Goal: Transaction & Acquisition: Purchase product/service

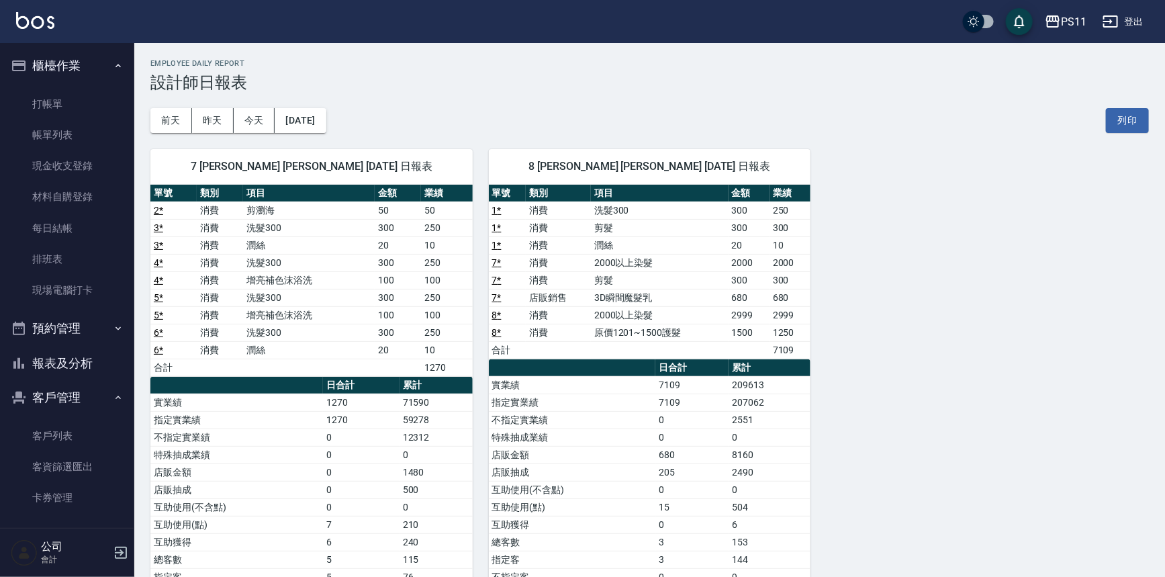
drag, startPoint x: 99, startPoint y: 104, endPoint x: 144, endPoint y: 109, distance: 45.3
click at [99, 104] on link "打帳單" at bounding box center [67, 104] width 124 height 31
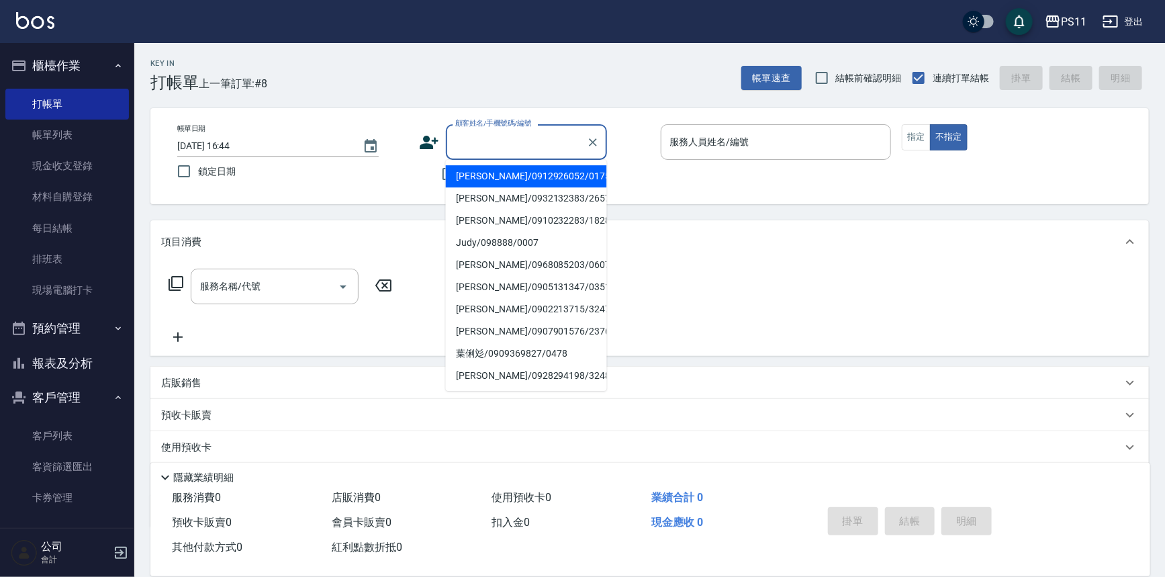
click at [488, 139] on input "顧客姓名/手機號碼/編號" at bounding box center [516, 141] width 129 height 23
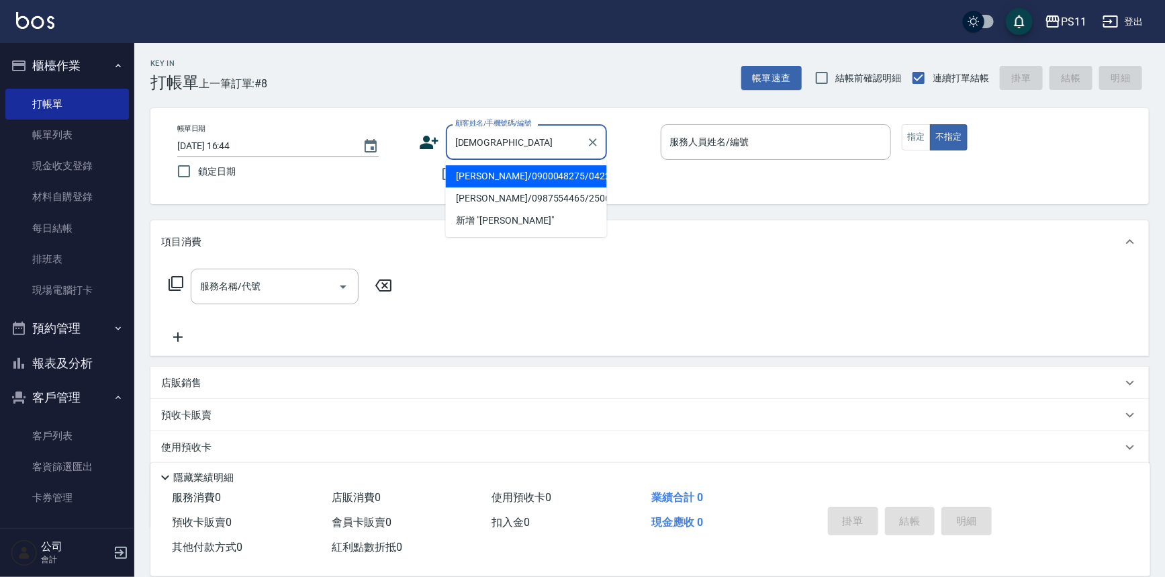
click at [553, 175] on li "[PERSON_NAME]/0900048275/0422" at bounding box center [526, 176] width 161 height 22
type input "[PERSON_NAME]/0900048275/0422"
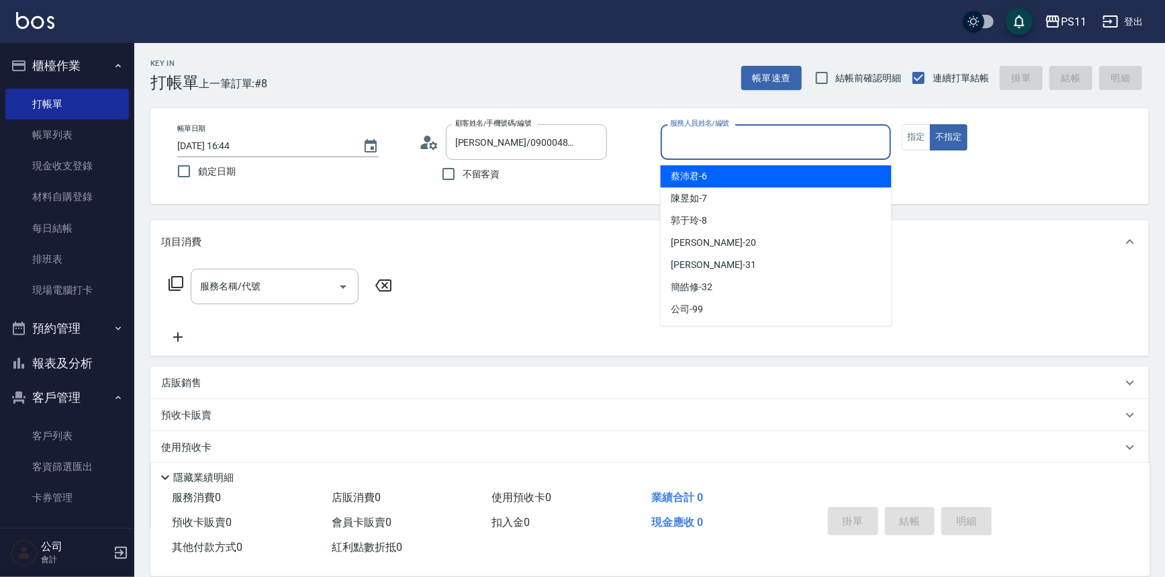
click at [830, 138] on input "服務人員姓名/編號" at bounding box center [776, 141] width 219 height 23
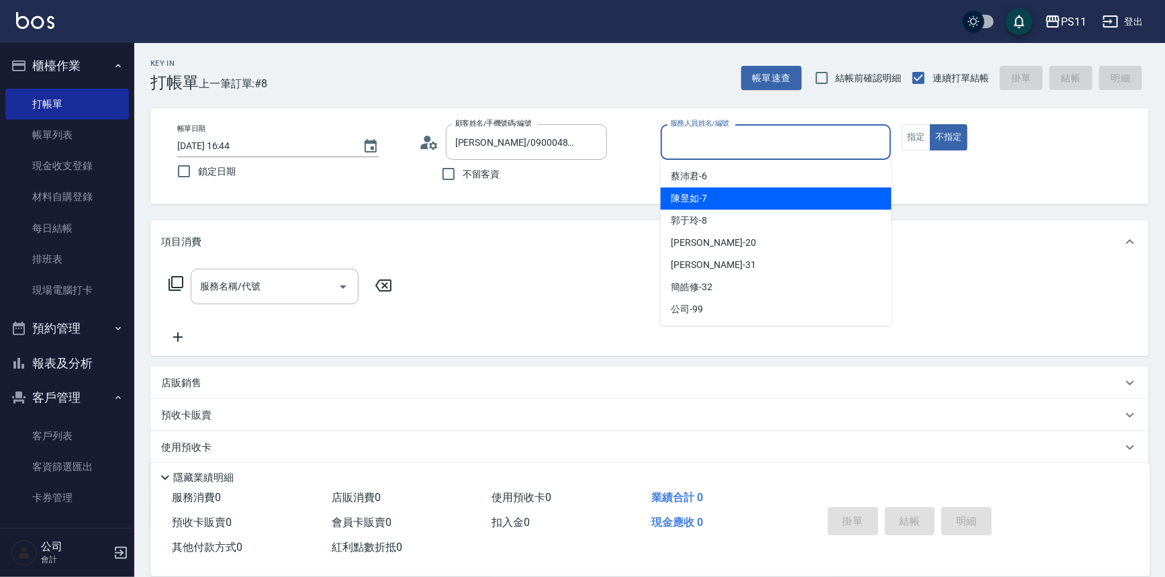
drag, startPoint x: 786, startPoint y: 208, endPoint x: 788, endPoint y: 215, distance: 7.0
click at [786, 211] on ul "[PERSON_NAME]-6 [PERSON_NAME]-7 [PERSON_NAME]-8 [PERSON_NAME] -20 [PERSON_NAME]…" at bounding box center [776, 243] width 231 height 166
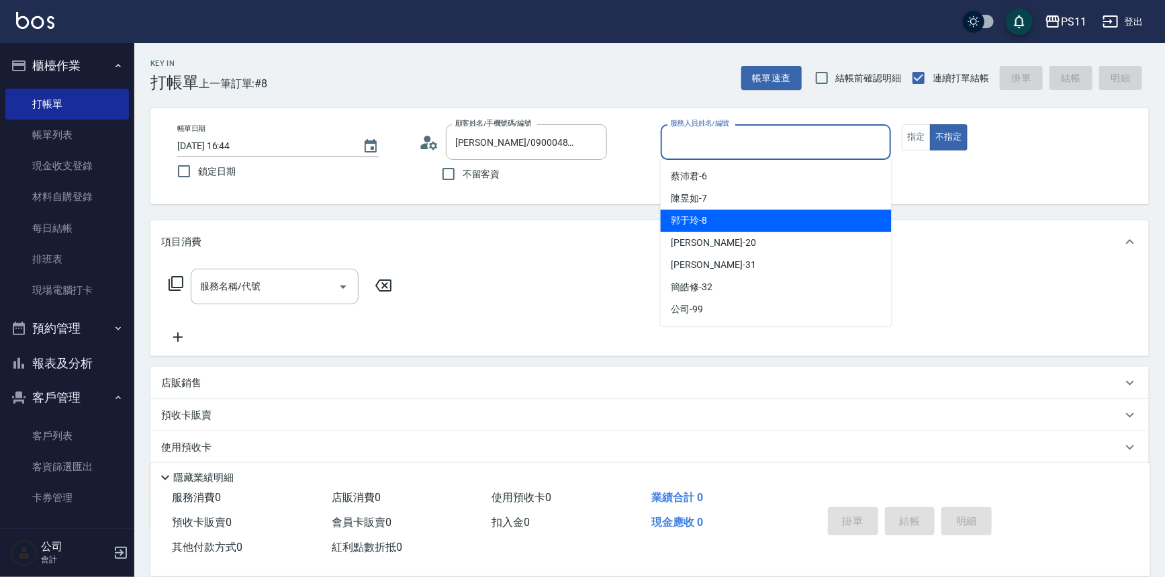
click at [770, 213] on div "[PERSON_NAME]-8" at bounding box center [776, 220] width 231 height 22
type input "[PERSON_NAME]-8"
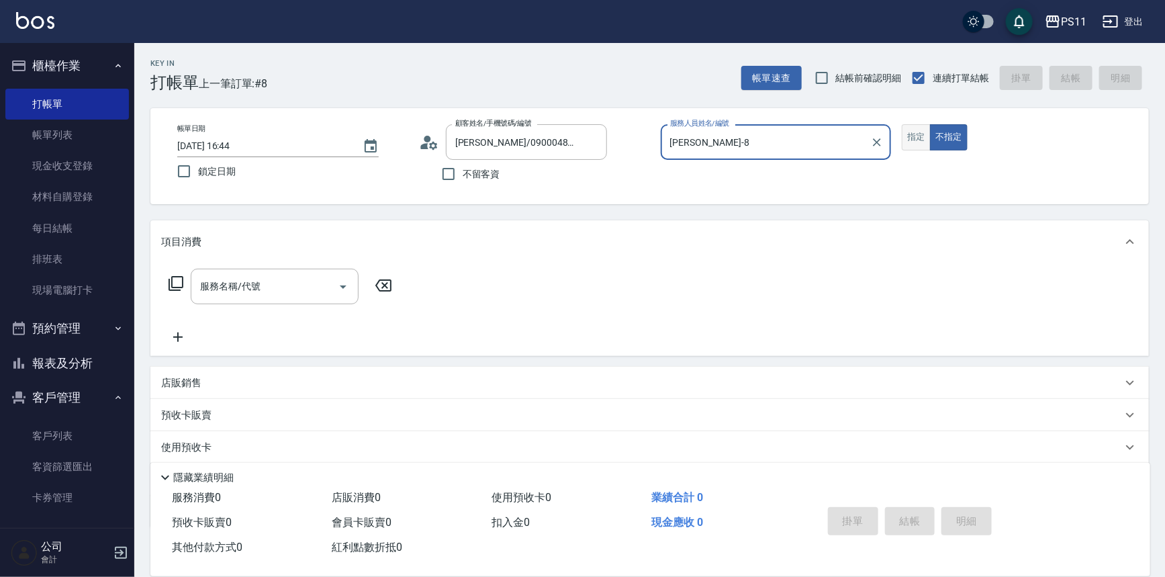
drag, startPoint x: 913, startPoint y: 131, endPoint x: 831, endPoint y: 143, distance: 82.8
click at [913, 131] on button "指定" at bounding box center [916, 137] width 29 height 26
click at [175, 281] on icon at bounding box center [176, 283] width 16 height 16
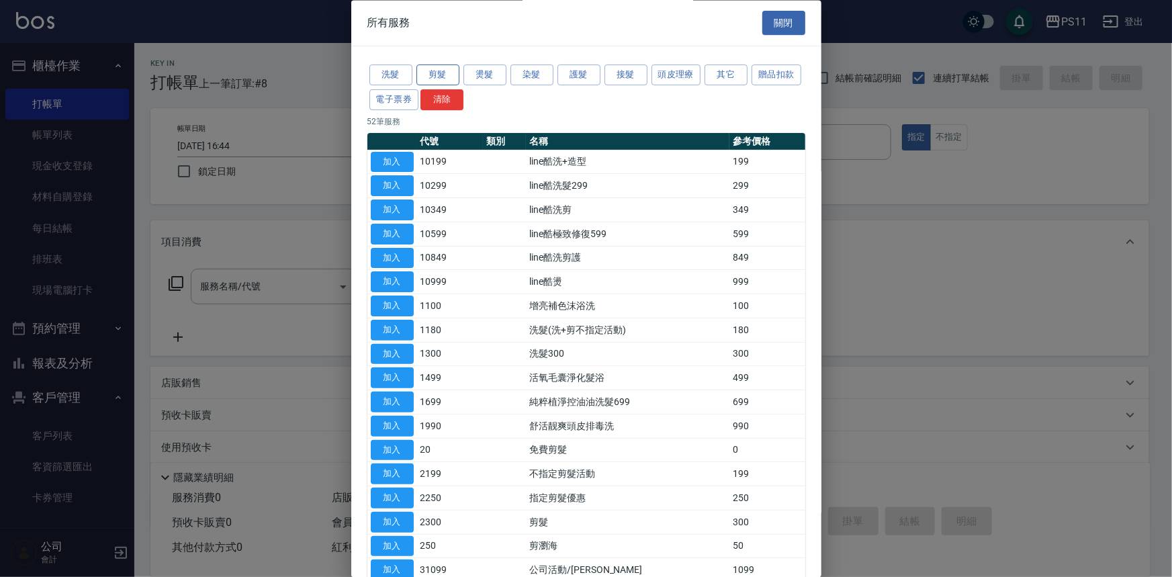
click at [436, 83] on button "剪髮" at bounding box center [437, 75] width 43 height 21
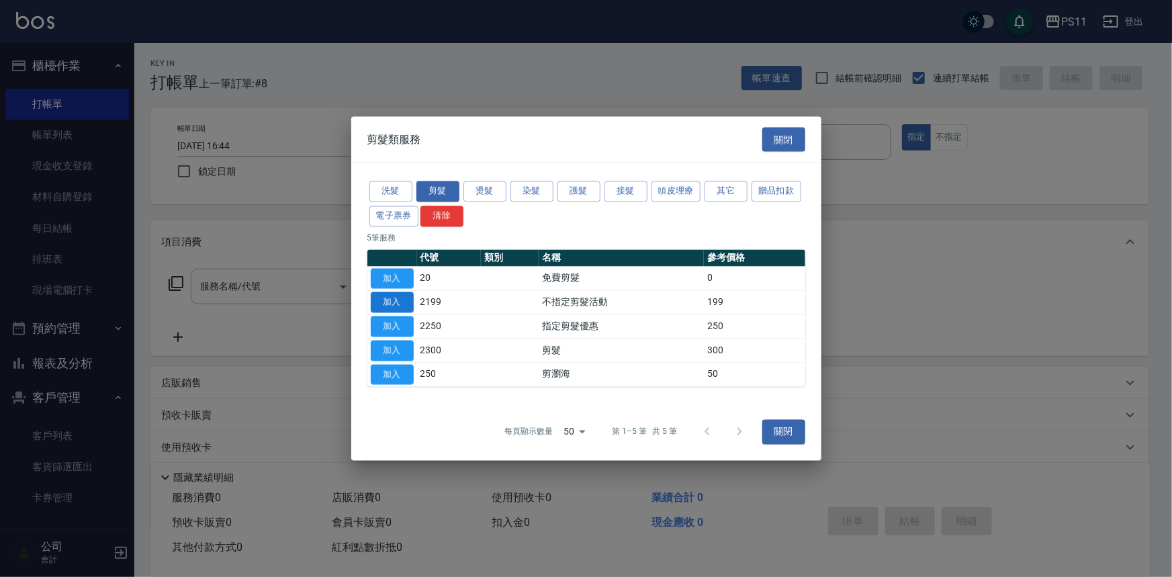
click at [376, 308] on button "加入" at bounding box center [392, 302] width 43 height 21
type input "不指定剪髮活動(2199)"
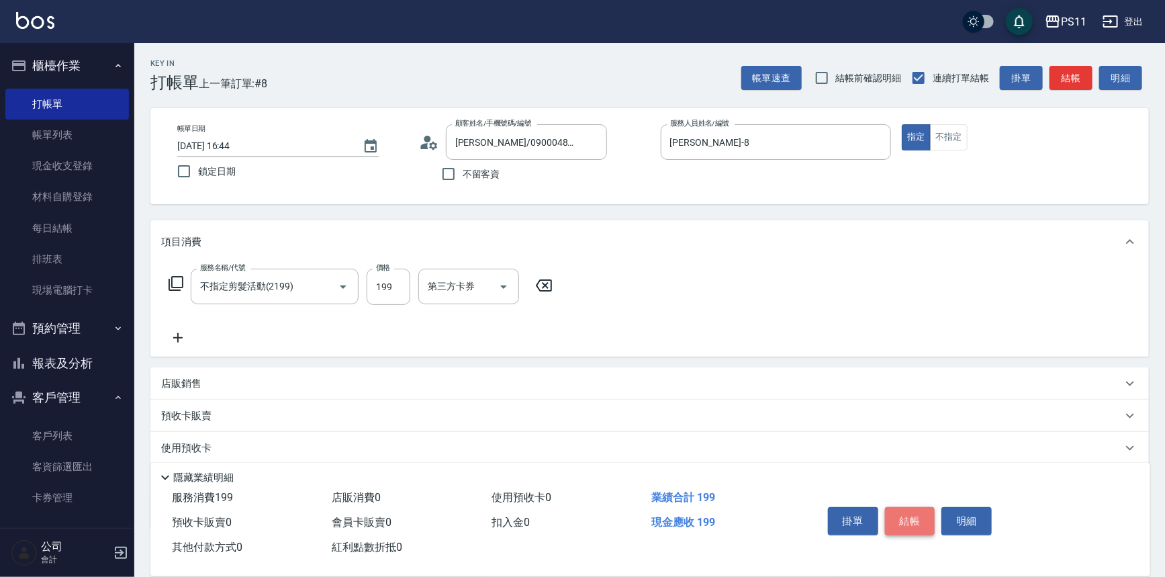
click at [906, 516] on button "結帳" at bounding box center [910, 521] width 50 height 28
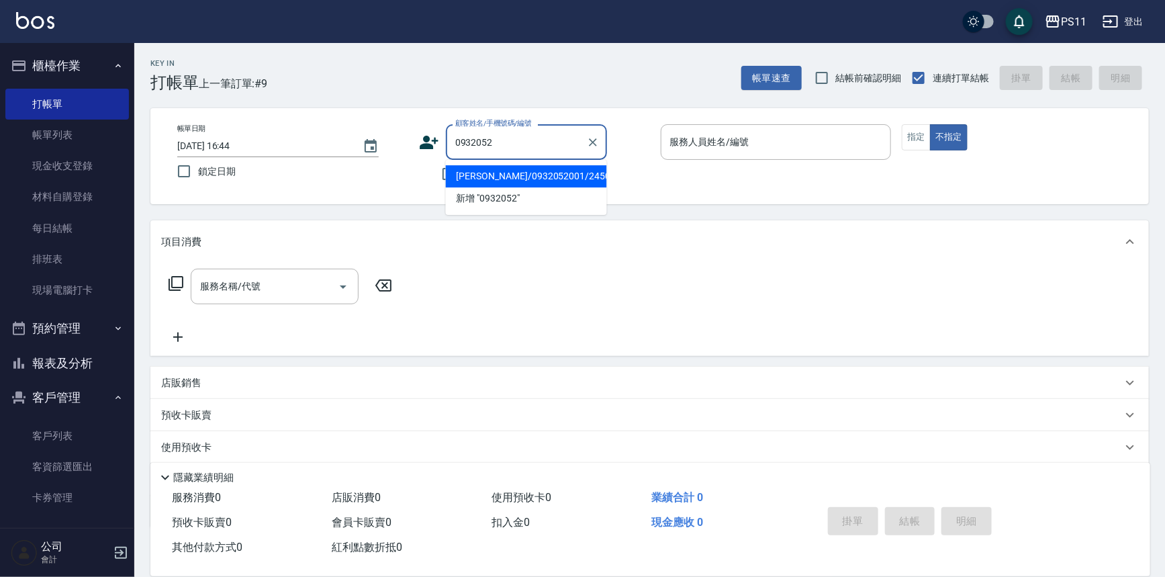
click at [561, 160] on ul "[PERSON_NAME]/0932052001/2450 新增 "0932052"" at bounding box center [526, 187] width 161 height 55
click at [564, 171] on li "[PERSON_NAME]/0932052001/2450" at bounding box center [526, 176] width 161 height 22
type input "[PERSON_NAME]/0932052001/2450"
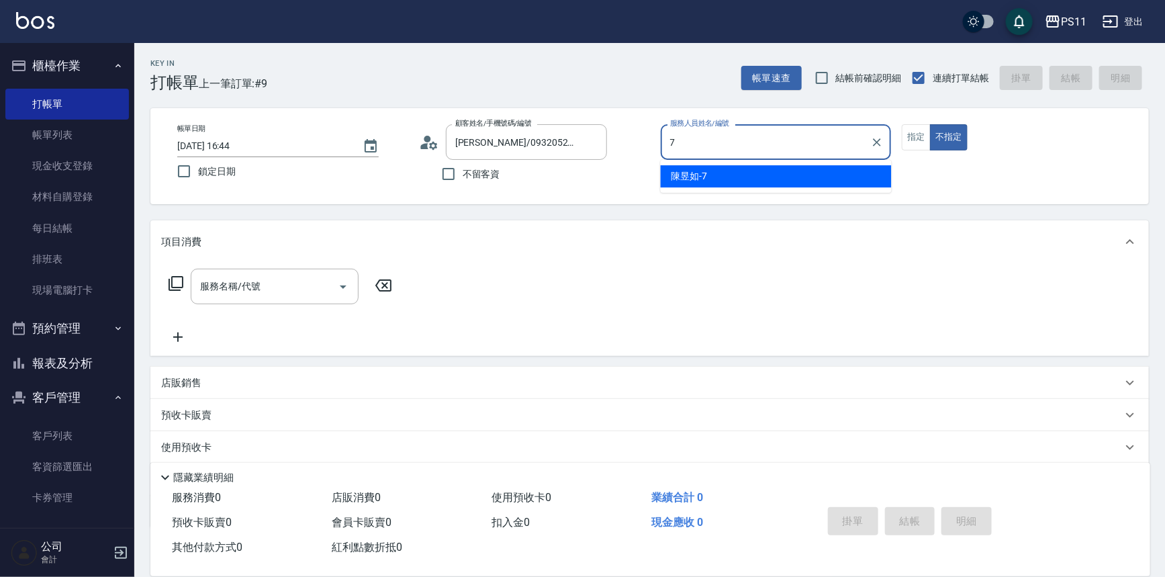
type input "陳昱如-7"
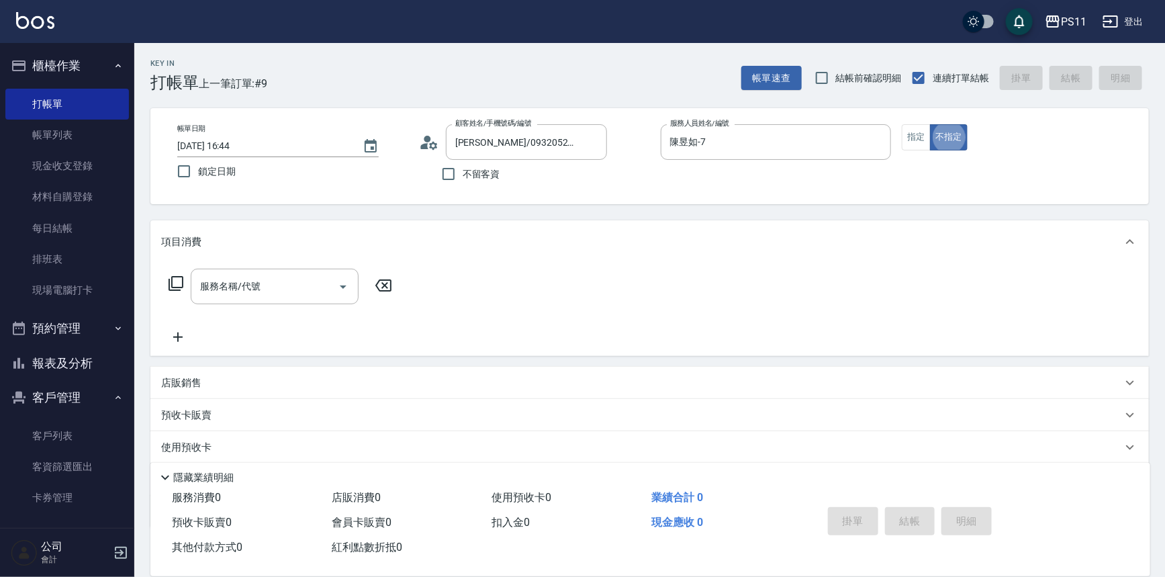
type button "false"
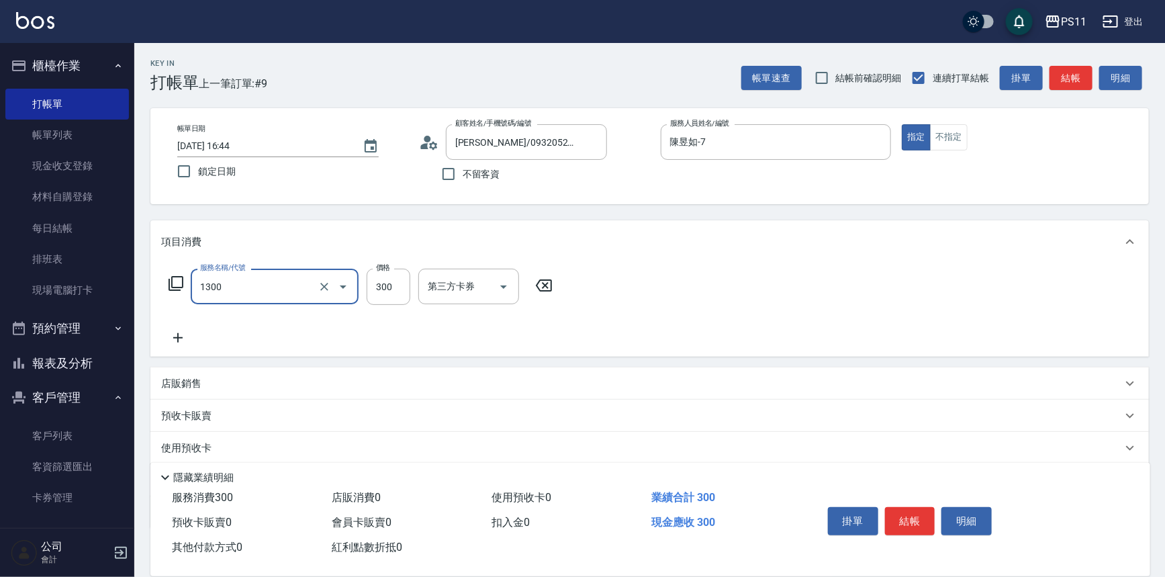
type input "洗髮300(1300)"
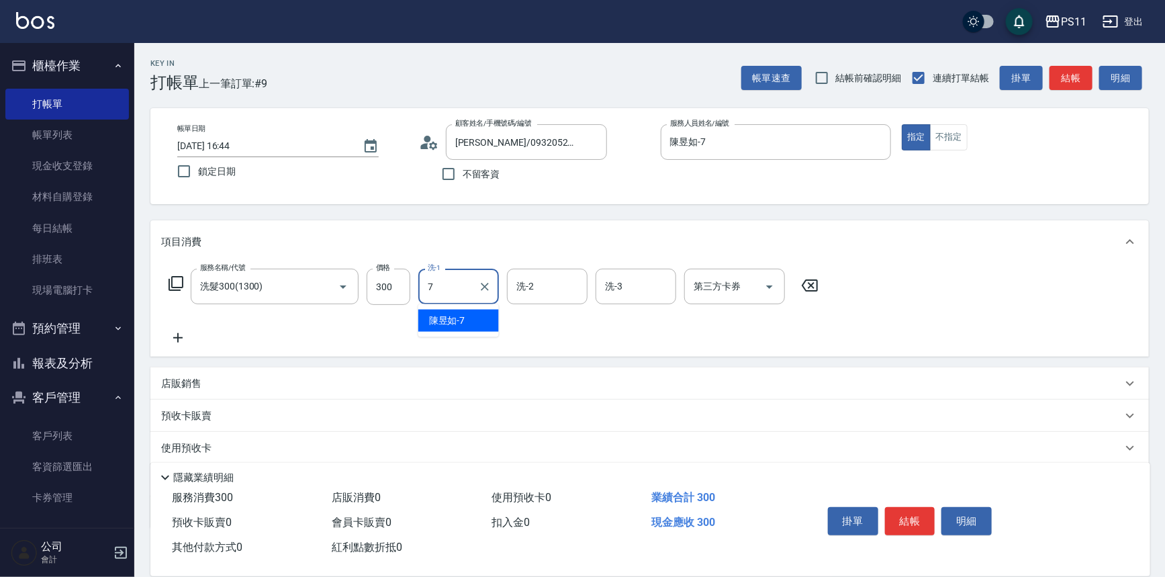
type input "陳昱如-7"
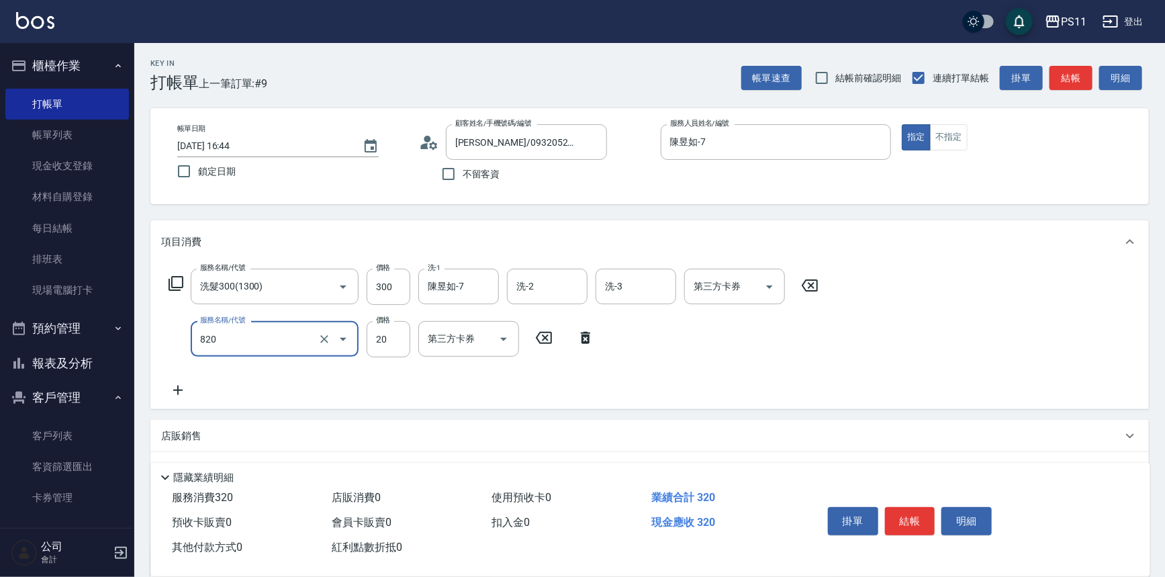
type input "潤絲(820)"
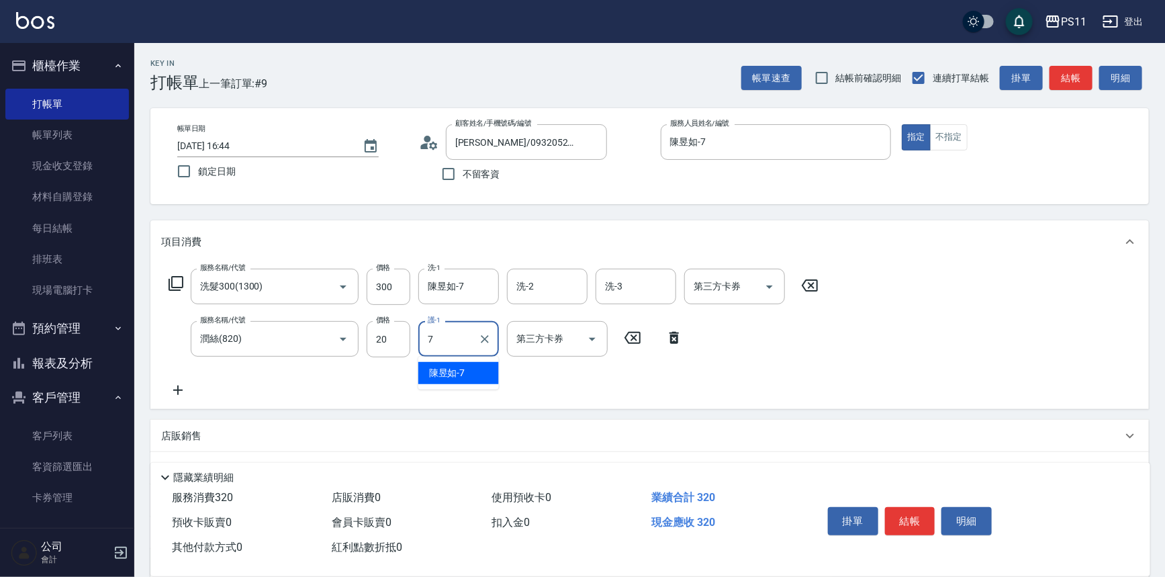
type input "陳昱如-7"
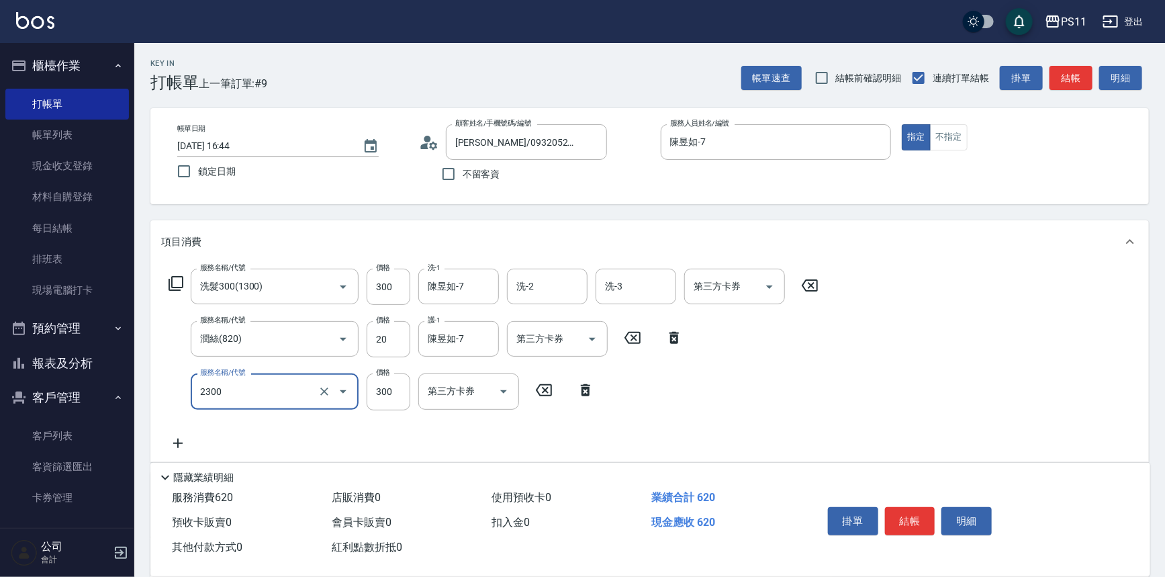
type input "剪髮(2300)"
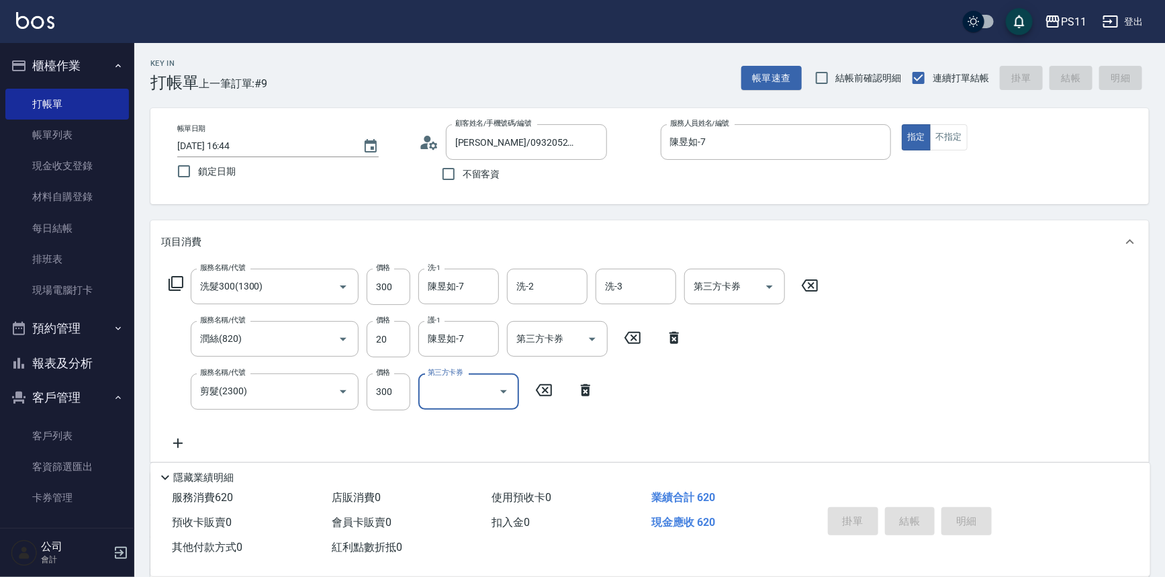
type input "[DATE] 17:13"
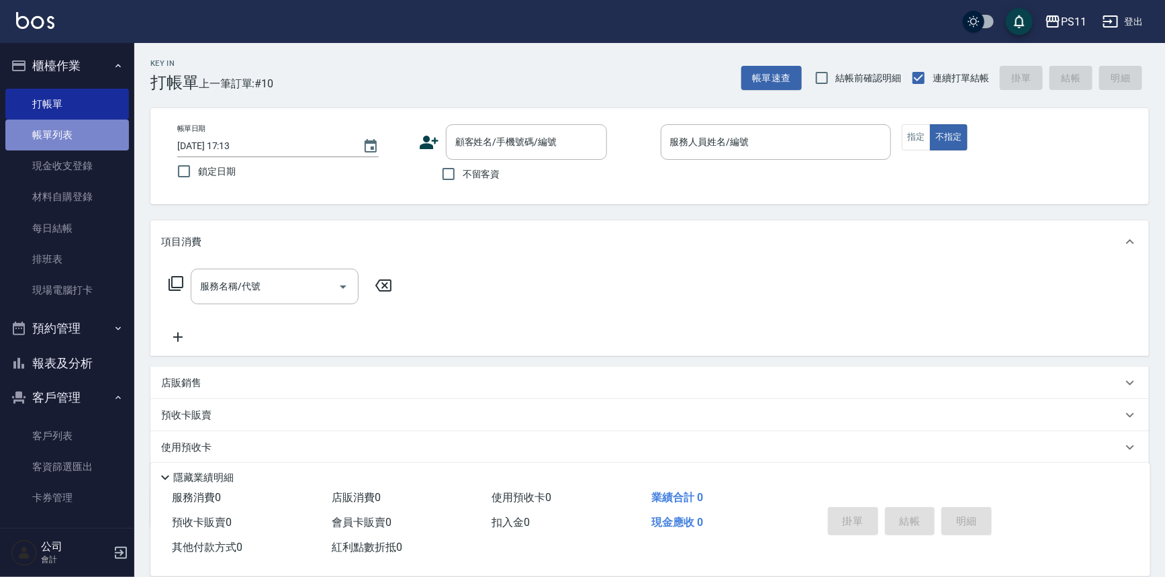
click at [86, 132] on link "帳單列表" at bounding box center [67, 135] width 124 height 31
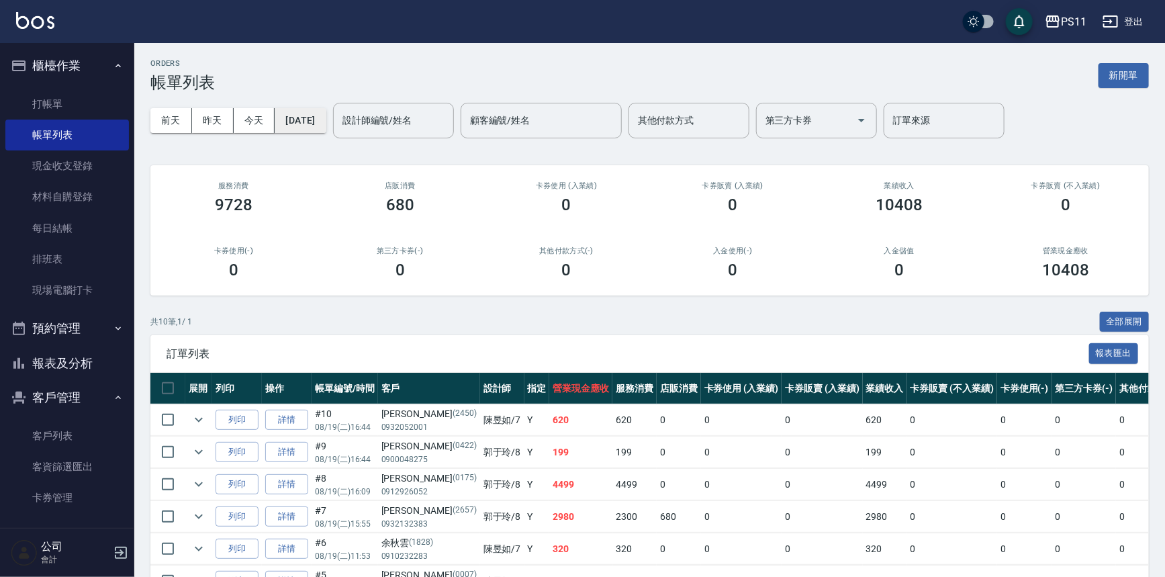
click at [326, 121] on button "[DATE]" at bounding box center [300, 120] width 51 height 25
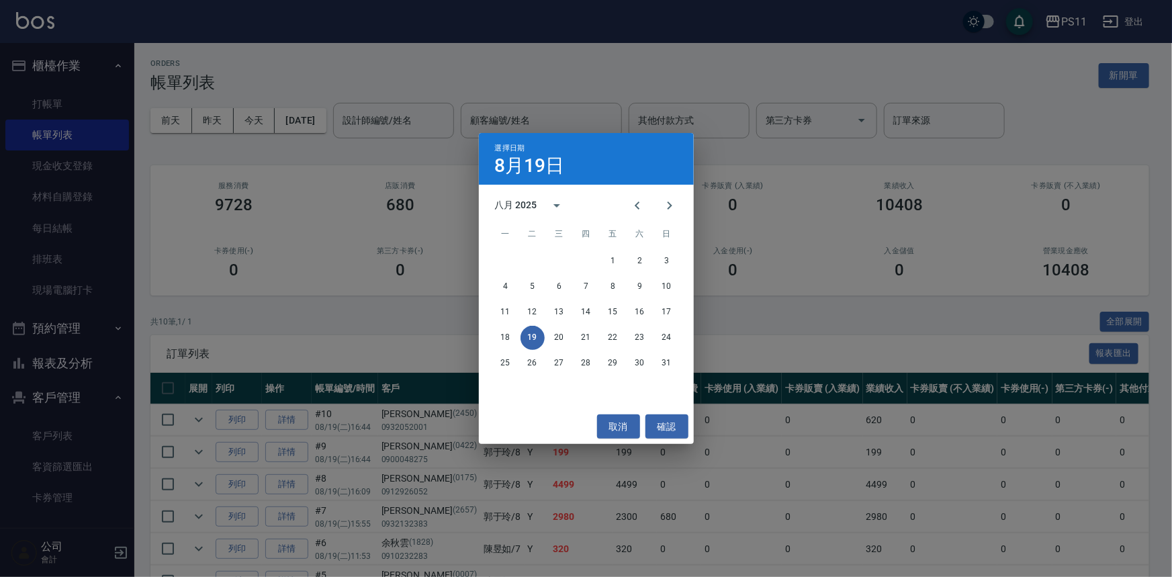
click at [334, 361] on div "選擇日期 [DATE] 八月 2025 一 二 三 四 五 六 日 1 2 3 4 5 6 7 8 9 10 11 12 13 14 15 16 17 18 …" at bounding box center [586, 288] width 1172 height 577
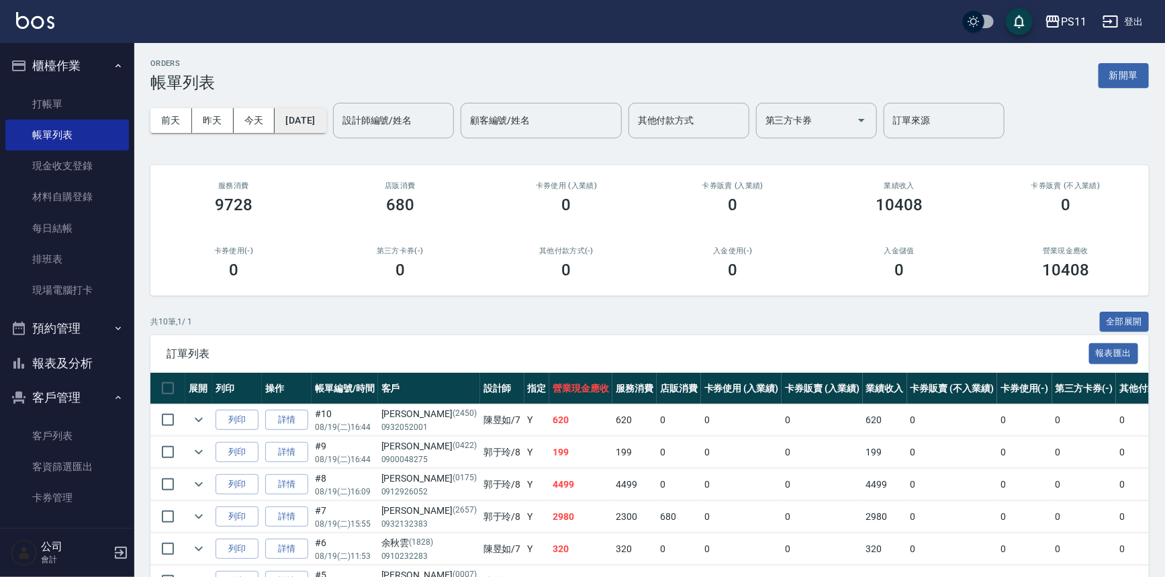
click at [314, 121] on button "[DATE]" at bounding box center [300, 120] width 51 height 25
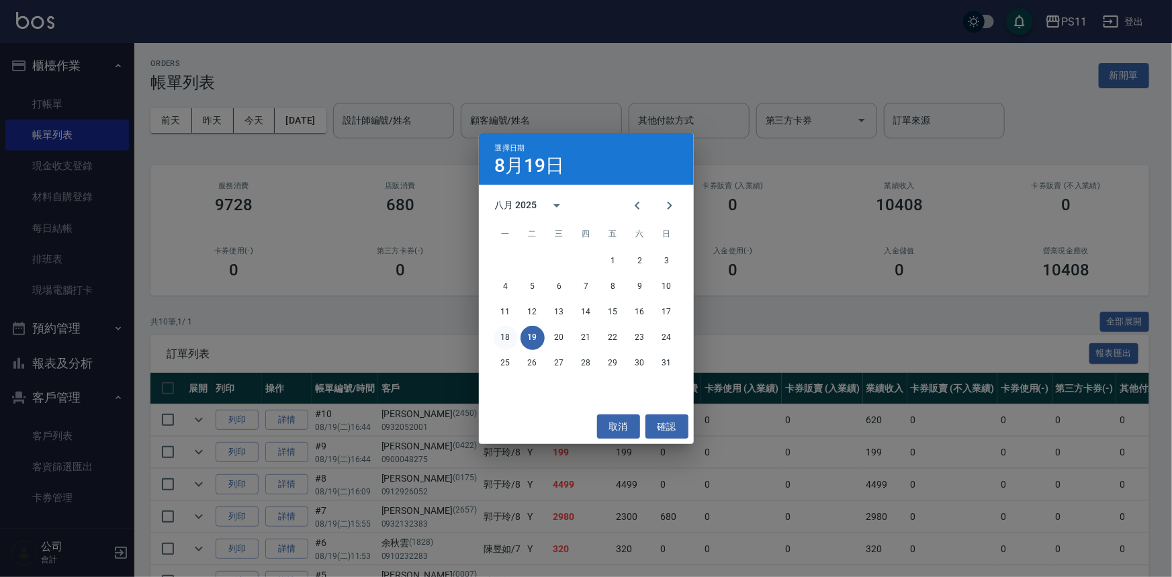
click at [510, 334] on button "18" at bounding box center [505, 338] width 24 height 24
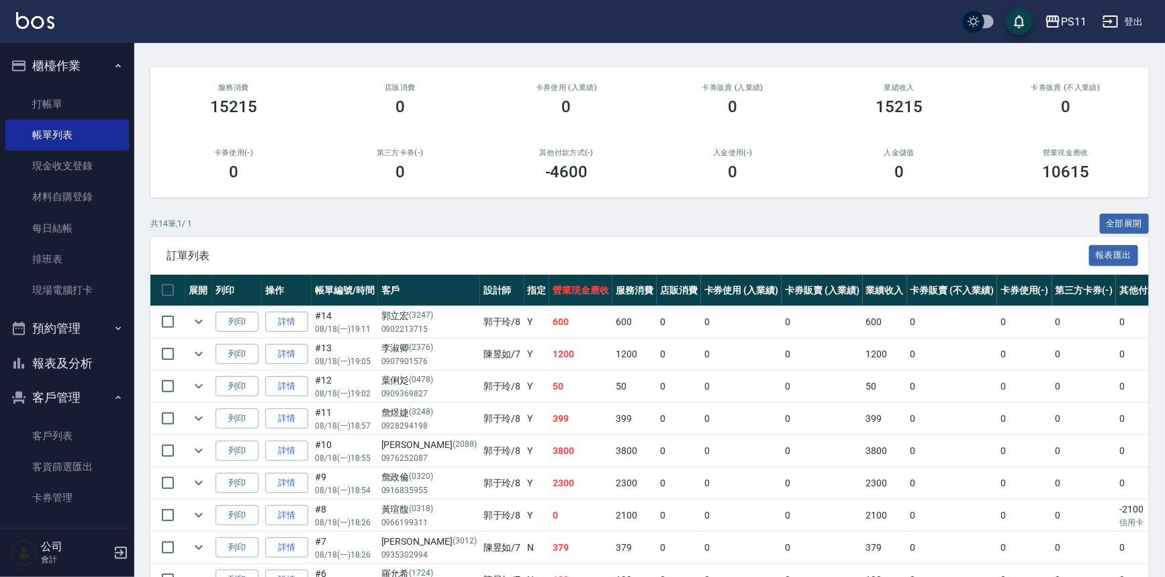
scroll to position [93, 0]
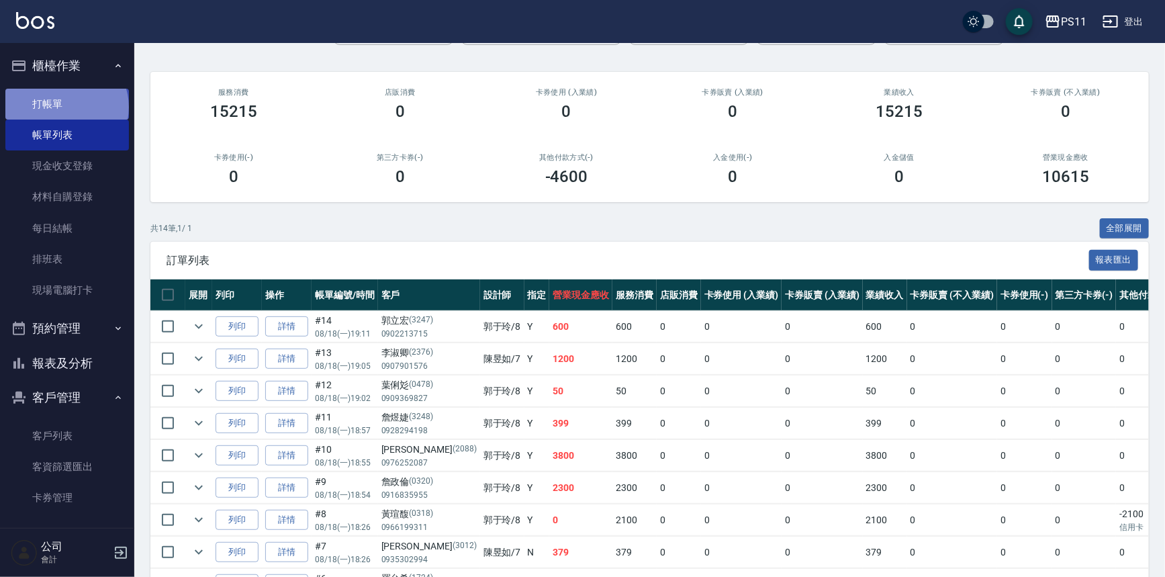
click at [65, 107] on link "打帳單" at bounding box center [67, 104] width 124 height 31
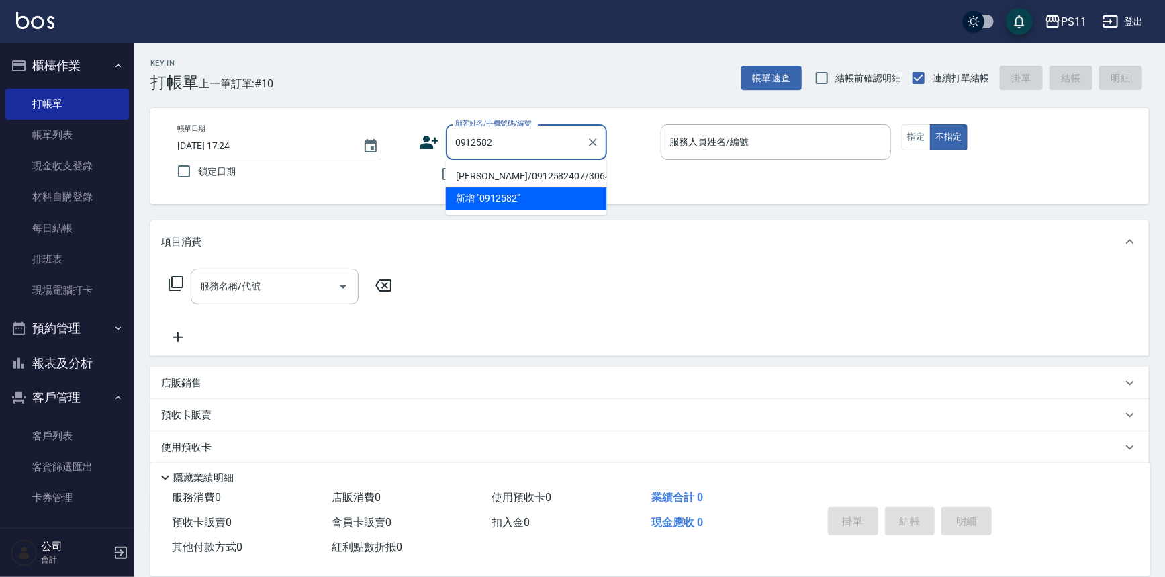
click at [468, 174] on li "[PERSON_NAME]/0912582407/3064" at bounding box center [526, 176] width 161 height 22
type input "[PERSON_NAME]/0912582407/3064"
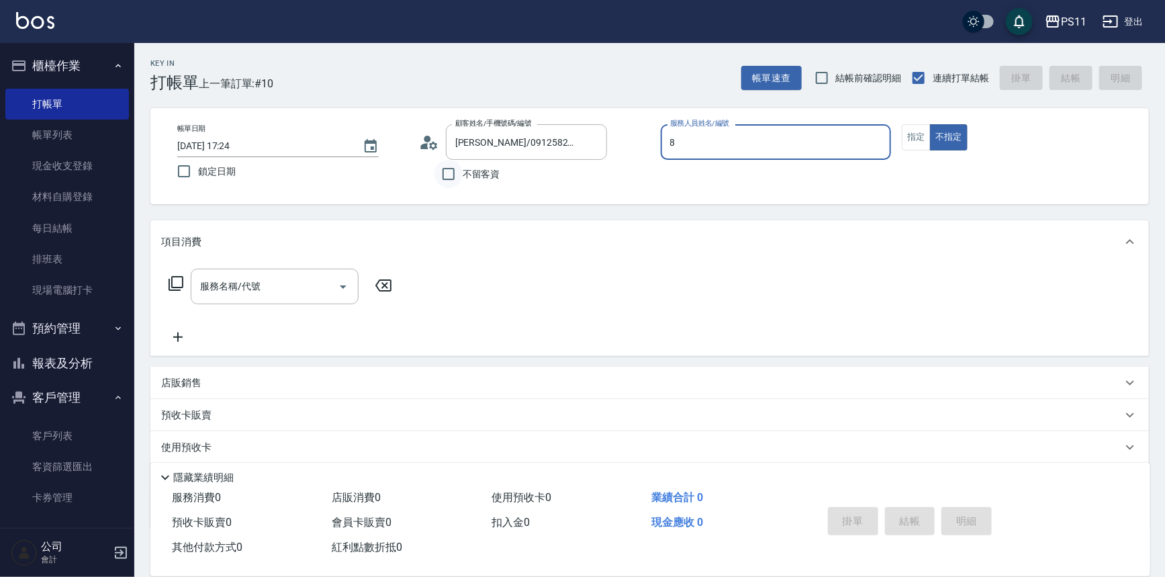
type input "[PERSON_NAME]-8"
type button "false"
drag, startPoint x: 914, startPoint y: 140, endPoint x: 780, endPoint y: 146, distance: 134.4
click at [913, 140] on button "指定" at bounding box center [916, 137] width 29 height 26
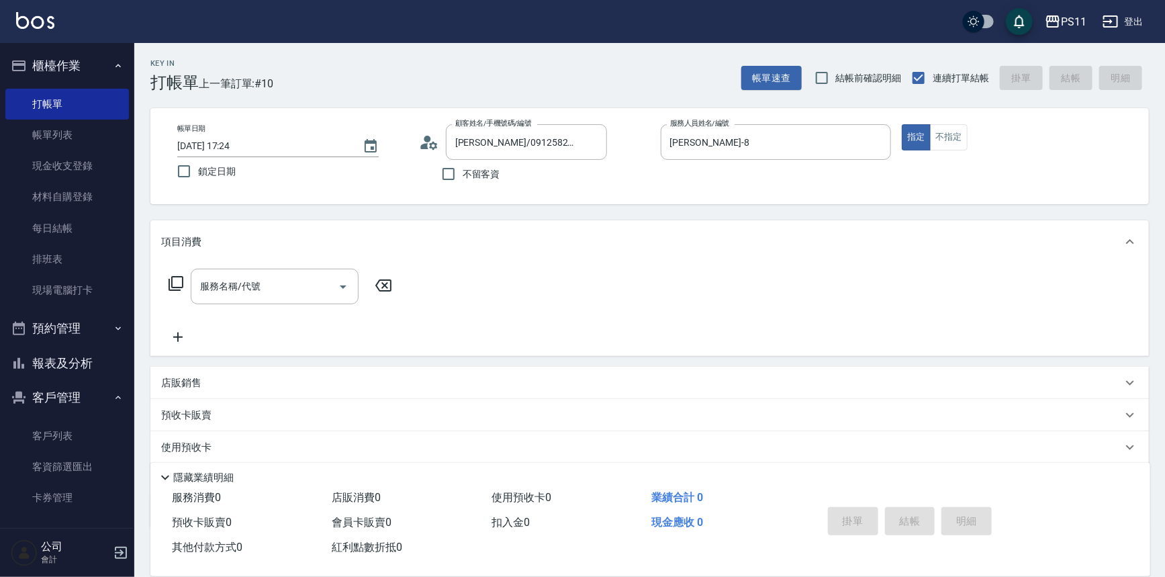
click at [169, 280] on icon at bounding box center [176, 283] width 15 height 15
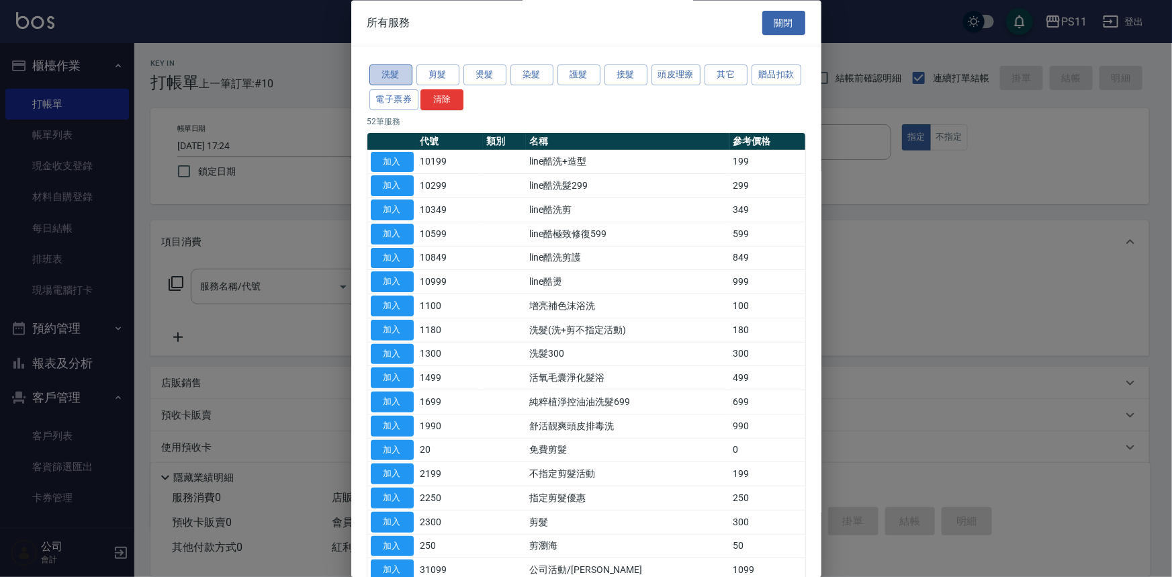
click at [393, 70] on button "洗髮" at bounding box center [390, 75] width 43 height 21
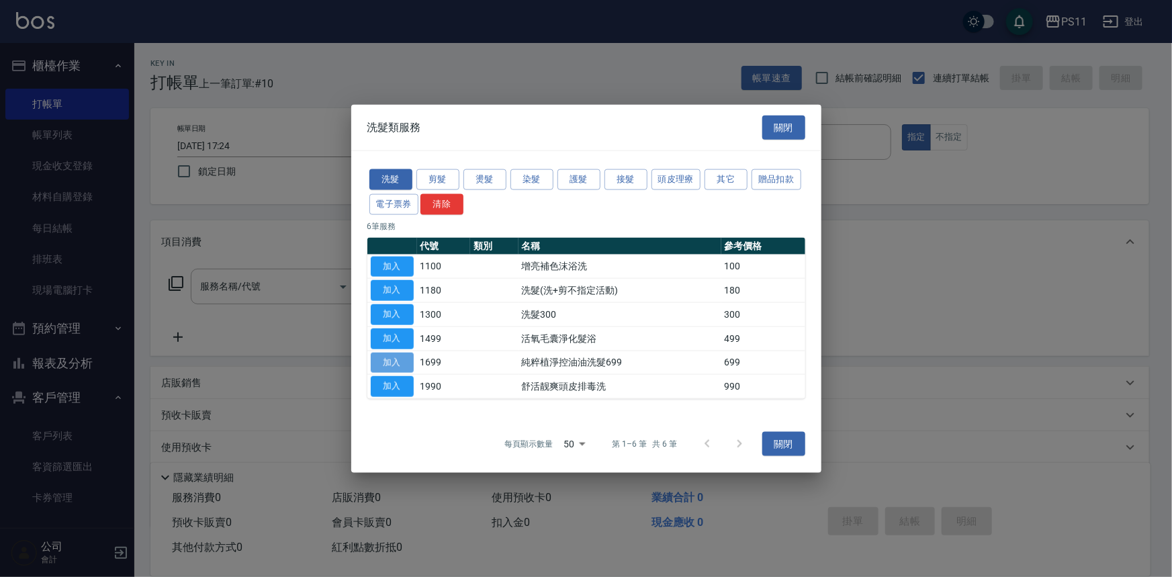
click at [373, 361] on button "加入" at bounding box center [392, 362] width 43 height 21
type input "純粹植淨控油油洗髮699(1699)"
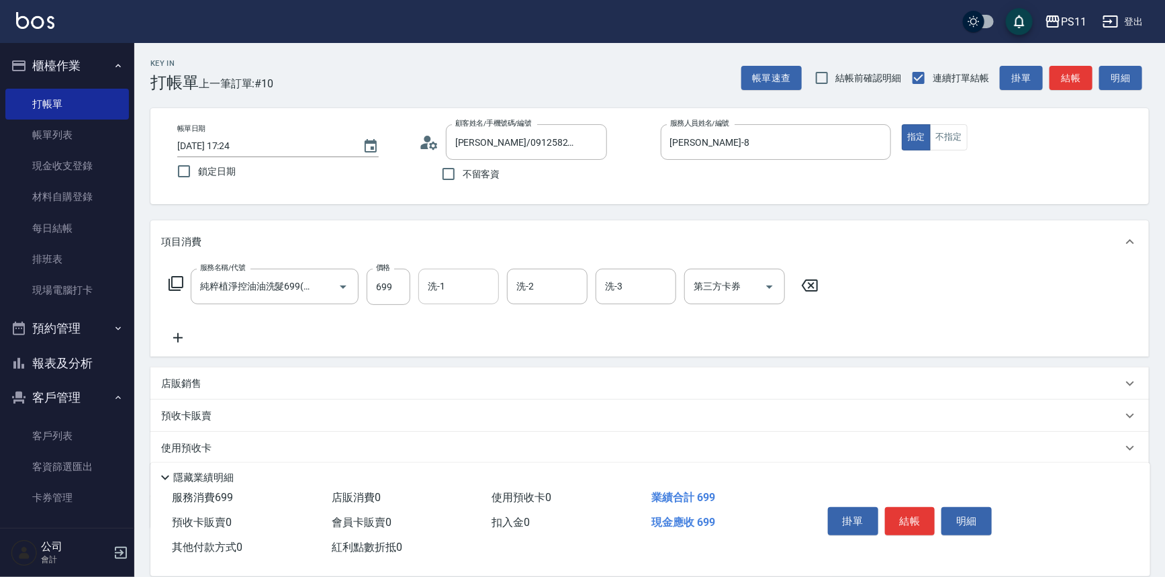
click at [467, 292] on input "洗-1" at bounding box center [458, 286] width 68 height 23
type input "[PERSON_NAME]-20"
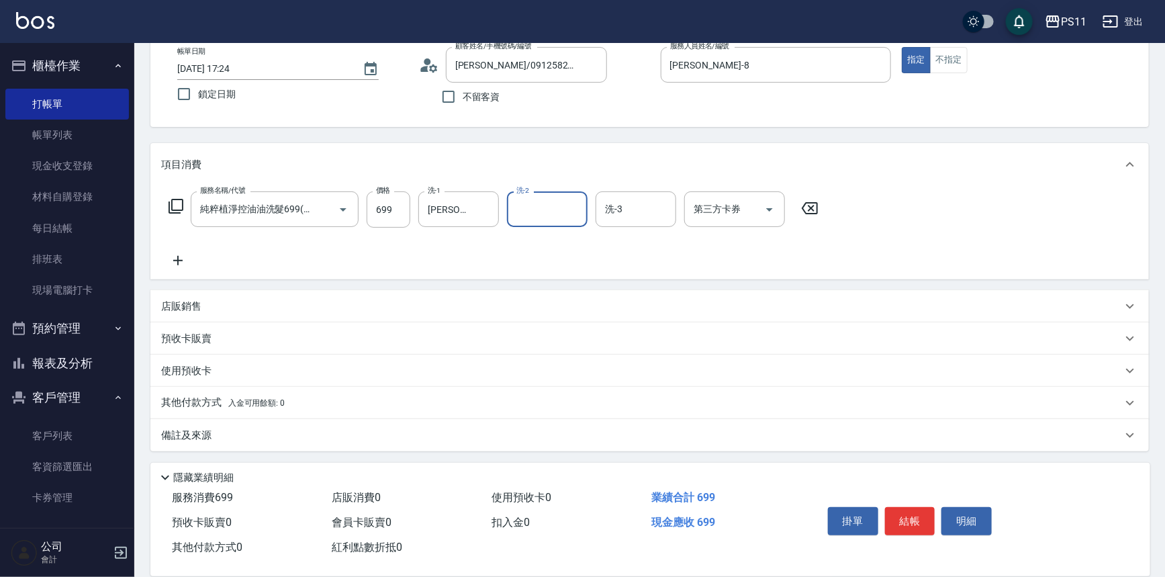
scroll to position [78, 0]
click at [185, 260] on icon at bounding box center [178, 260] width 34 height 16
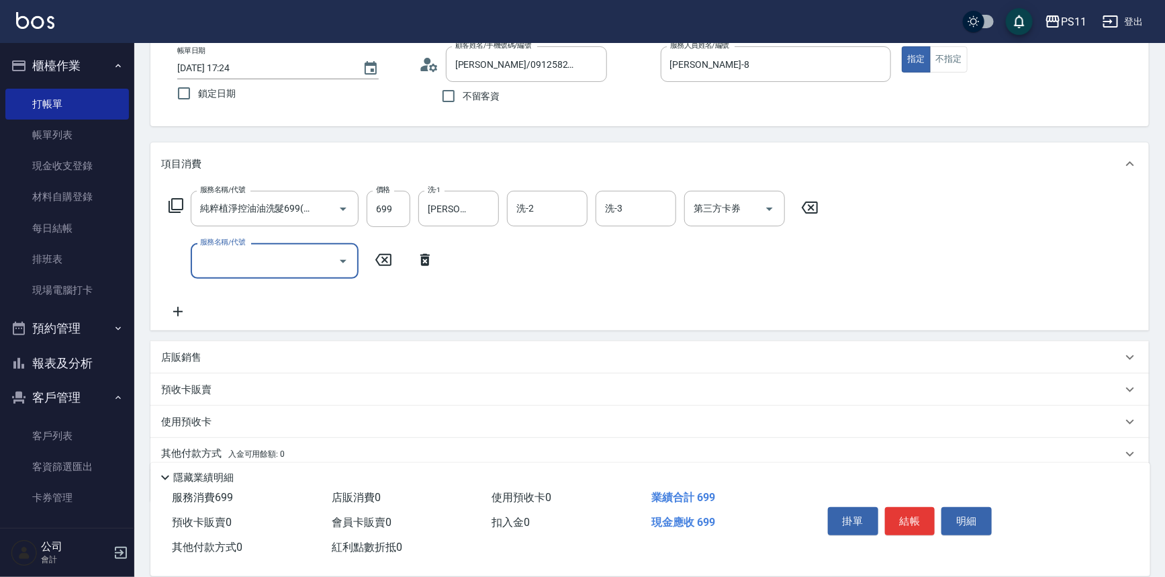
scroll to position [0, 0]
click at [284, 271] on input "服務名稱/代號" at bounding box center [265, 260] width 136 height 23
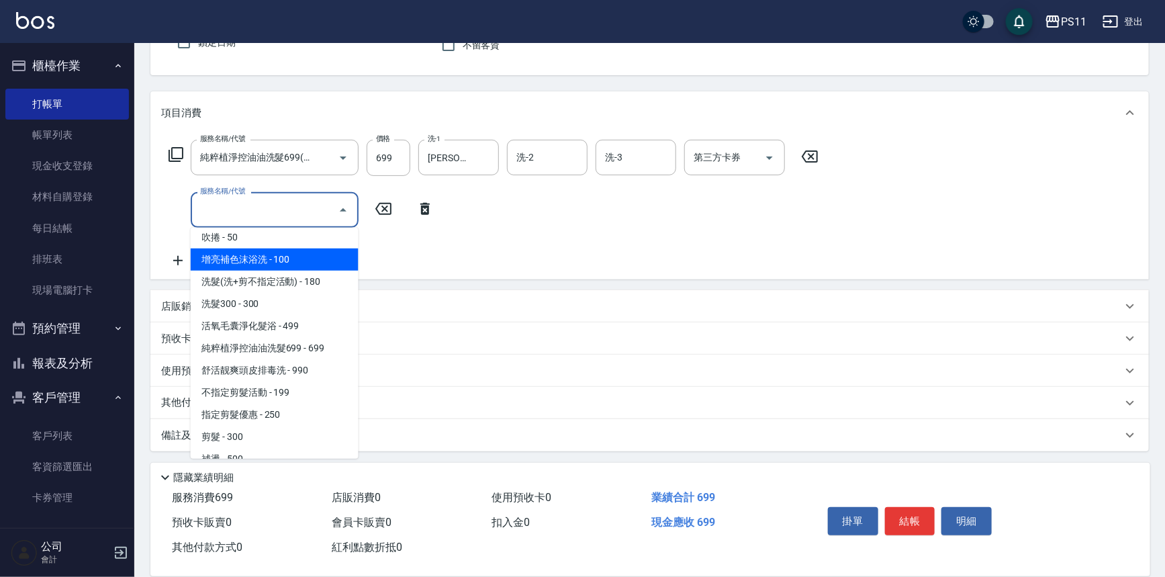
scroll to position [183, 0]
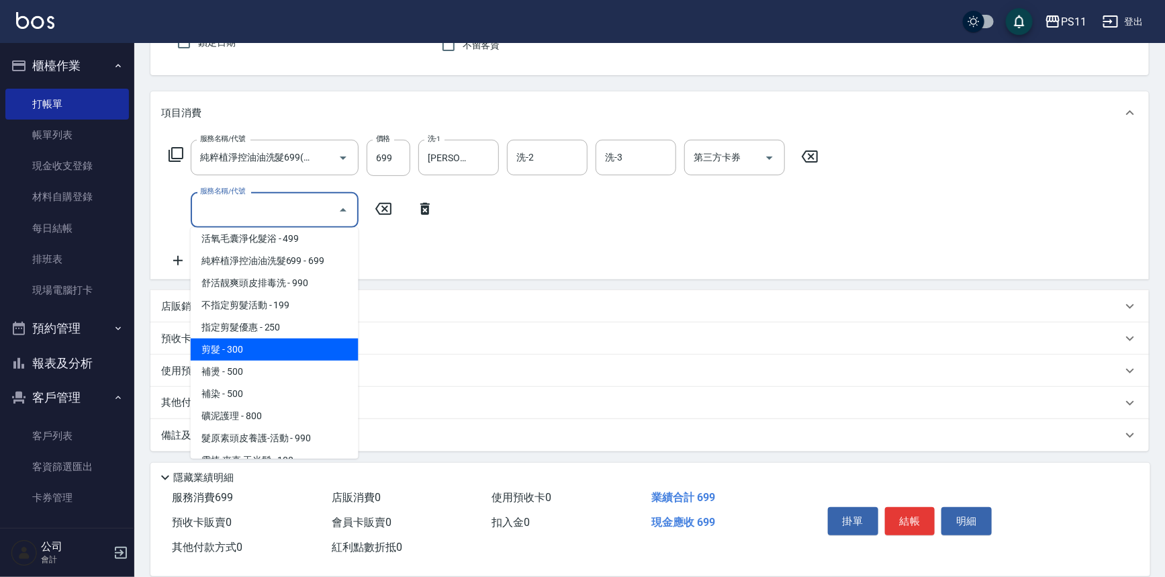
click at [276, 350] on span "剪髮 - 300" at bounding box center [275, 349] width 168 height 22
type input "剪髮(2300)"
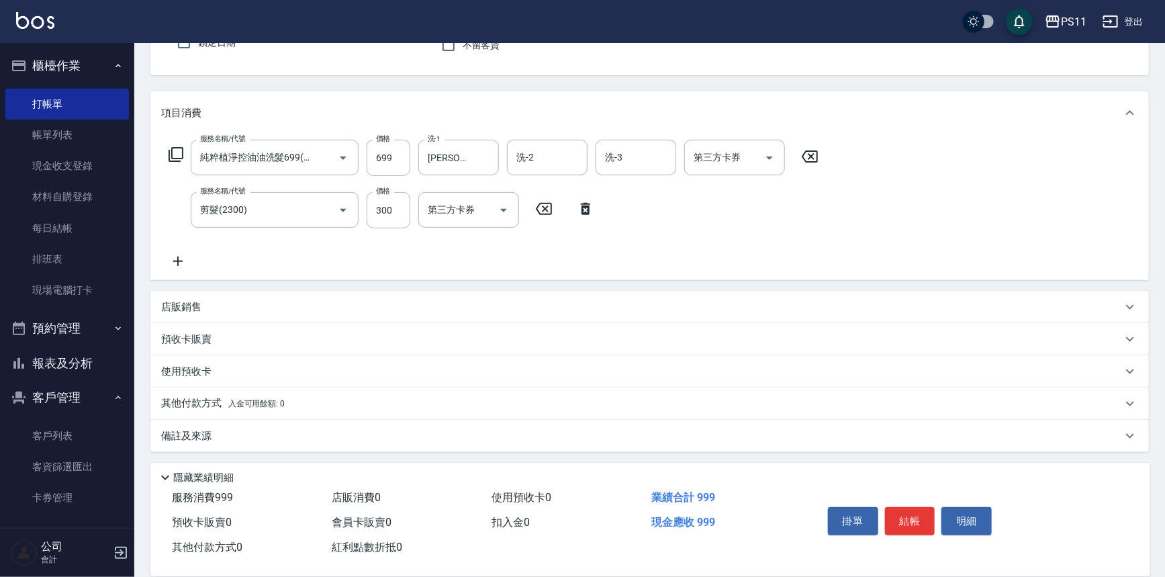
click at [177, 261] on icon at bounding box center [177, 260] width 9 height 9
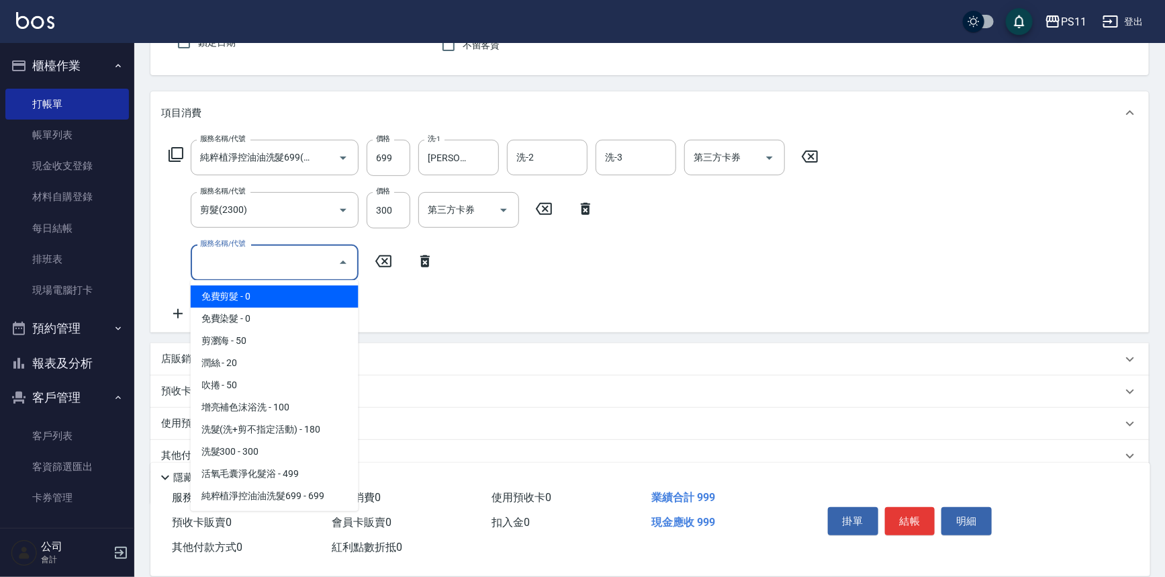
click at [221, 259] on input "服務名稱/代號" at bounding box center [265, 261] width 136 height 23
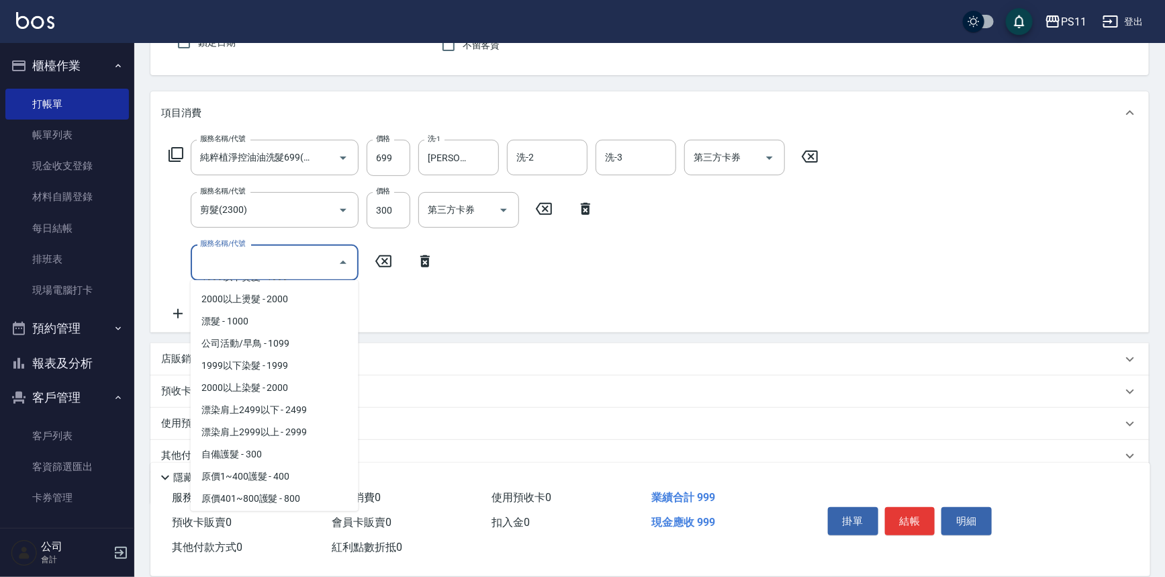
scroll to position [732, 0]
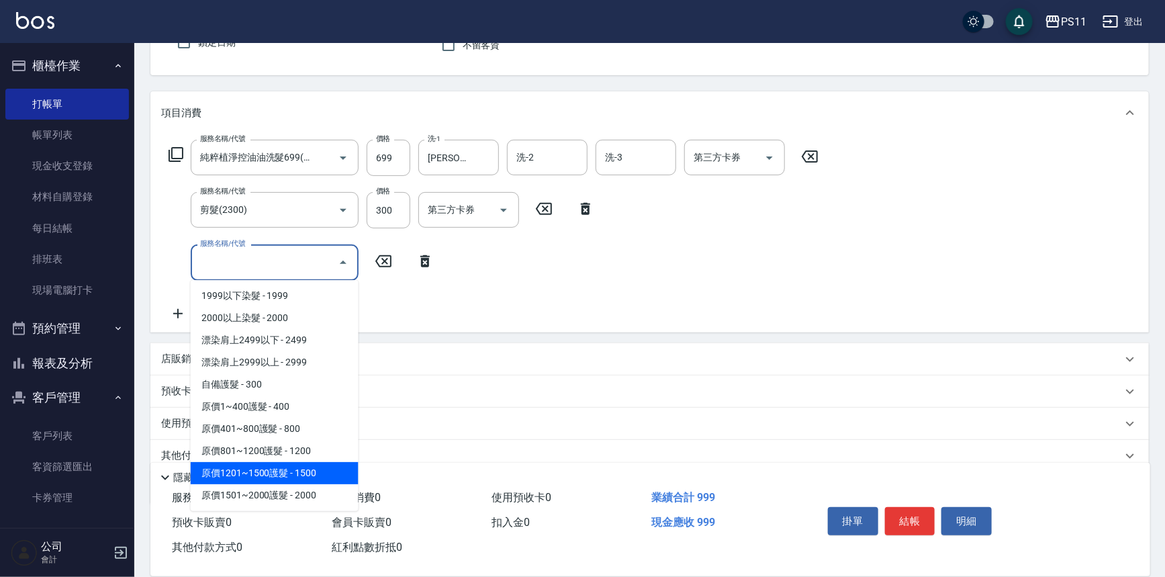
click at [317, 467] on span "原價1201~1500護髮 - 1500" at bounding box center [275, 473] width 168 height 22
type input "原價1201~1500護髮(51500)"
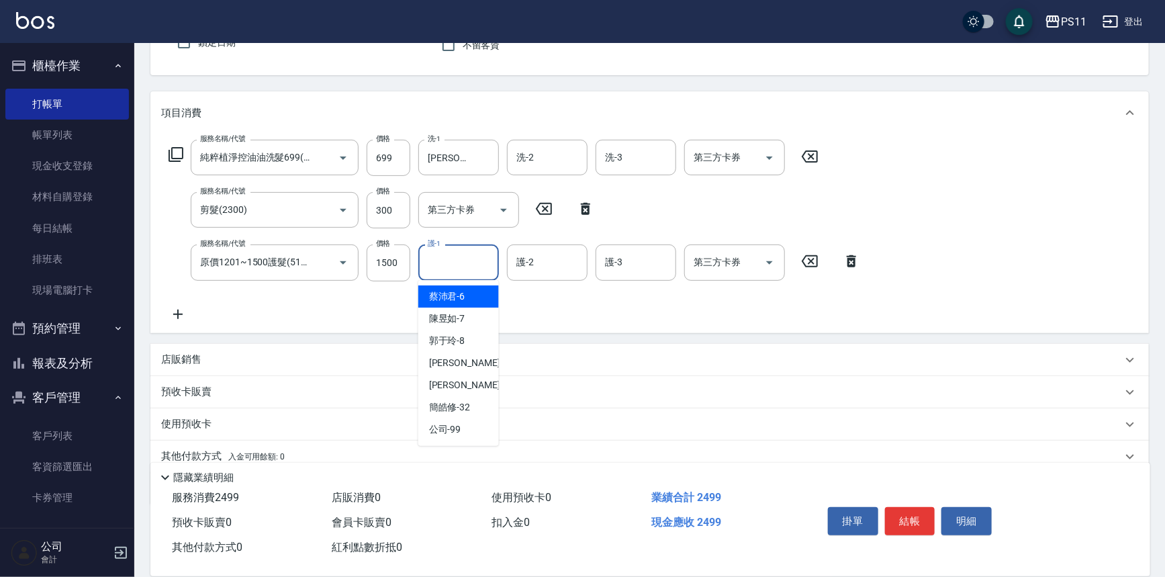
drag, startPoint x: 455, startPoint y: 273, endPoint x: 475, endPoint y: 279, distance: 20.2
click at [456, 273] on input "護-1" at bounding box center [458, 261] width 68 height 23
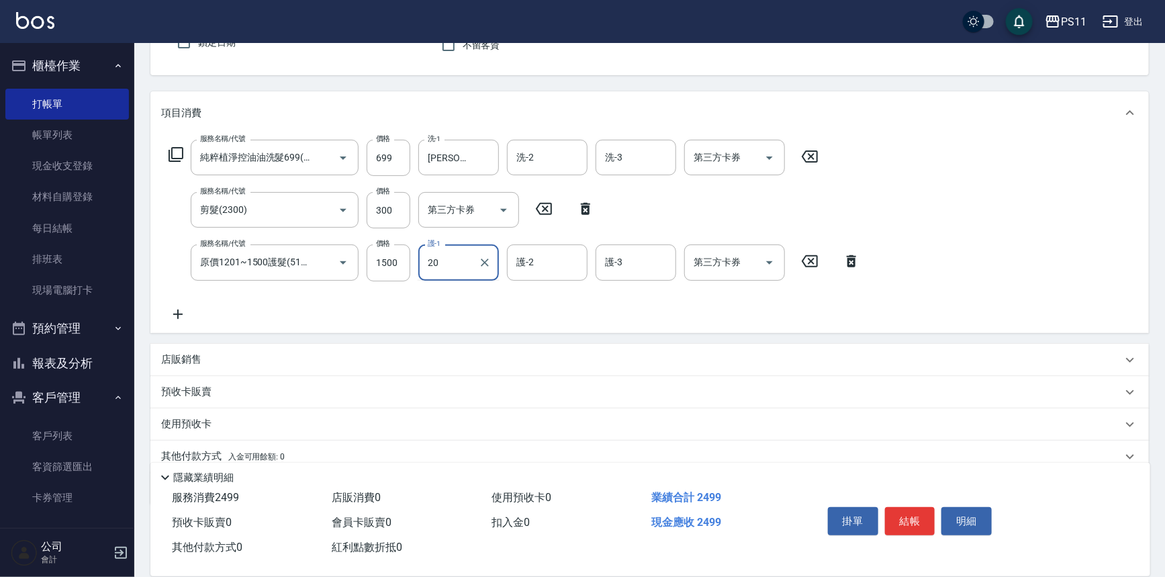
type input "[PERSON_NAME]-20"
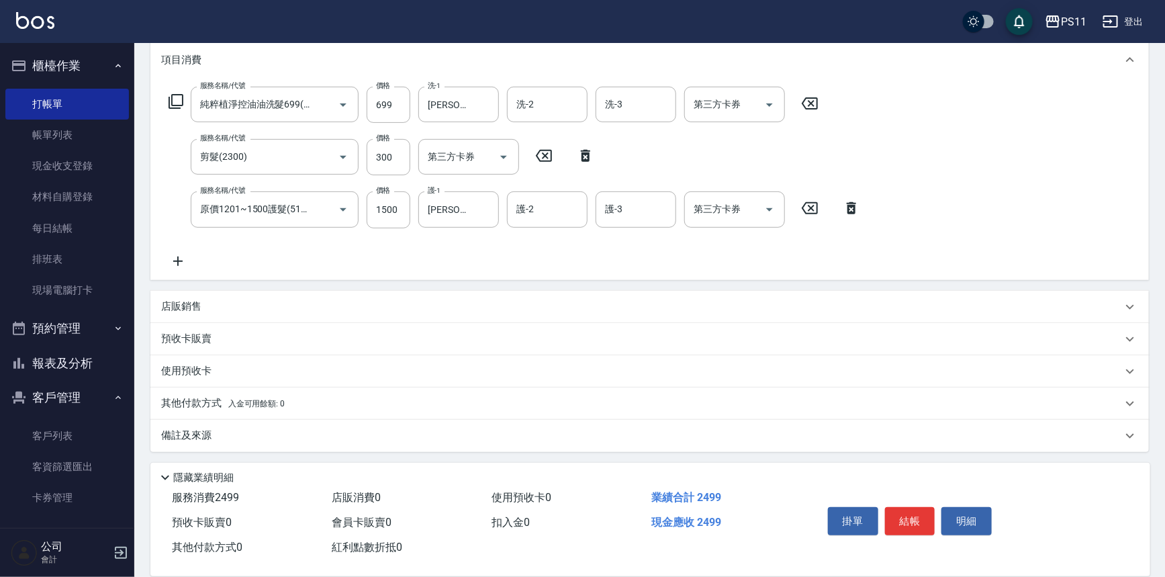
click at [209, 392] on div "其他付款方式 入金可用餘額: 0" at bounding box center [649, 403] width 998 height 32
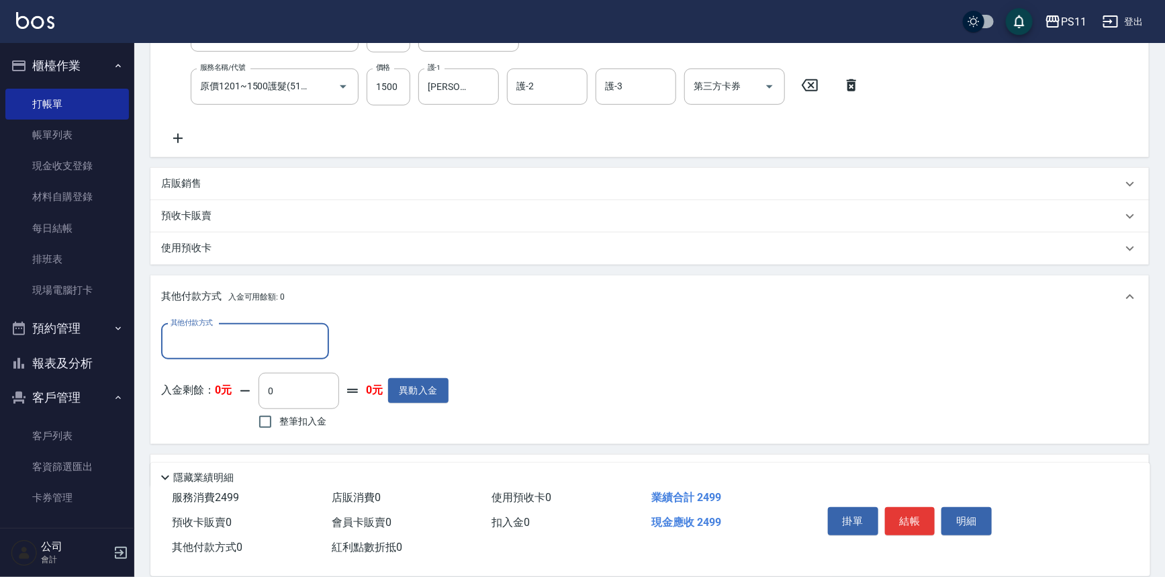
scroll to position [309, 0]
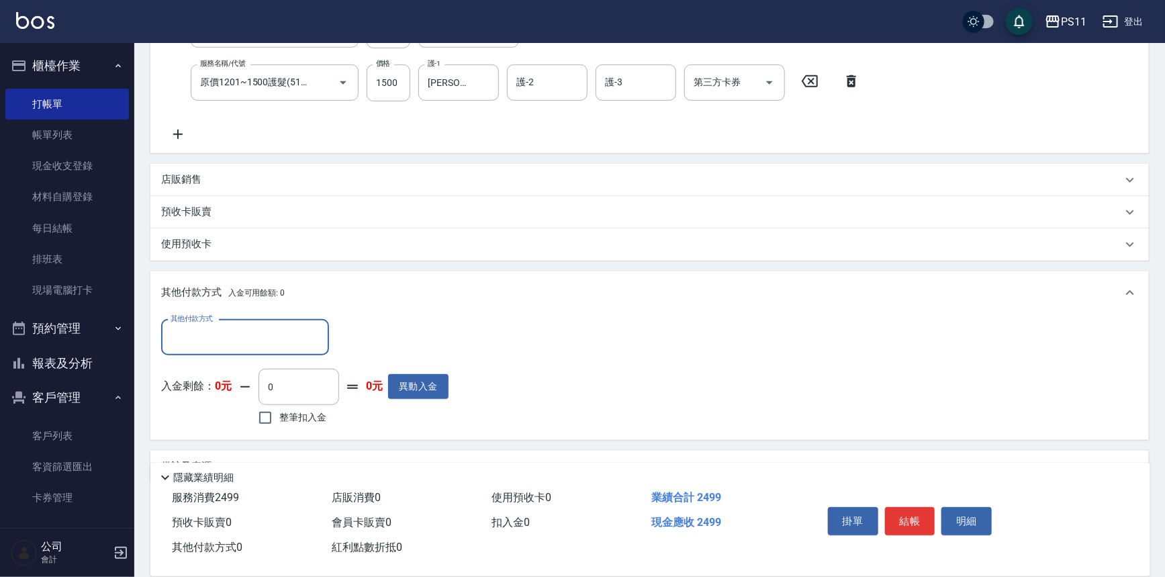
click at [221, 326] on input "其他付款方式" at bounding box center [245, 337] width 156 height 23
click at [227, 416] on span "信用卡" at bounding box center [245, 415] width 168 height 22
type input "信用卡"
drag, startPoint x: 416, startPoint y: 334, endPoint x: 150, endPoint y: 334, distance: 265.9
click at [150, 334] on div "其他付款方式 信用卡 其他付款方式 信用卡金額 0 信用卡金額 入金剩餘： 0元 0 ​ 整筆扣入金 0元 異動入金" at bounding box center [649, 377] width 998 height 126
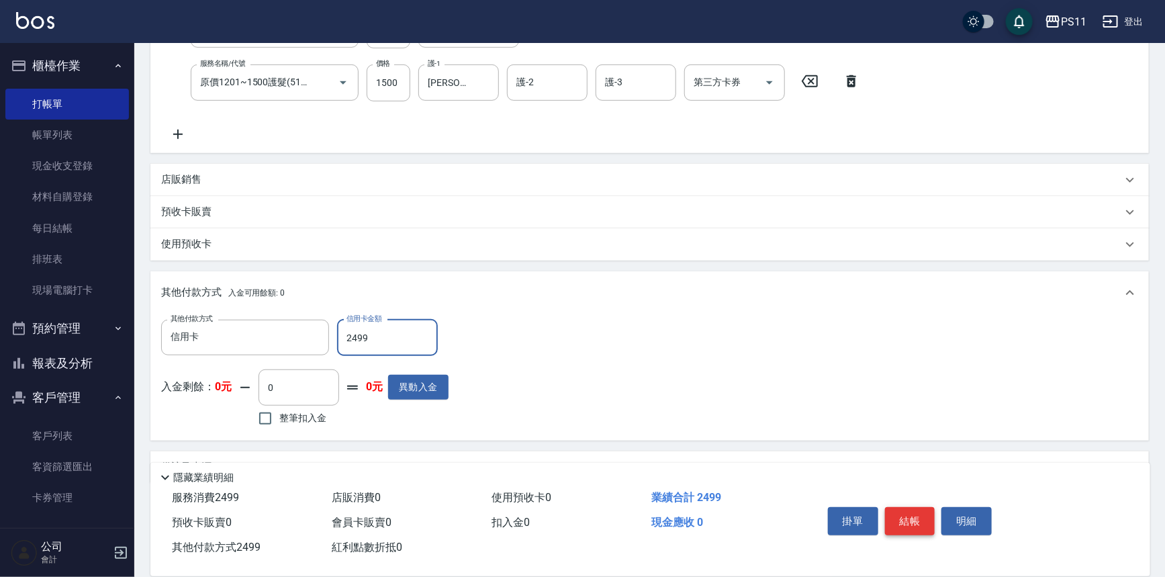
type input "2499"
click at [910, 516] on button "結帳" at bounding box center [910, 521] width 50 height 28
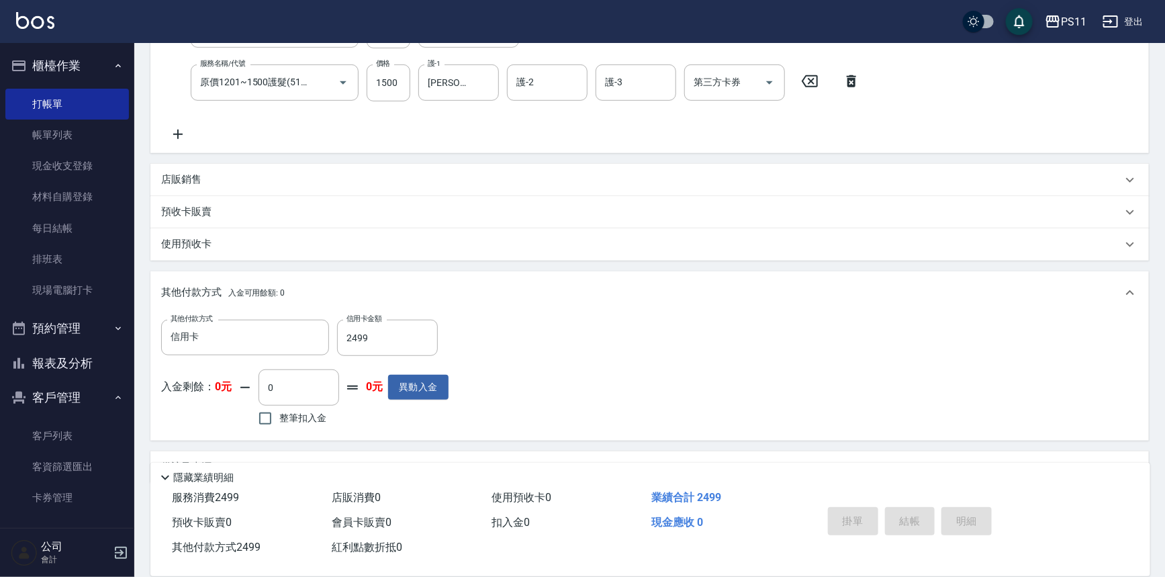
type input "[DATE] 17:44"
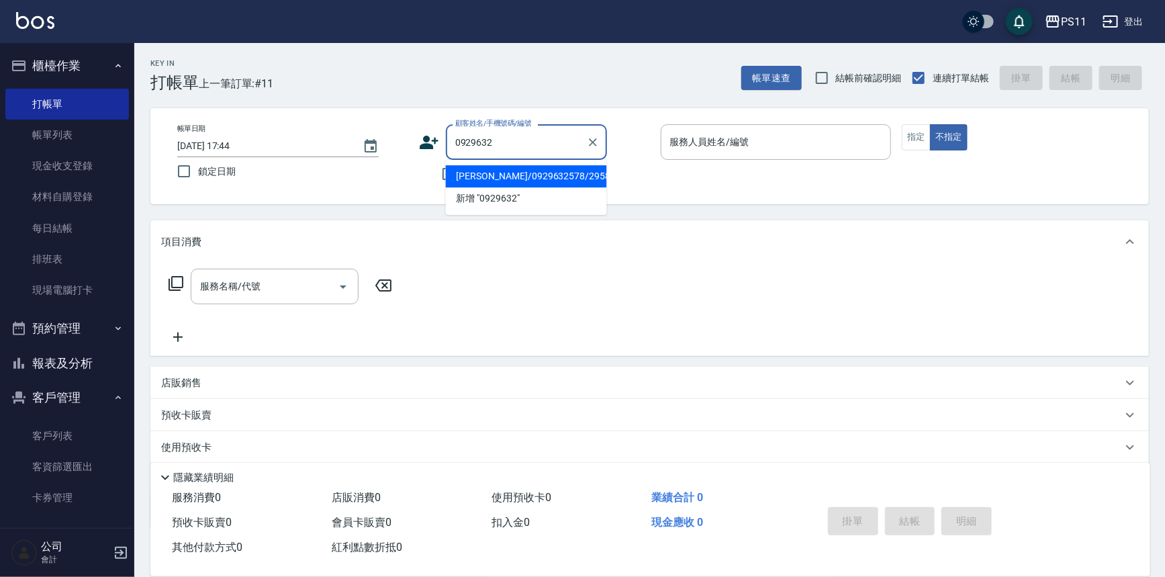
click at [519, 175] on li "[PERSON_NAME]/0929632578/2958" at bounding box center [526, 176] width 161 height 22
type input "[PERSON_NAME]/0929632578/2958"
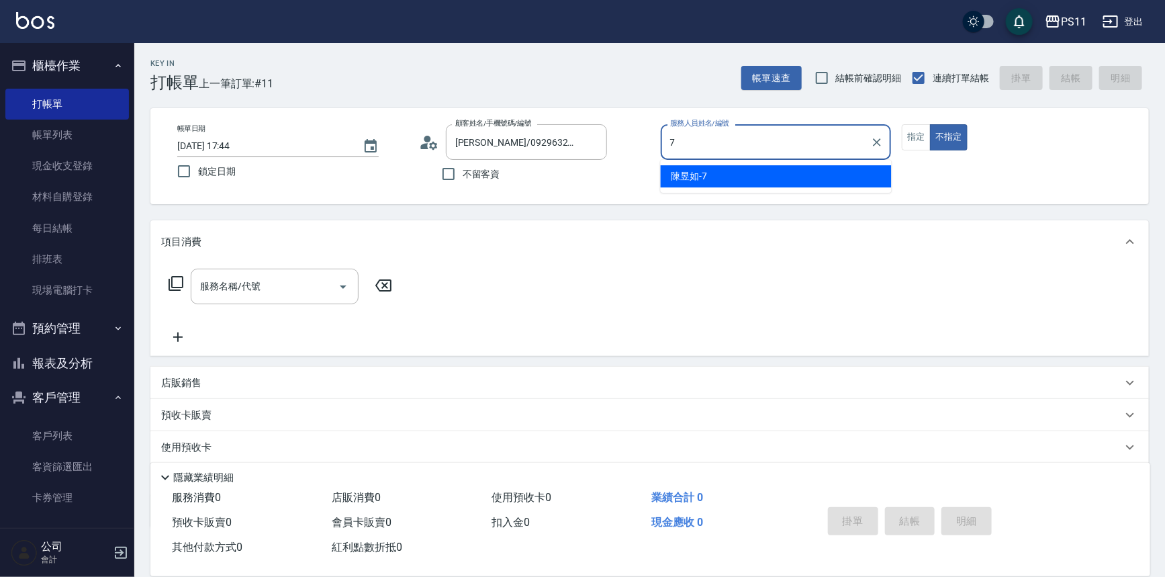
type input "陳昱如-7"
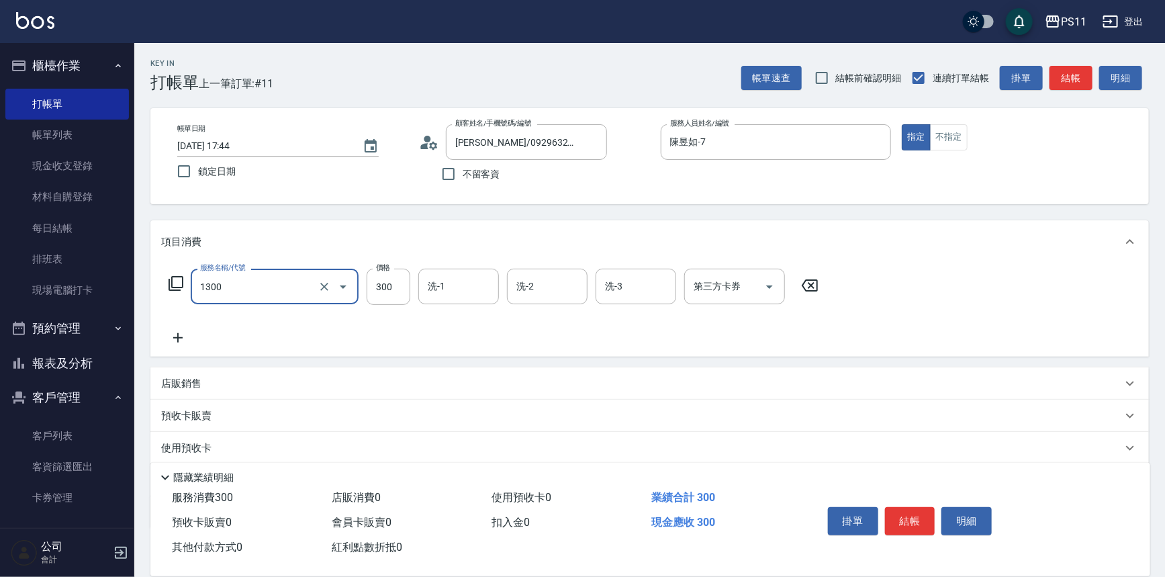
type input "洗髮300(1300)"
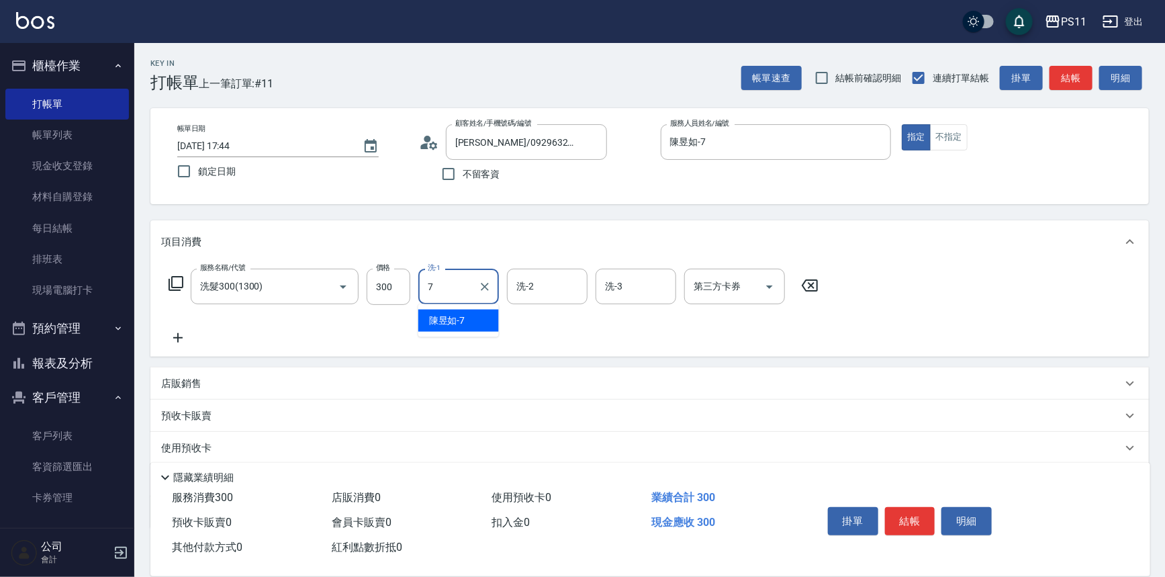
type input "陳昱如-7"
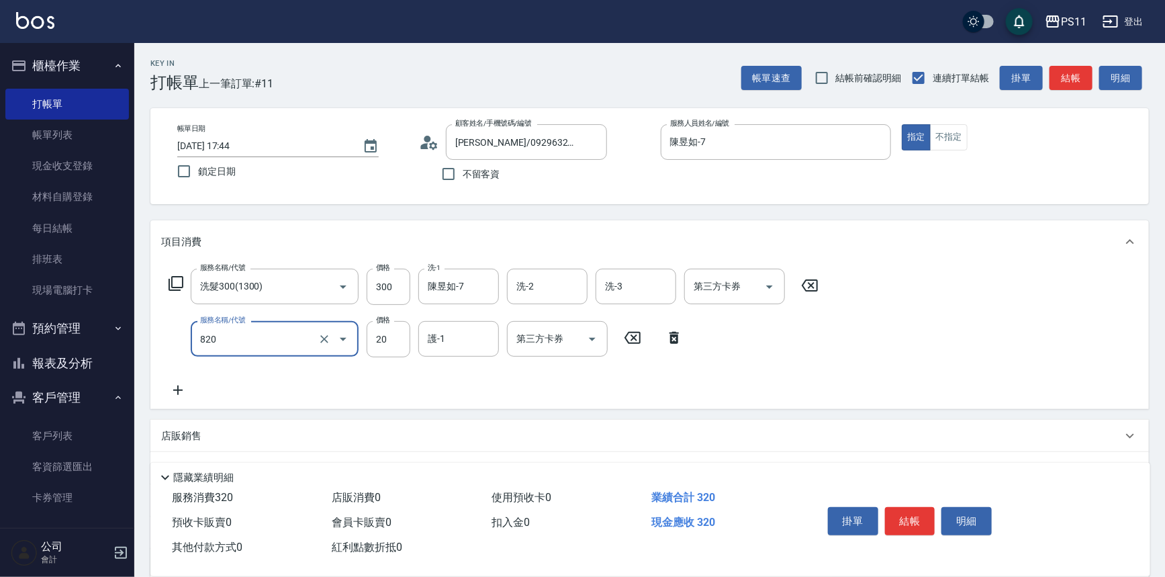
type input "潤絲(820)"
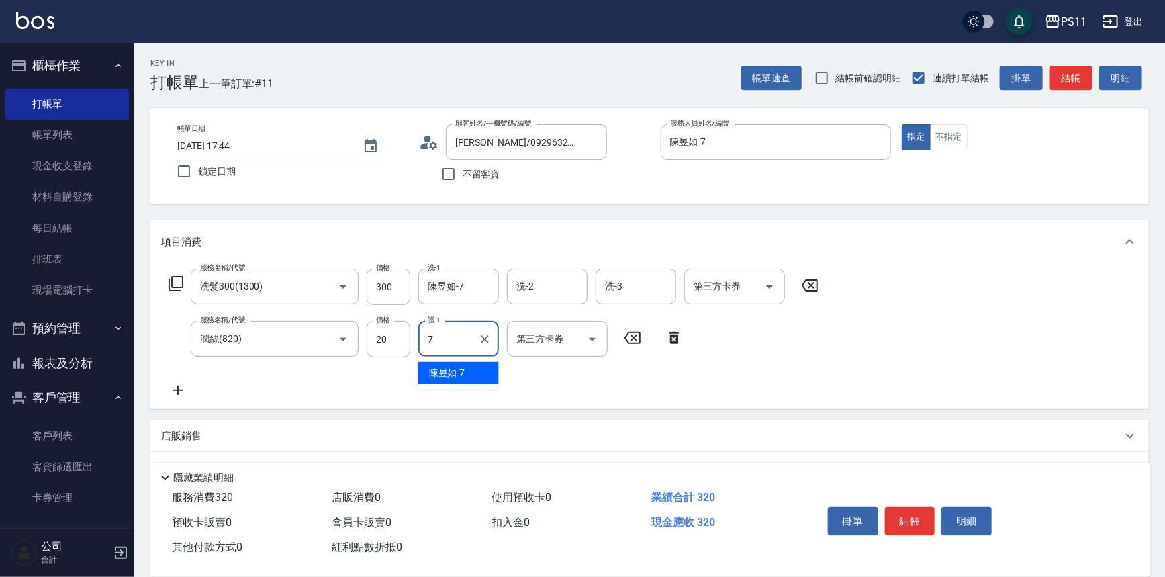
type input "陳昱如-7"
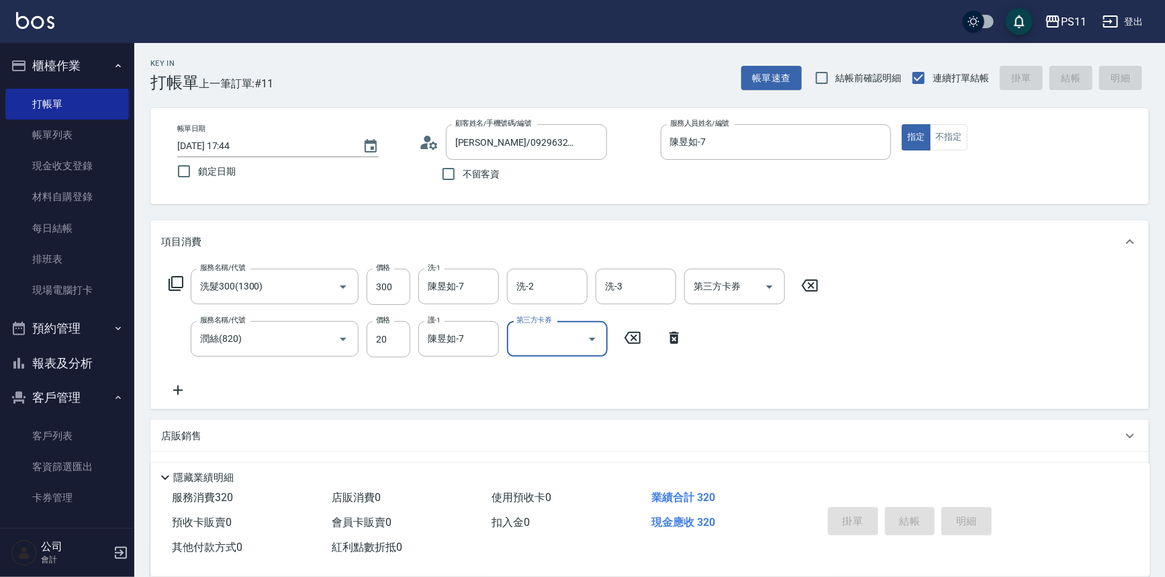
type input "[DATE] 17:52"
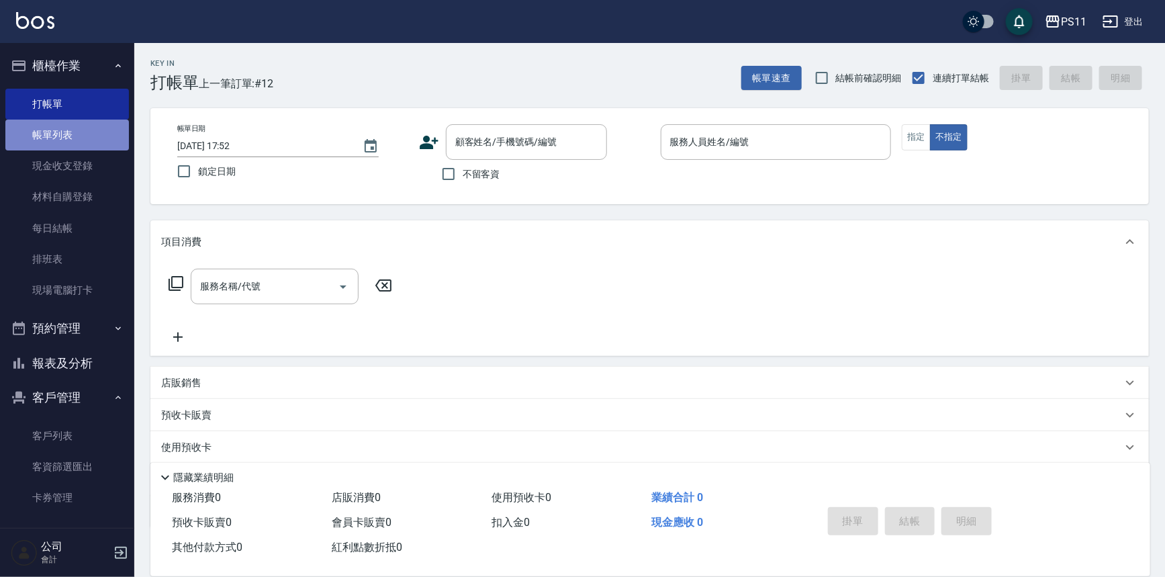
drag, startPoint x: 82, startPoint y: 140, endPoint x: 105, endPoint y: 140, distance: 23.5
click at [82, 140] on link "帳單列表" at bounding box center [67, 135] width 124 height 31
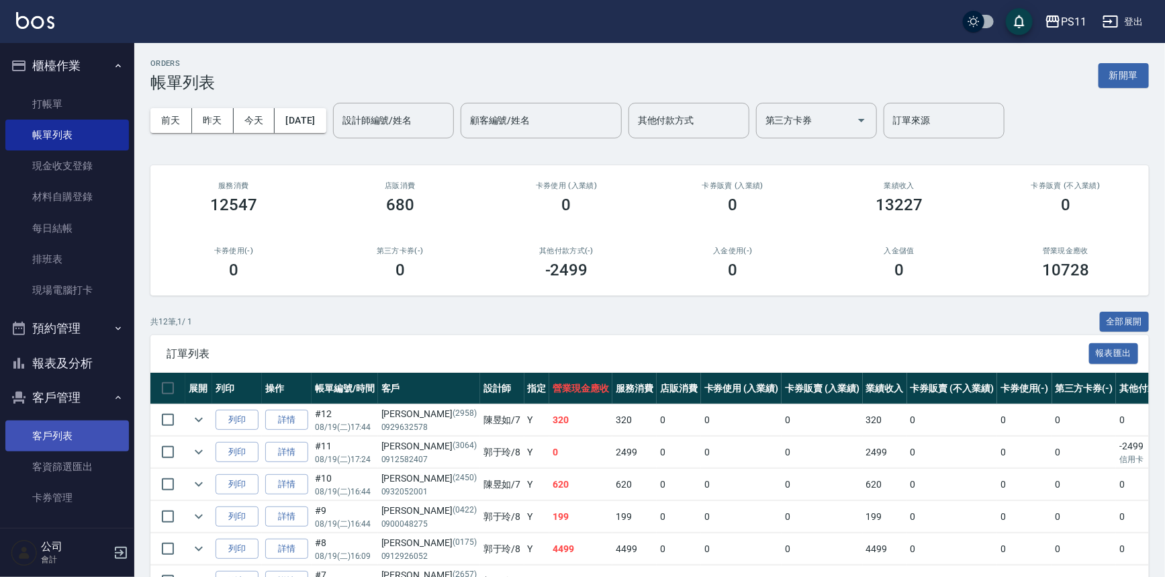
click at [91, 449] on link "客戶列表" at bounding box center [67, 435] width 124 height 31
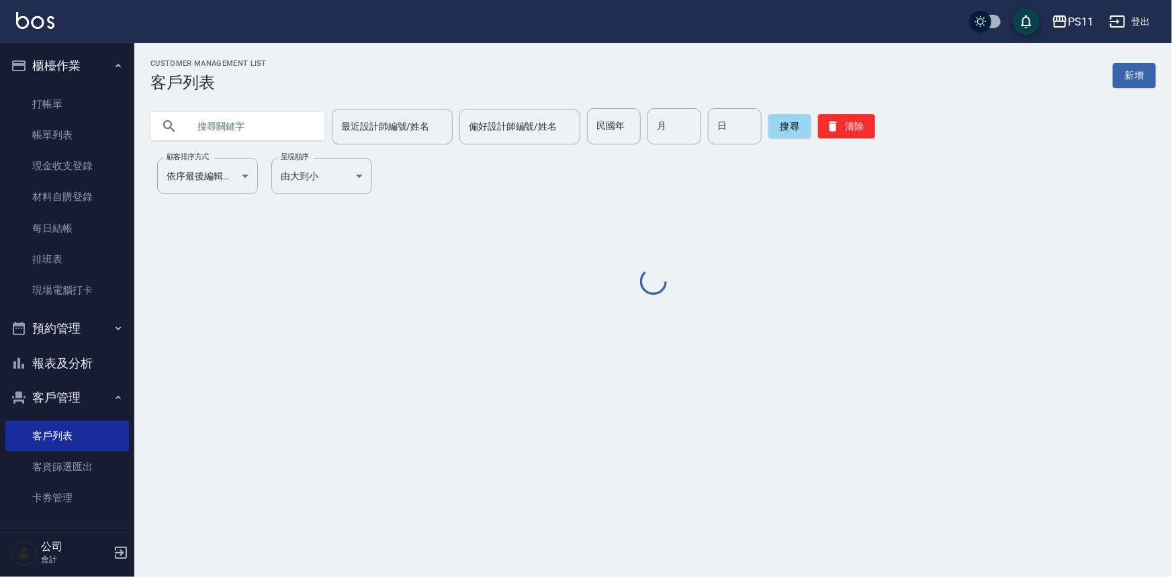
click at [228, 108] on input "text" at bounding box center [251, 126] width 126 height 36
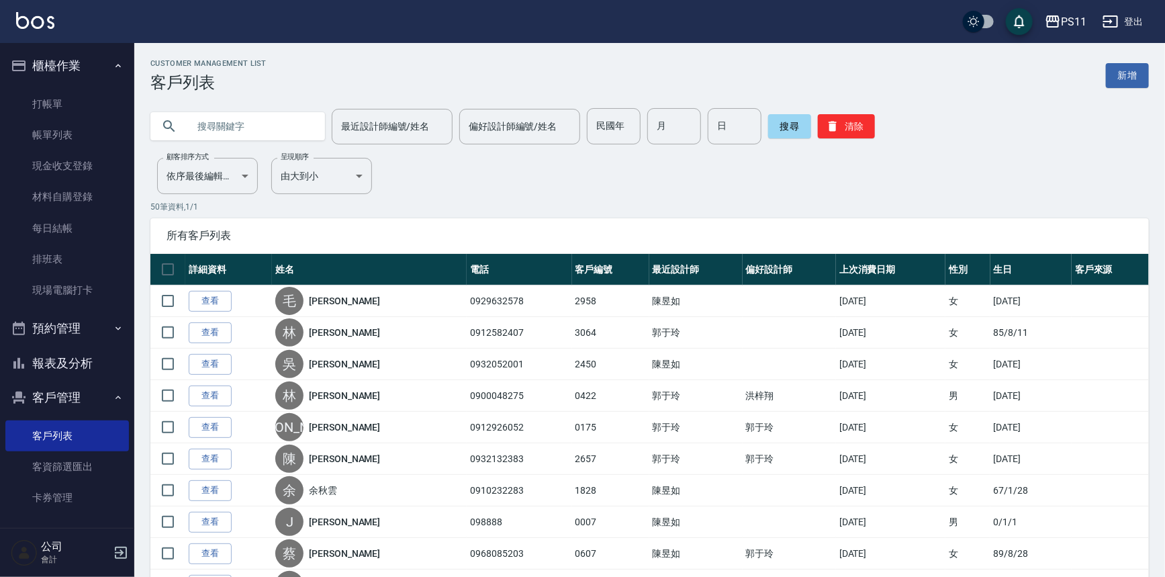
click at [234, 118] on input "text" at bounding box center [251, 126] width 126 height 36
type input "0980324545"
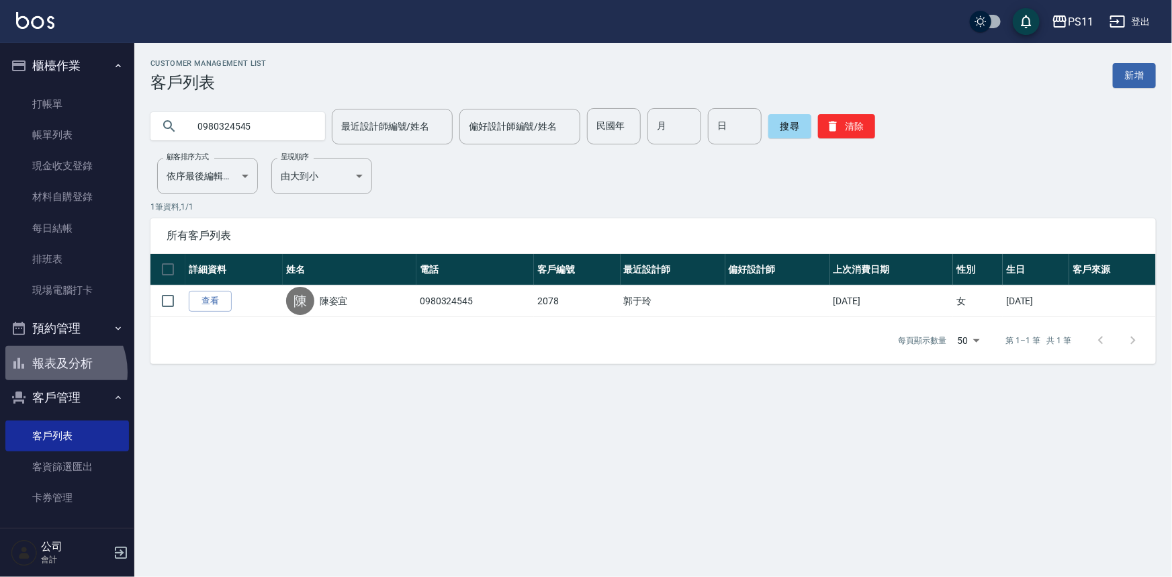
click at [49, 372] on button "報表及分析" at bounding box center [67, 363] width 124 height 35
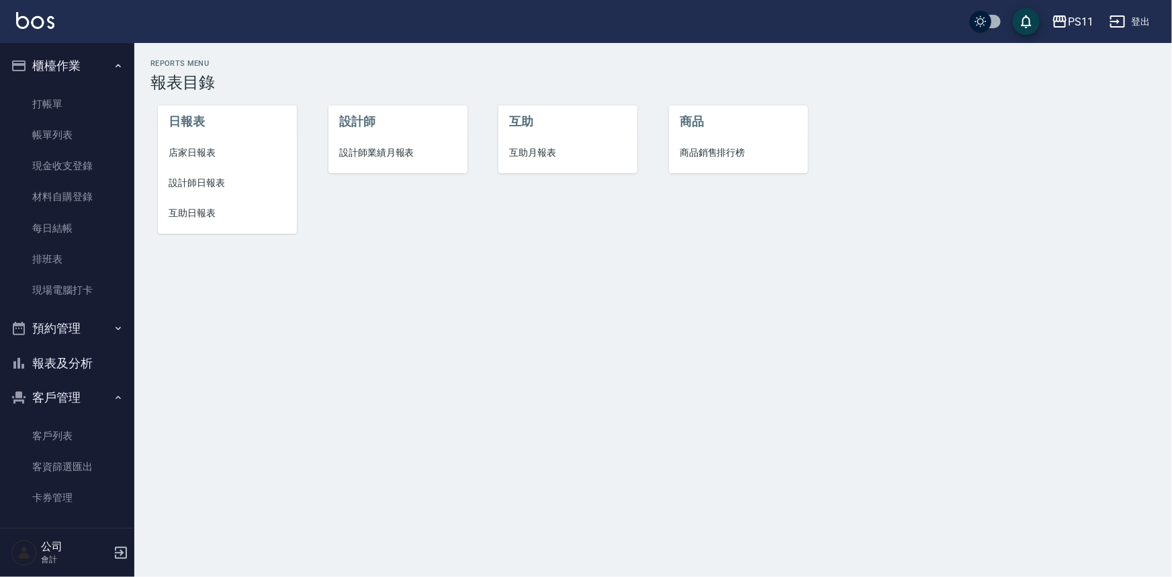
click at [222, 214] on span "互助日報表" at bounding box center [227, 213] width 117 height 14
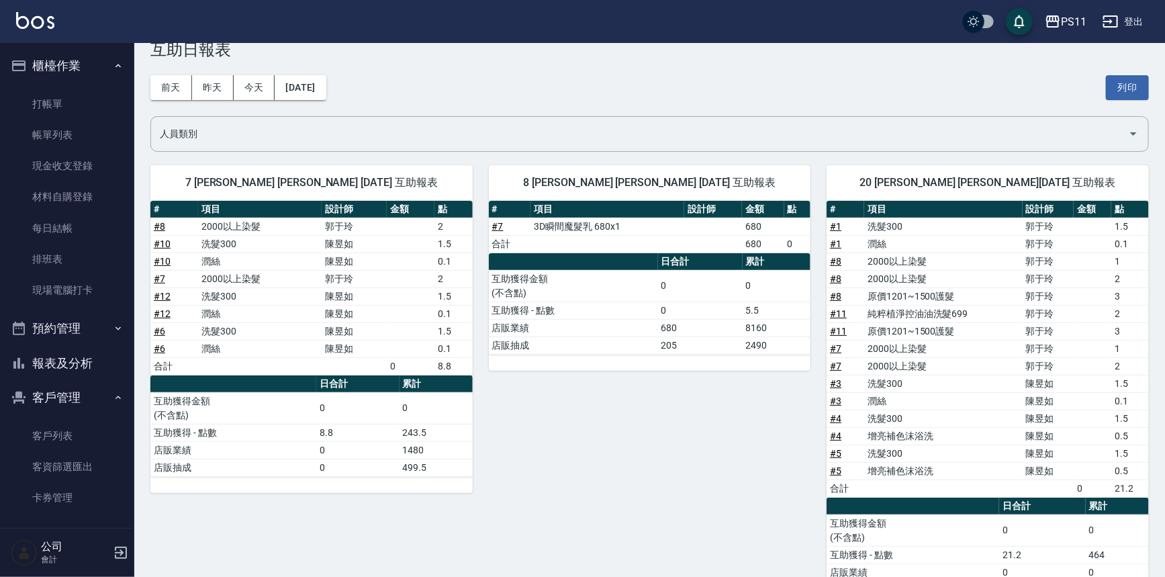
scroll to position [85, 0]
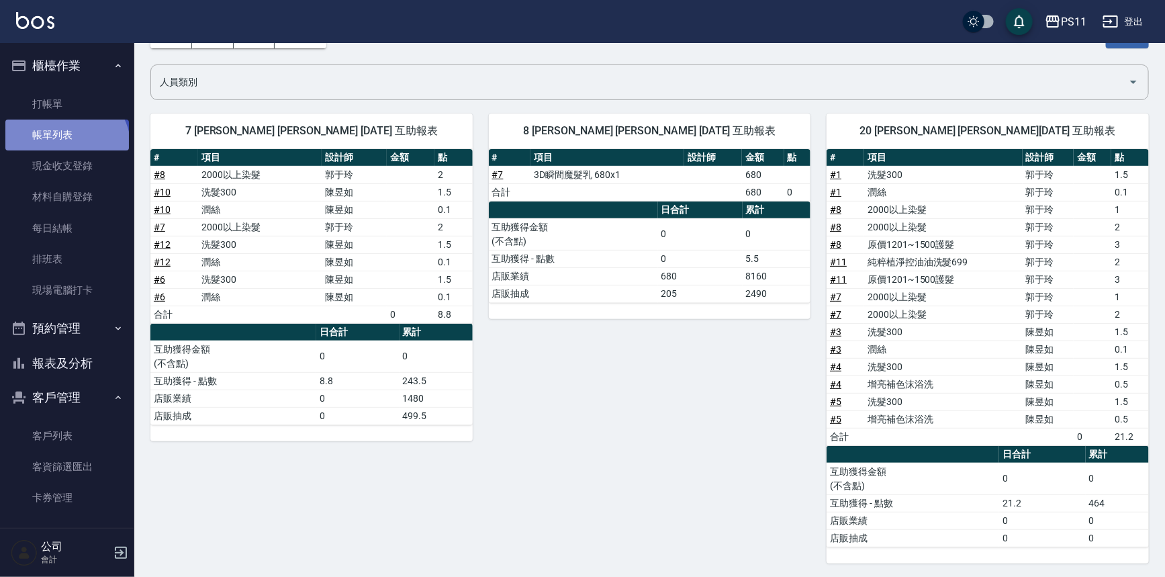
click at [64, 148] on link "帳單列表" at bounding box center [67, 135] width 124 height 31
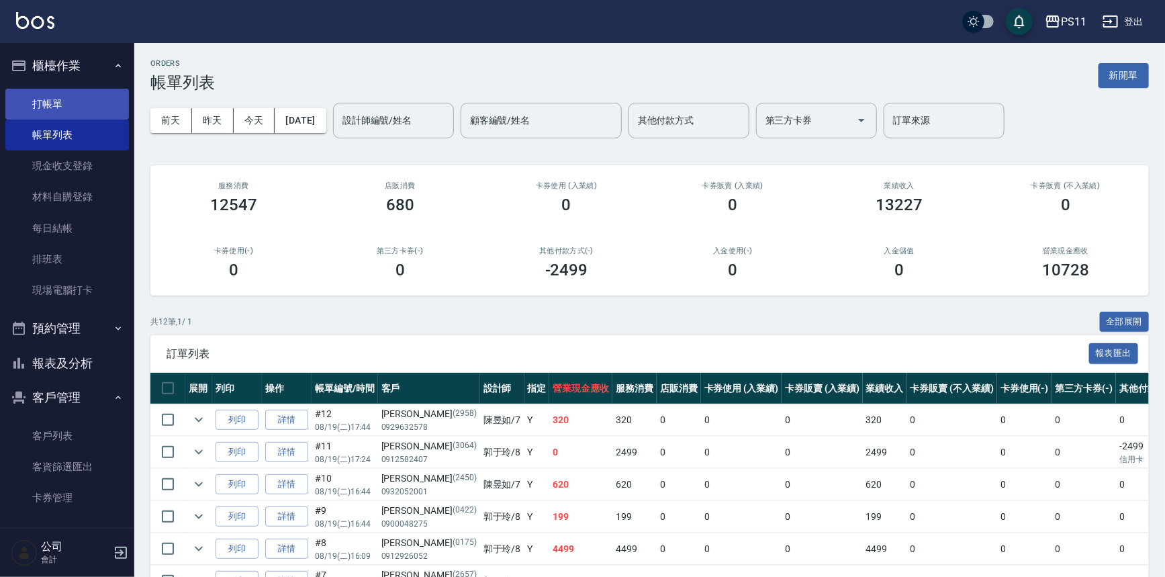
click at [62, 101] on link "打帳單" at bounding box center [67, 104] width 124 height 31
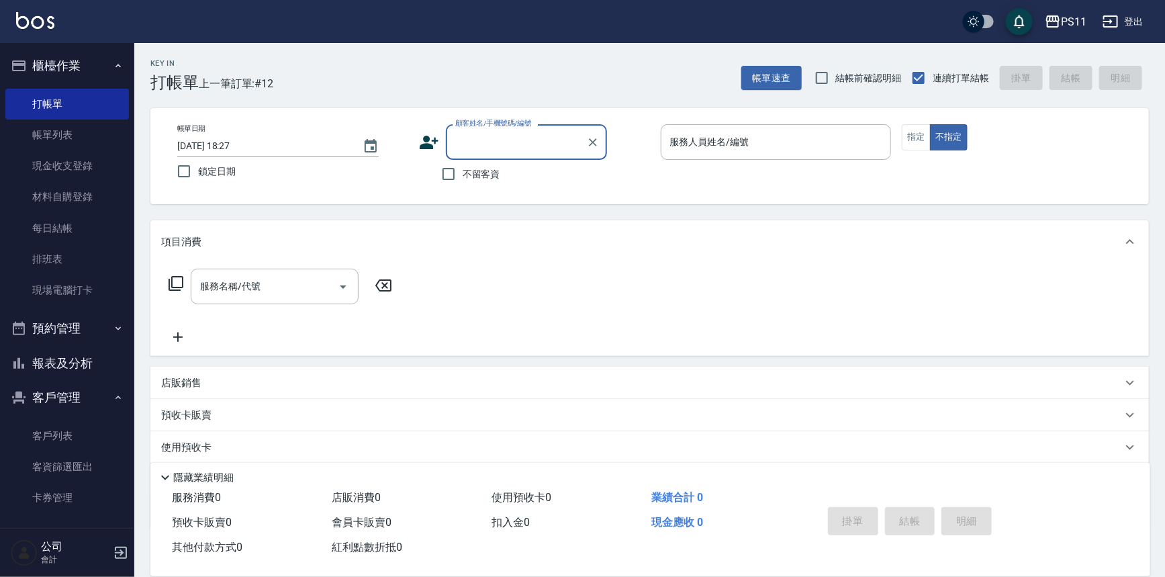
click at [581, 144] on div "顧客姓名/手機號碼/編號" at bounding box center [526, 142] width 161 height 36
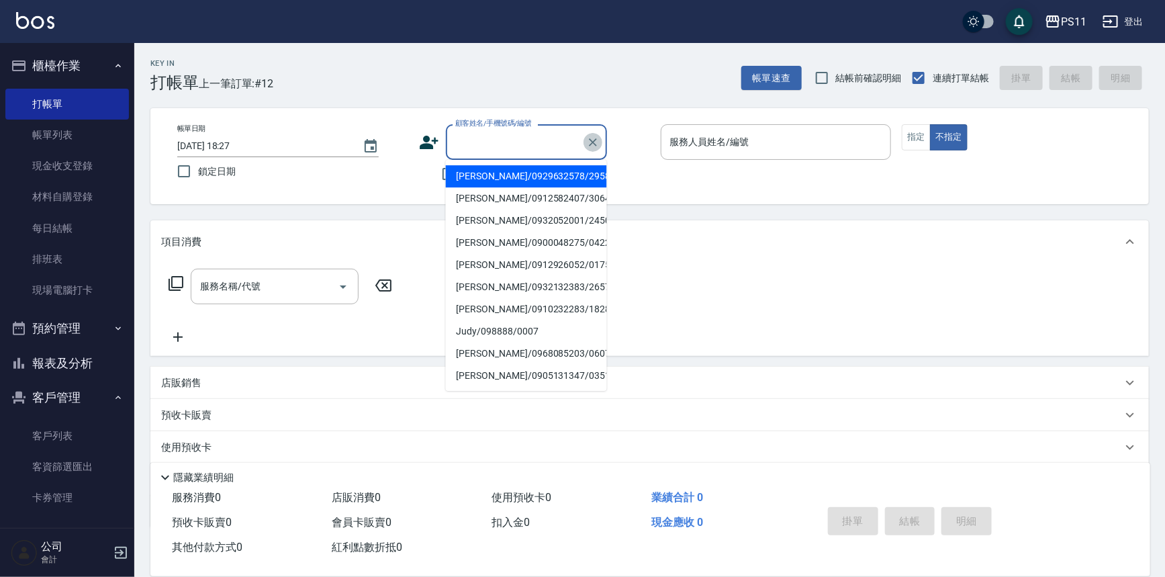
click at [594, 146] on icon "Clear" at bounding box center [592, 142] width 13 height 13
click at [601, 139] on button "Clear" at bounding box center [592, 142] width 19 height 19
drag, startPoint x: 48, startPoint y: 459, endPoint x: 59, endPoint y: 441, distance: 20.5
click at [48, 458] on link "客資篩選匯出" at bounding box center [67, 466] width 124 height 31
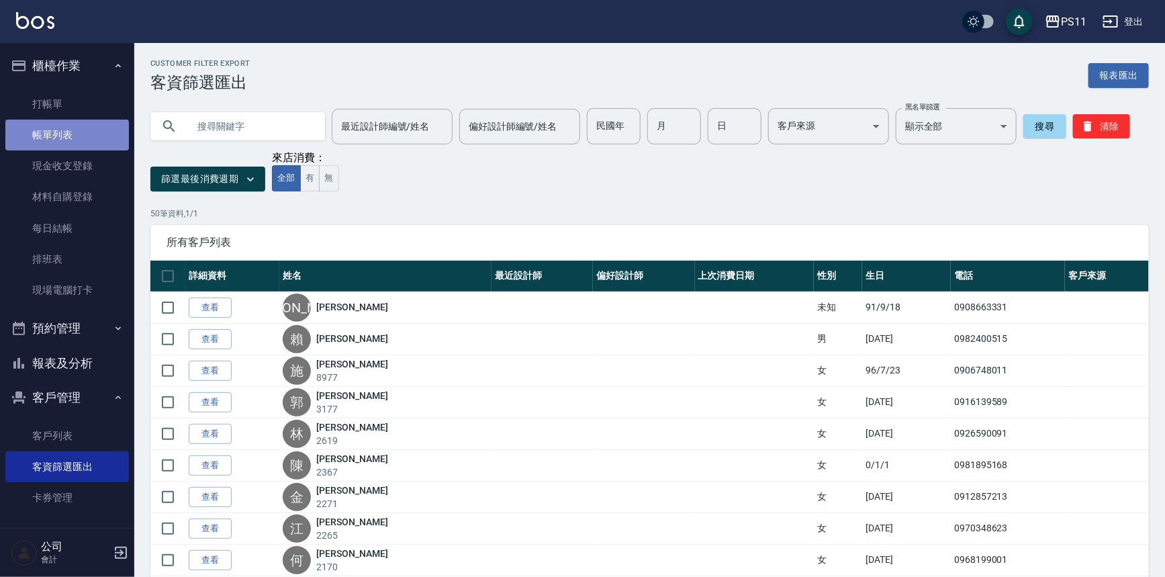
click at [78, 148] on link "帳單列表" at bounding box center [67, 135] width 124 height 31
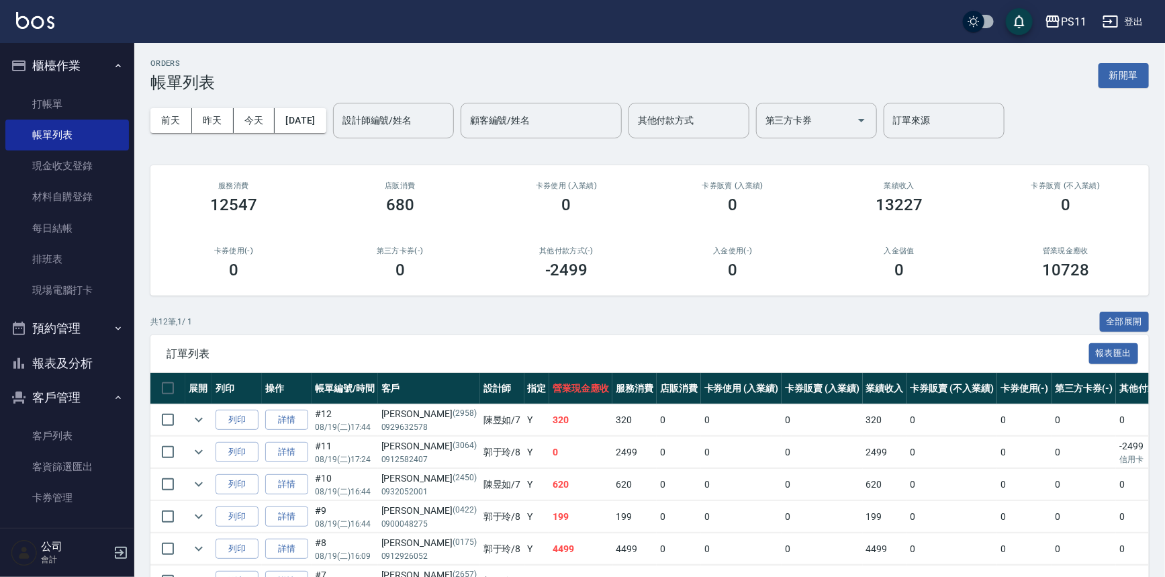
drag, startPoint x: 504, startPoint y: 473, endPoint x: 525, endPoint y: 216, distance: 258.0
click at [23, 103] on link "打帳單" at bounding box center [67, 104] width 124 height 31
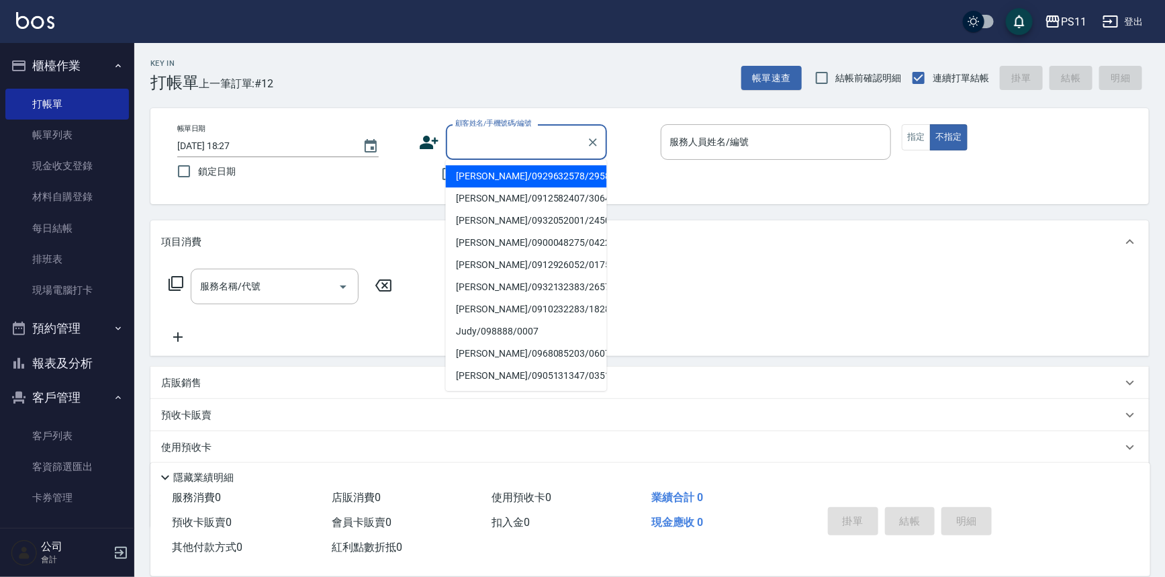
click at [509, 147] on input "顧客姓名/手機號碼/編號" at bounding box center [516, 141] width 129 height 23
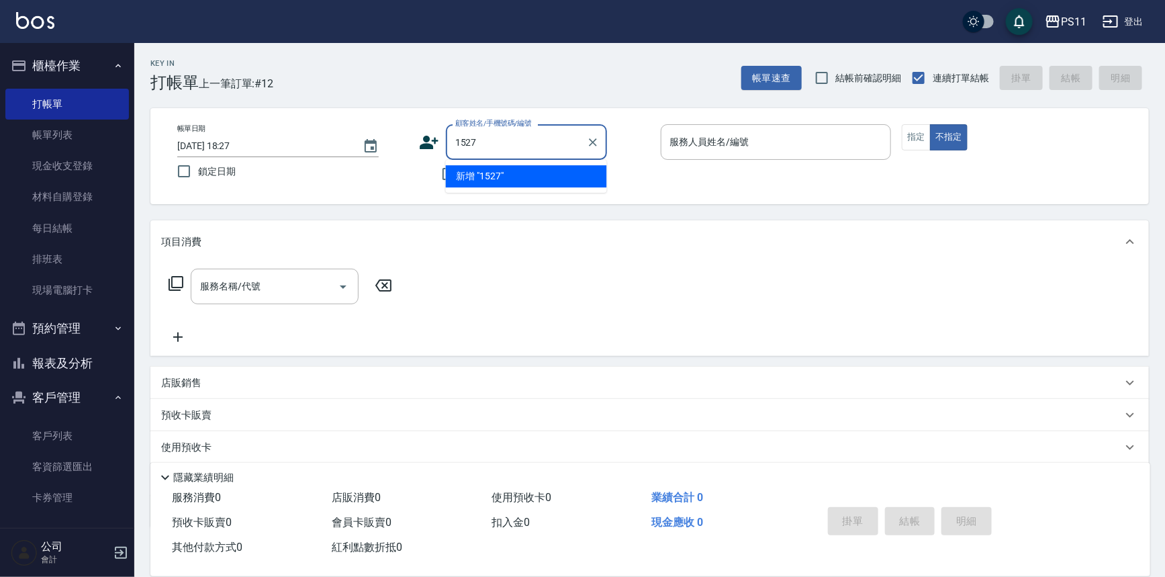
type input "1527"
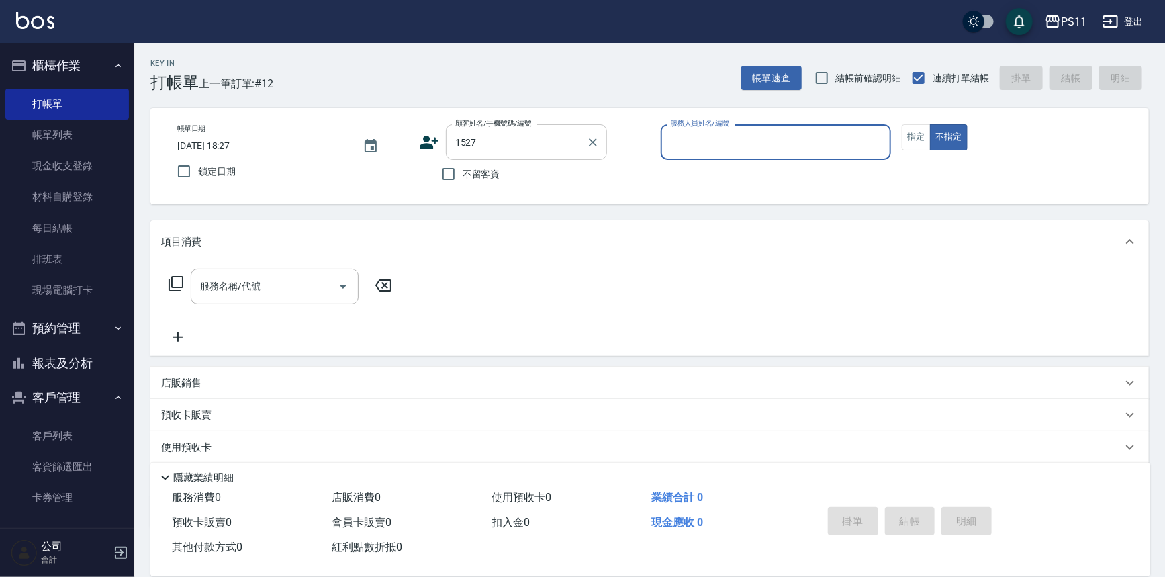
type input "8"
type input "[PERSON_NAME]/0925172911/1527"
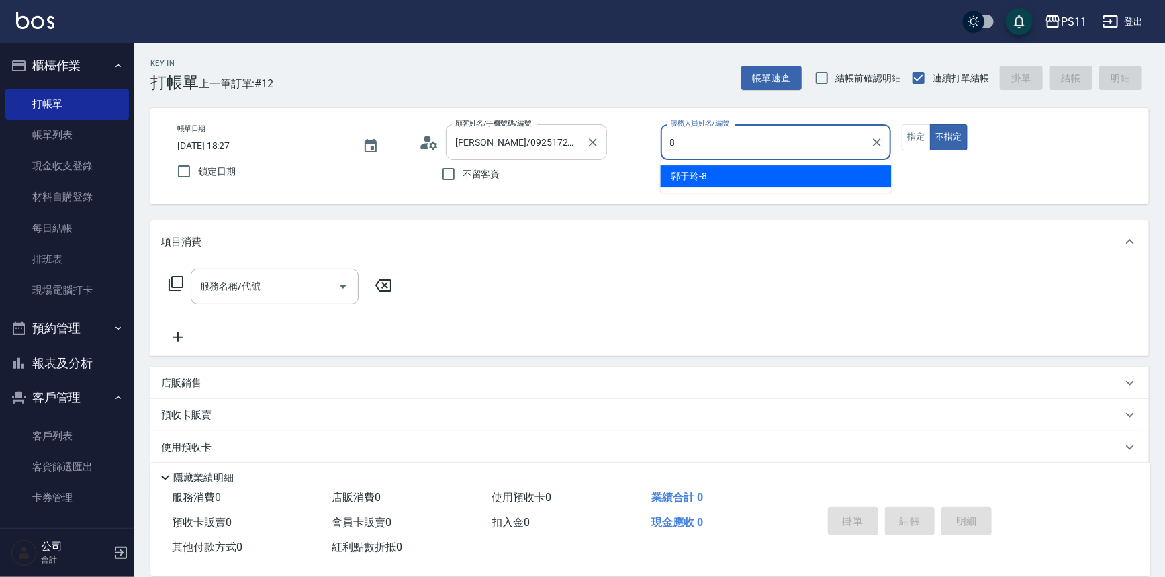
type input "[PERSON_NAME]-8"
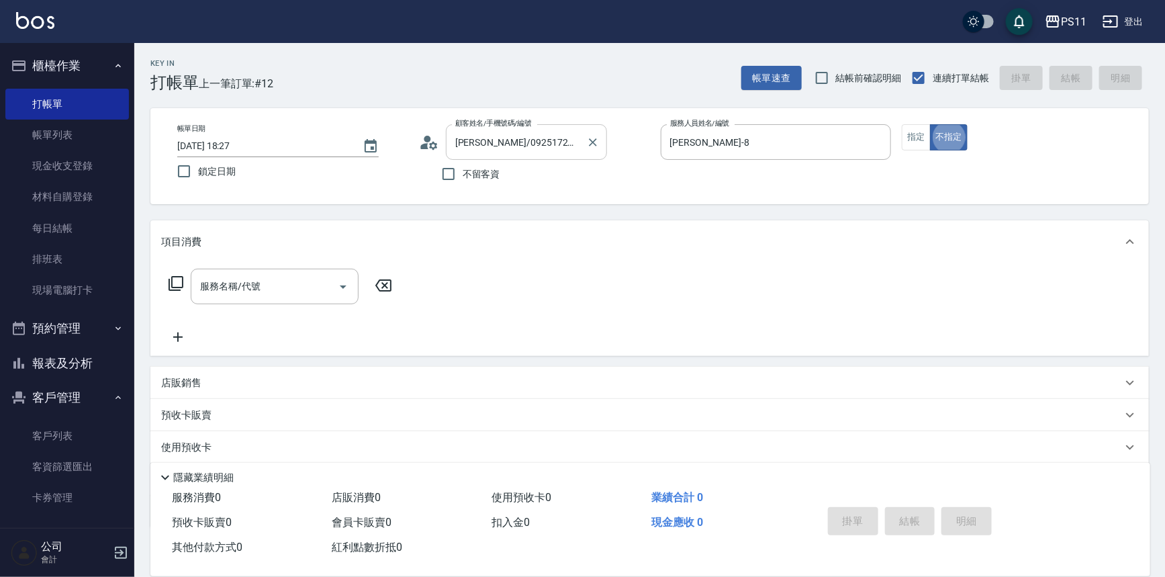
type button "false"
click at [918, 145] on button "指定" at bounding box center [916, 137] width 29 height 26
click at [176, 279] on icon at bounding box center [176, 283] width 16 height 16
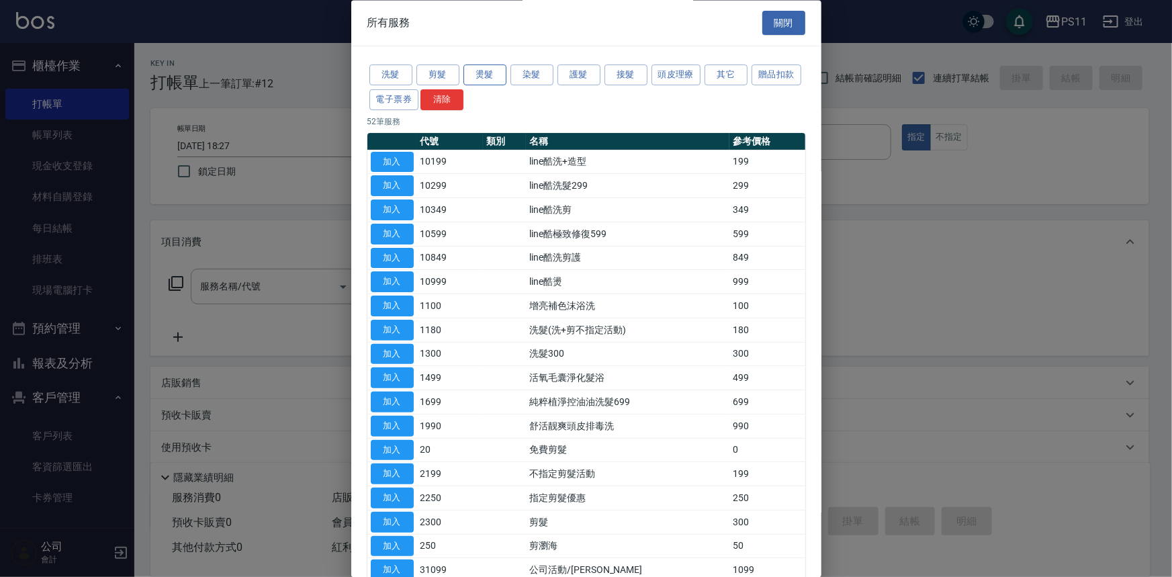
click at [493, 79] on button "燙髮" at bounding box center [484, 75] width 43 height 21
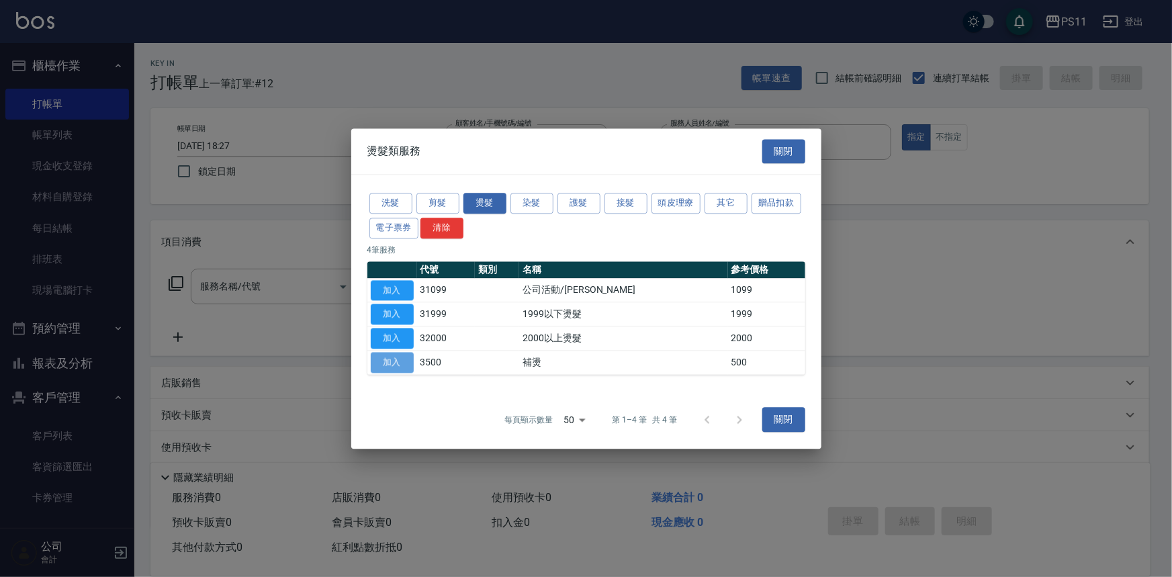
drag, startPoint x: 389, startPoint y: 357, endPoint x: 428, endPoint y: 345, distance: 40.8
click at [390, 357] on button "加入" at bounding box center [392, 362] width 43 height 21
type input "補燙(3500)"
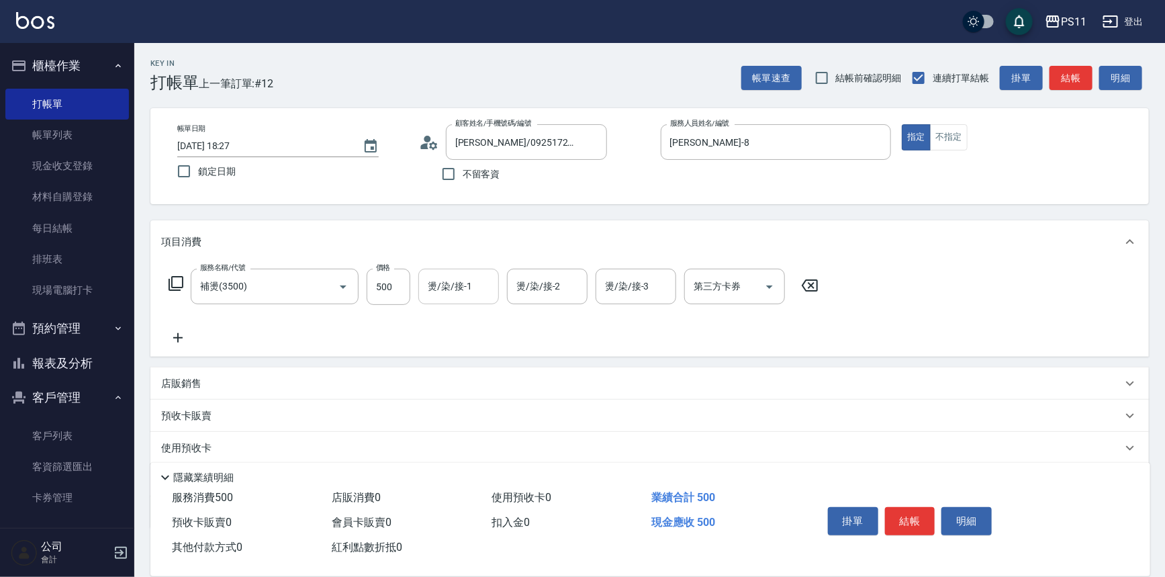
click at [442, 287] on input "燙/染/接-1" at bounding box center [458, 286] width 68 height 23
type input "[PERSON_NAME]-20"
click at [176, 332] on icon at bounding box center [178, 338] width 34 height 16
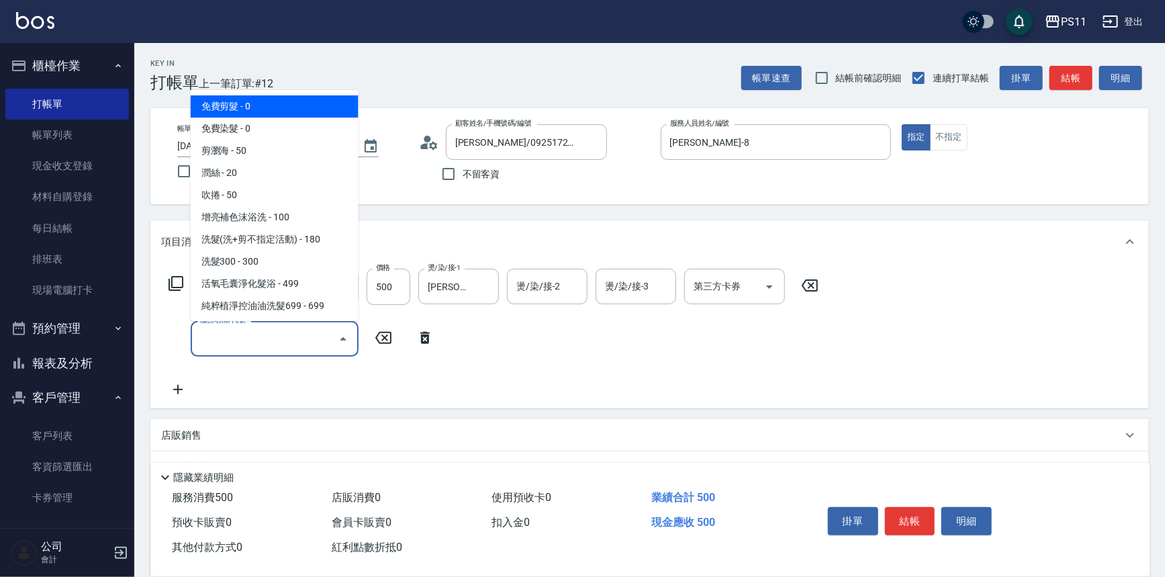
drag, startPoint x: 235, startPoint y: 333, endPoint x: 228, endPoint y: 342, distance: 11.4
click at [228, 342] on input "服務名稱/代號" at bounding box center [265, 338] width 136 height 23
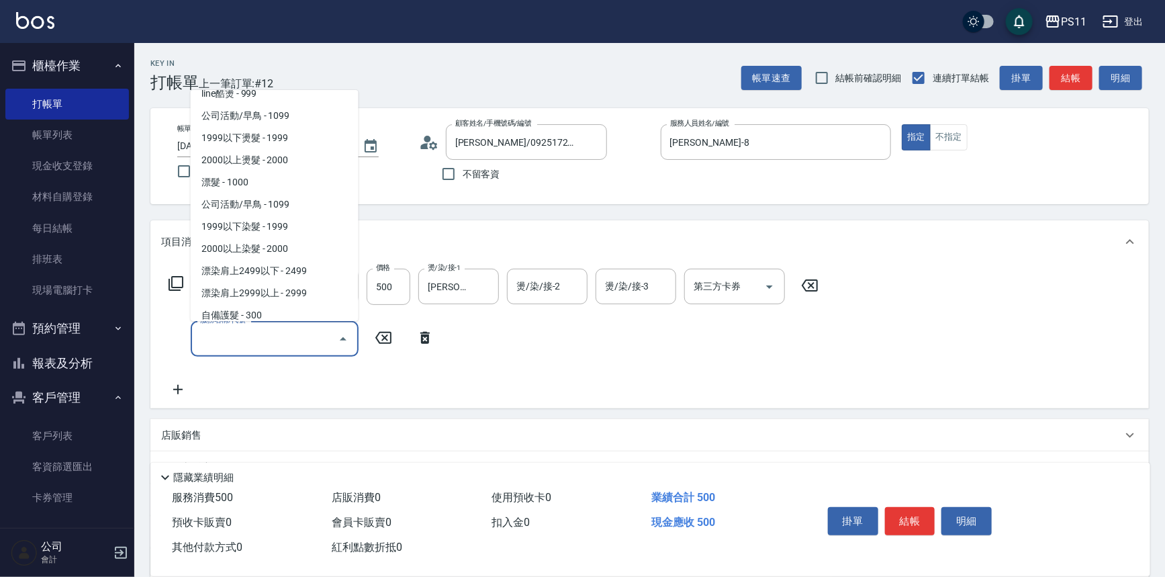
scroll to position [610, 0]
drag, startPoint x: 304, startPoint y: 246, endPoint x: 356, endPoint y: 258, distance: 53.1
click at [303, 246] on span "2000以上染髮 - 2000" at bounding box center [275, 249] width 168 height 22
type input "2000以上染髮(42000)"
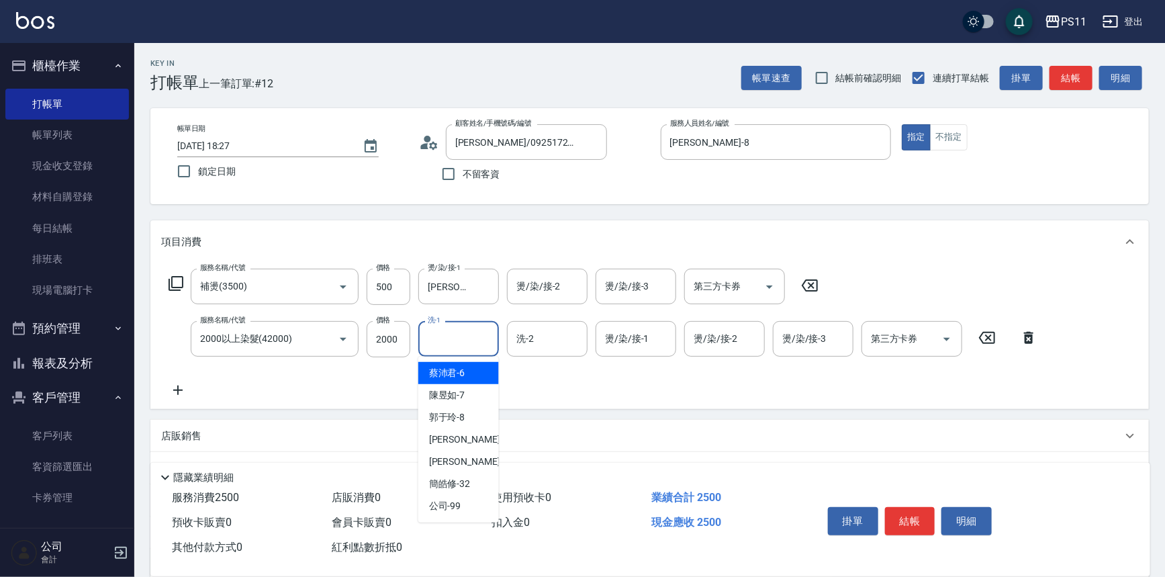
click at [445, 335] on input "洗-1" at bounding box center [458, 338] width 68 height 23
type input "[PERSON_NAME]-20"
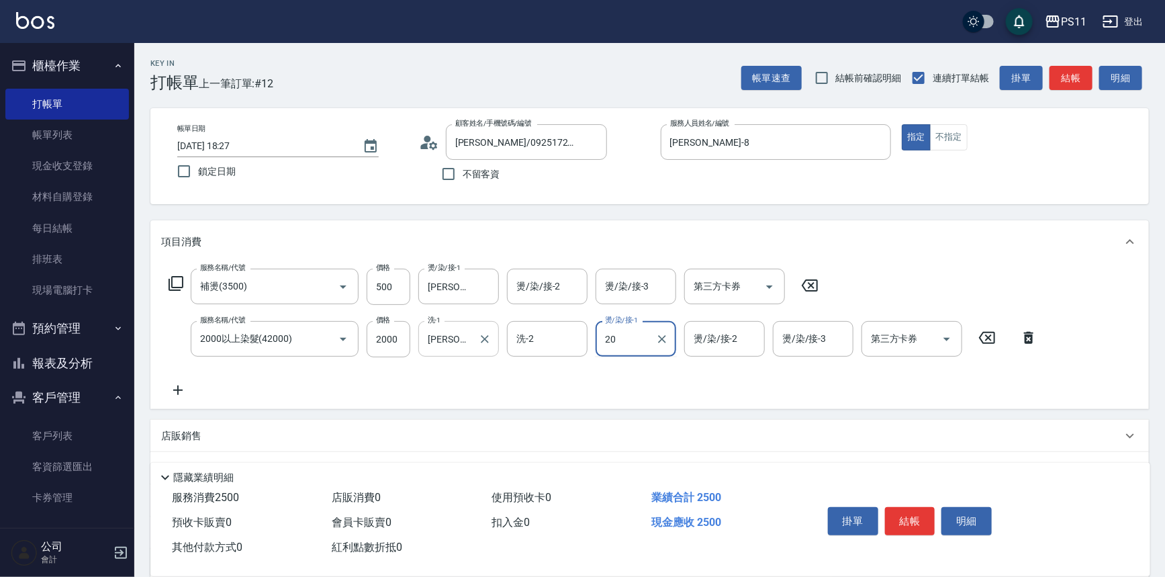
type input "[PERSON_NAME]-20"
click at [348, 341] on icon "Open" at bounding box center [343, 339] width 16 height 16
click at [337, 342] on icon "Open" at bounding box center [343, 339] width 16 height 16
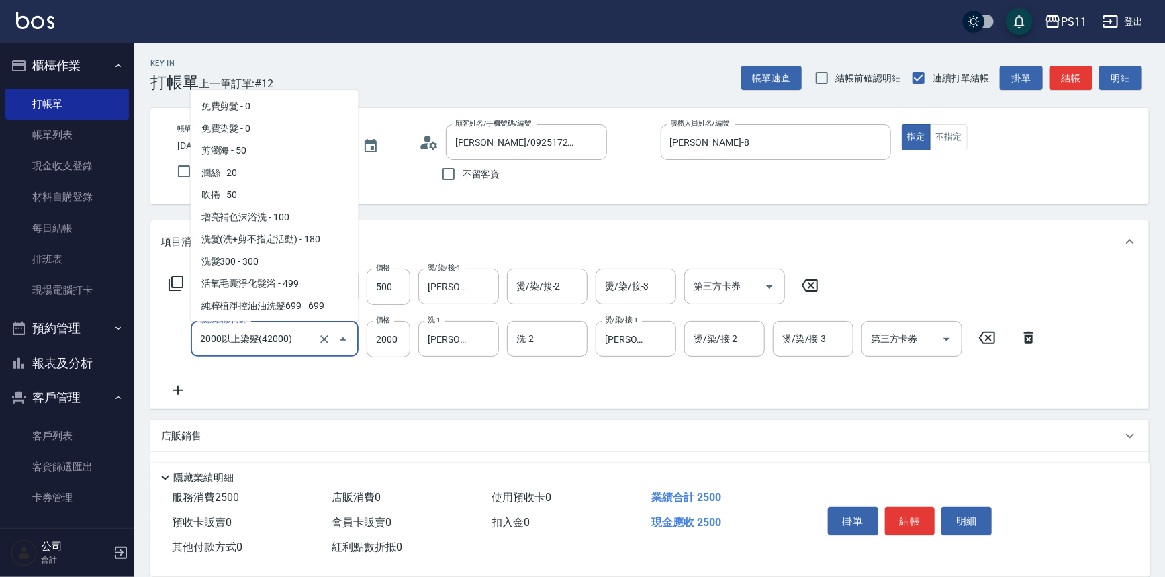
scroll to position [549, 0]
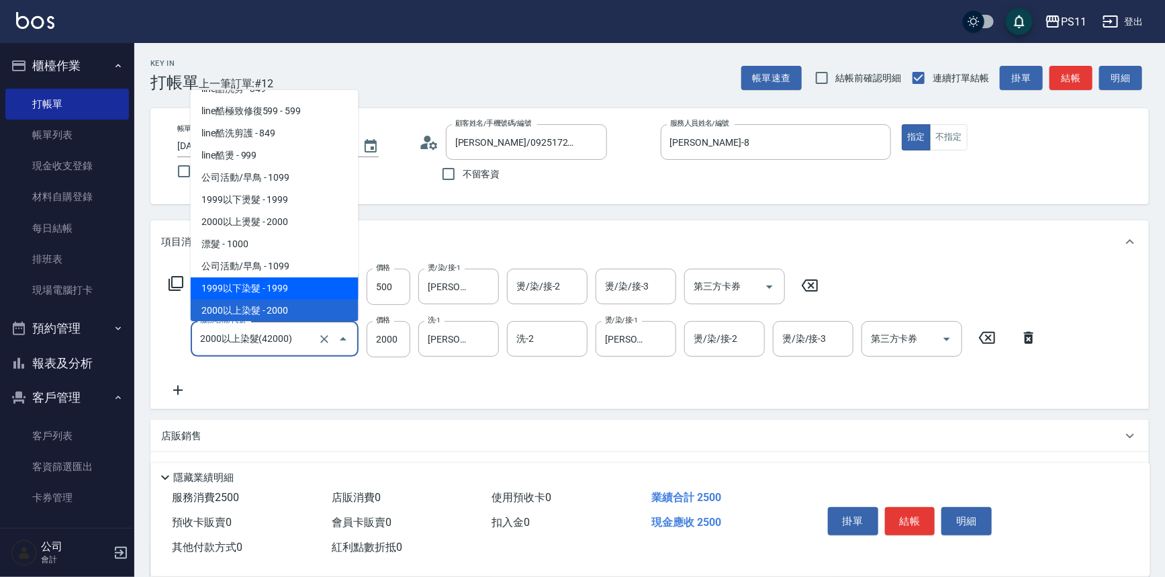
click at [316, 293] on span "1999以下染髮 - 1999" at bounding box center [275, 288] width 168 height 22
type input "1999以下染髮(41999)"
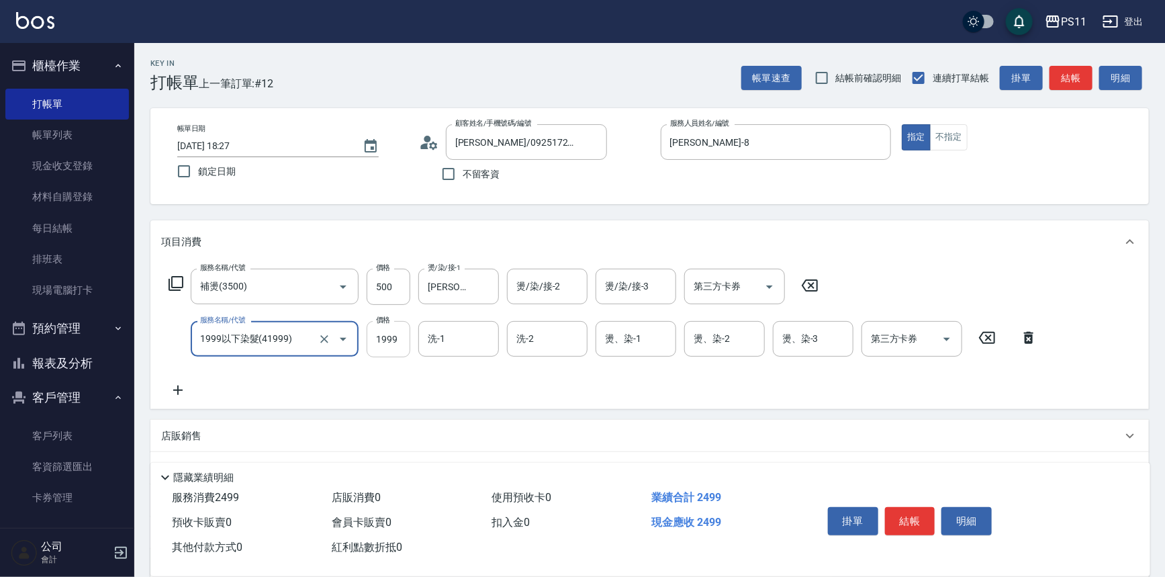
click at [373, 337] on input "1999" at bounding box center [389, 339] width 44 height 36
type input "2000"
type input "3"
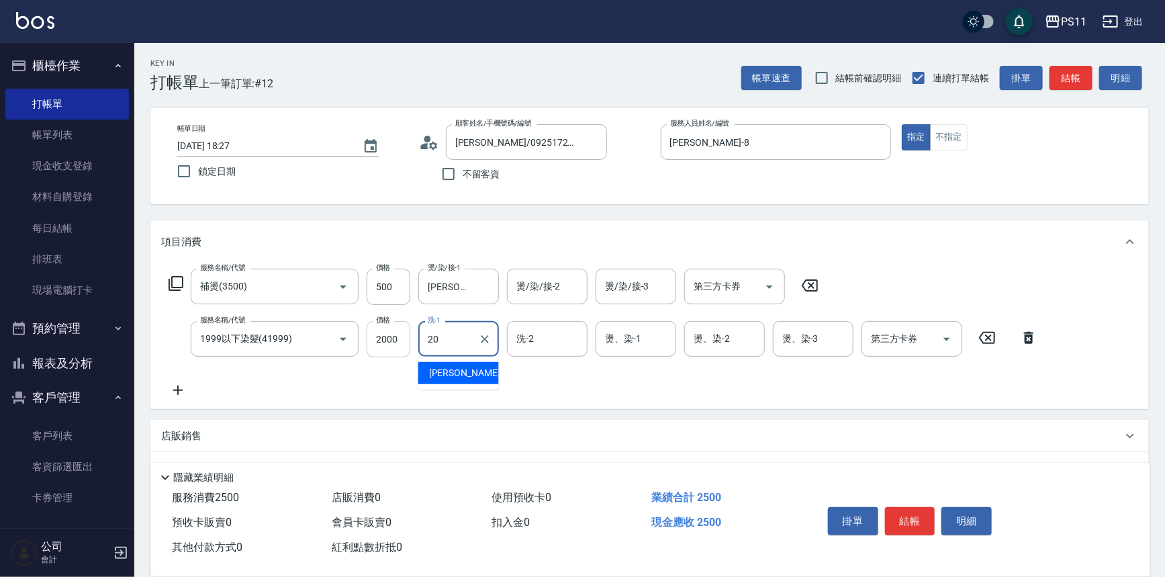
type input "[PERSON_NAME]-20"
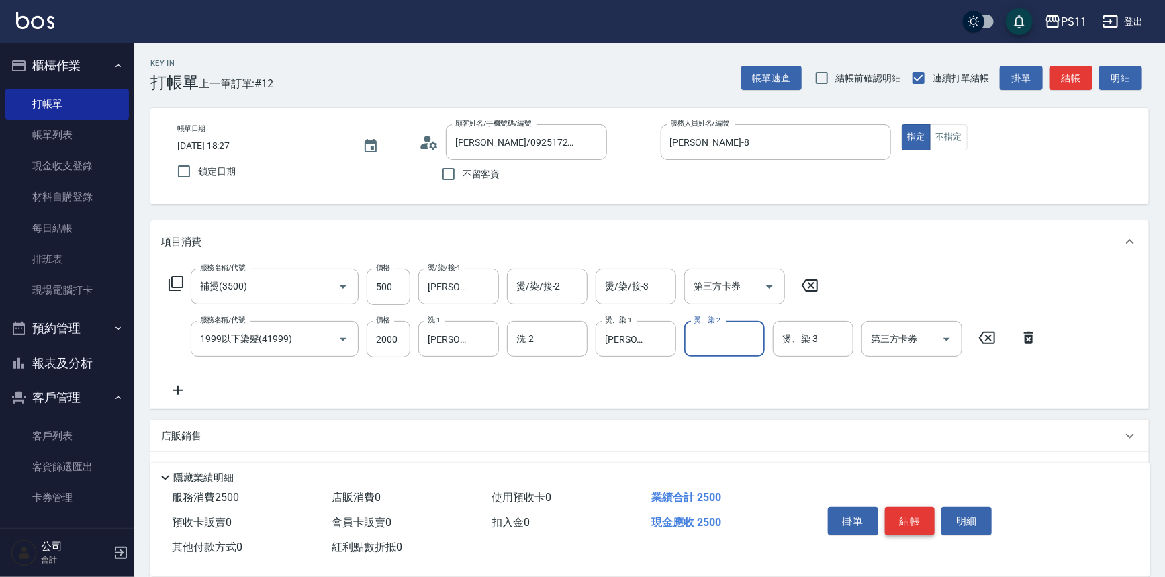
click at [908, 508] on button "結帳" at bounding box center [910, 521] width 50 height 28
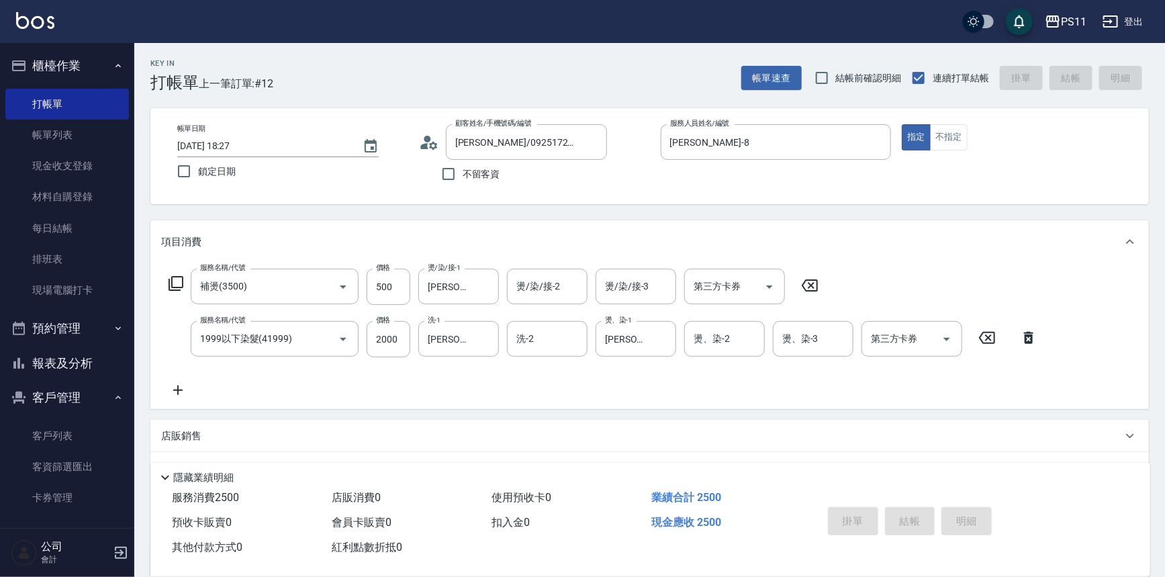
type input "[DATE] 18:28"
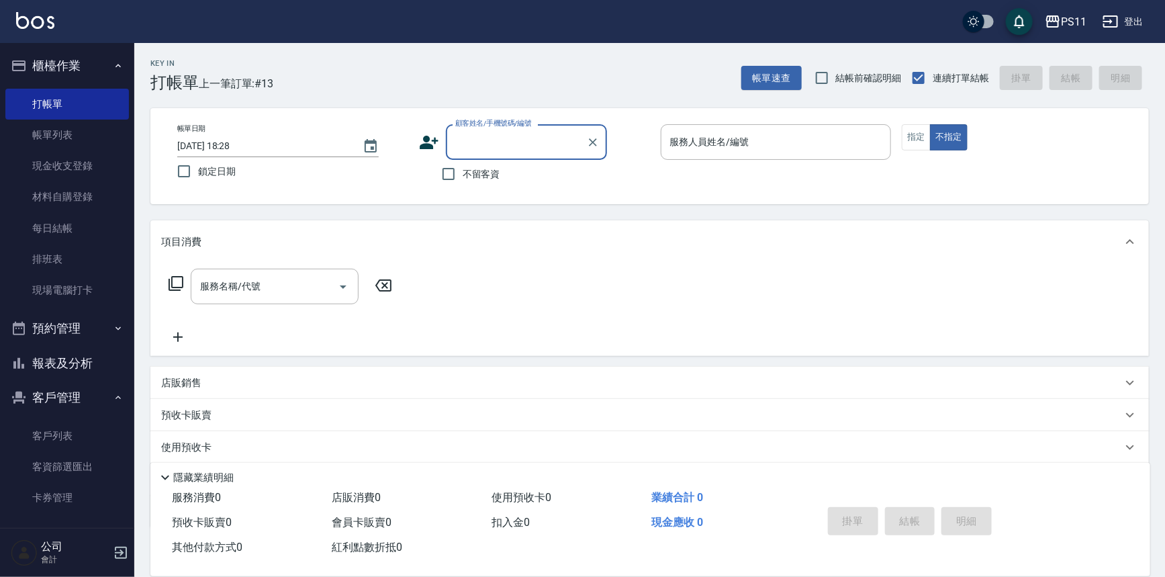
click at [554, 128] on div "顧客姓名/手機號碼/編號" at bounding box center [526, 142] width 161 height 36
type input "0711"
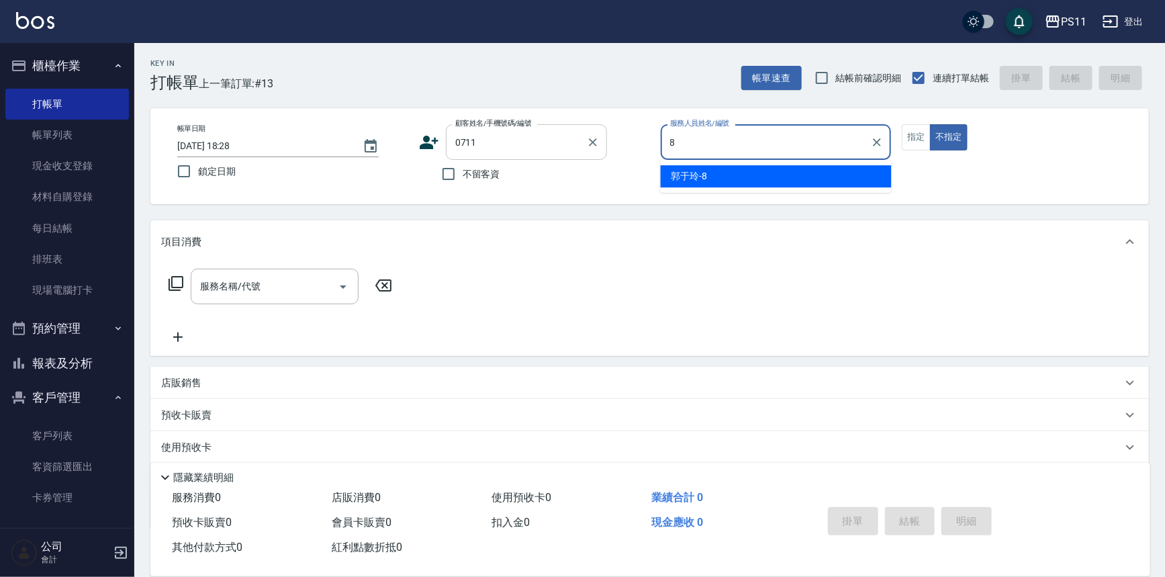
type input "[PERSON_NAME]-8"
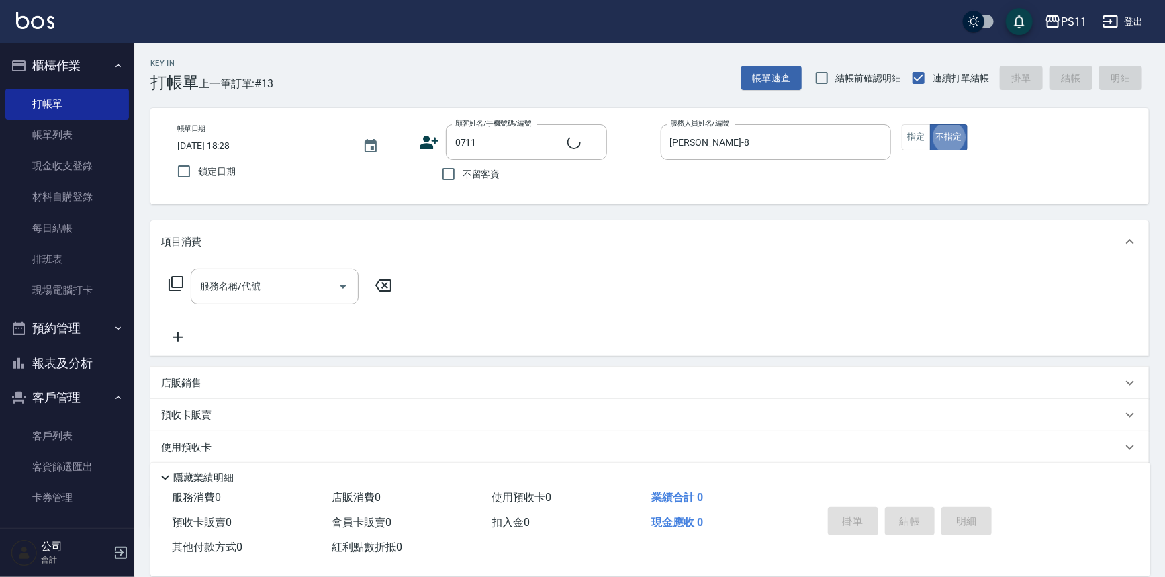
type input "[PERSON_NAME]/0960000626/0711"
click at [180, 286] on icon at bounding box center [176, 283] width 16 height 16
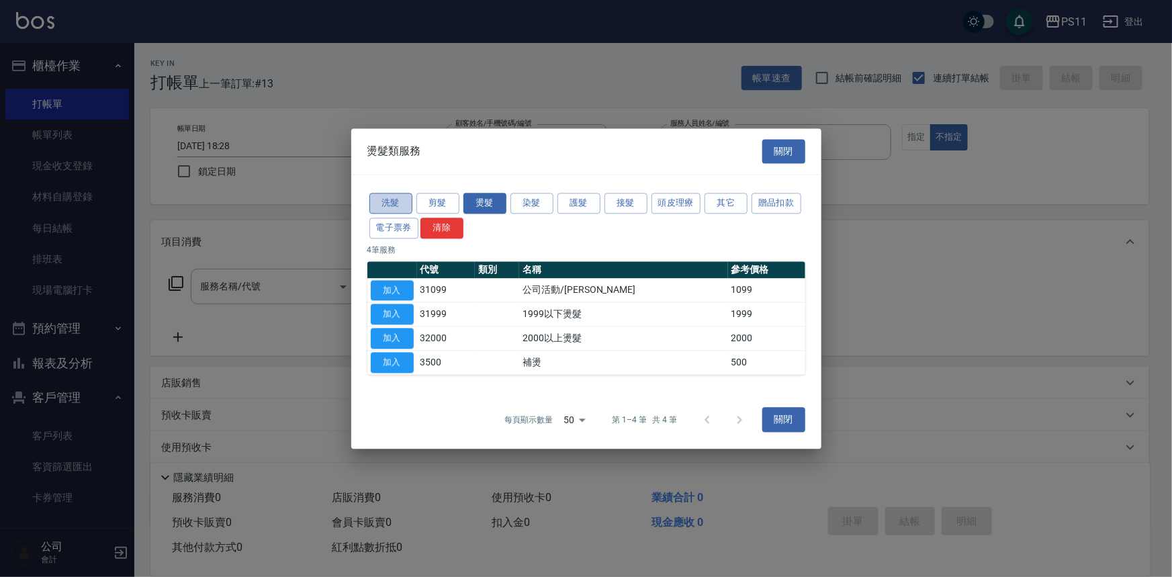
click at [402, 208] on button "洗髮" at bounding box center [390, 203] width 43 height 21
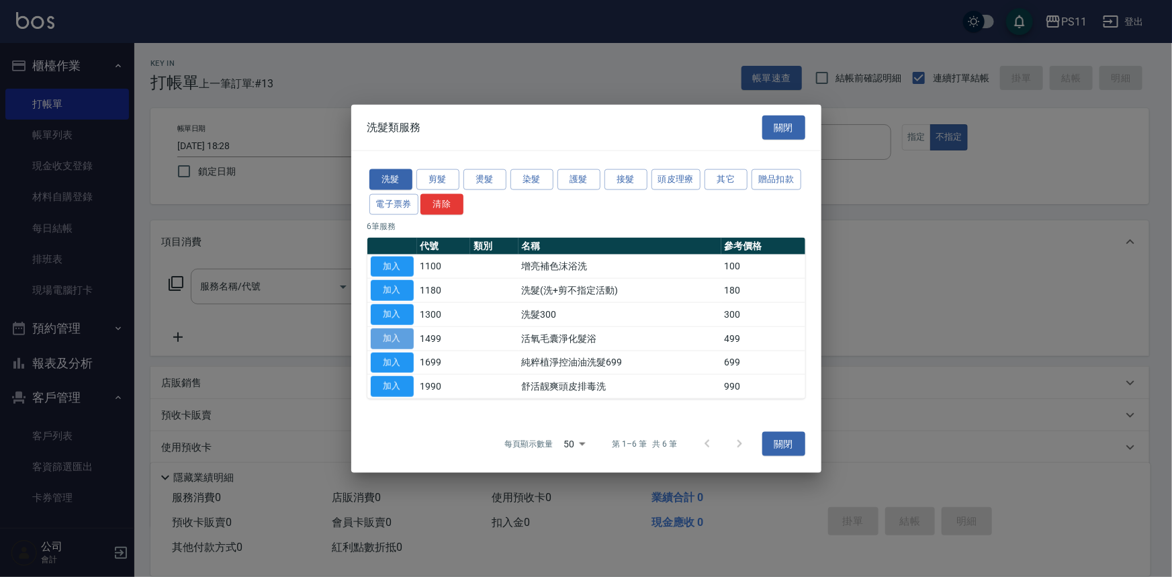
click at [393, 340] on button "加入" at bounding box center [392, 338] width 43 height 21
type input "活氧毛囊淨化髮浴(1499)"
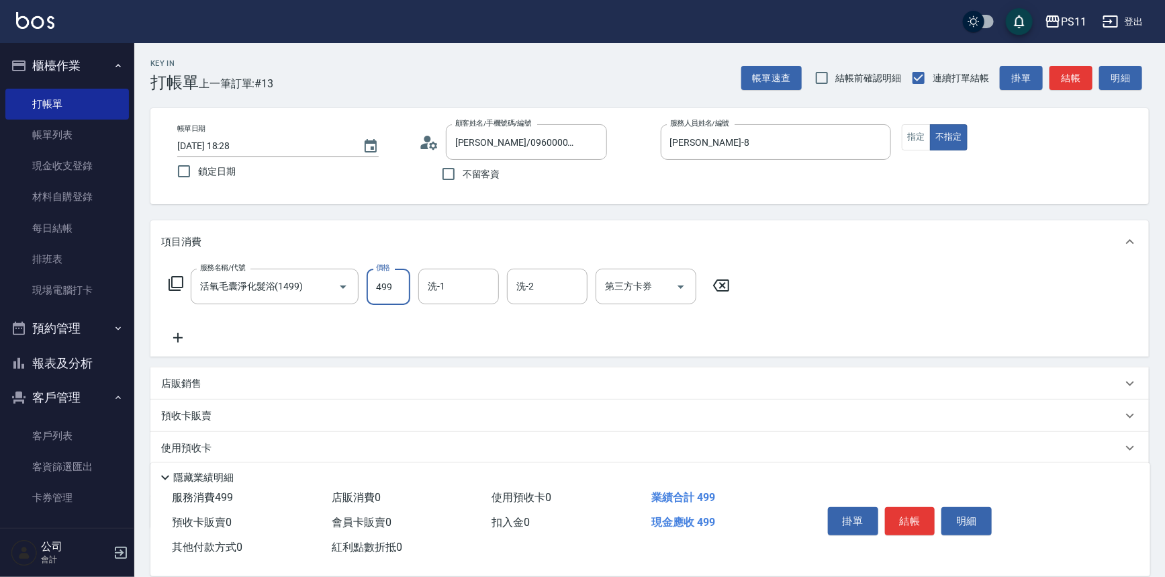
click at [387, 297] on input "499" at bounding box center [389, 287] width 44 height 36
type input "379"
type input "[PERSON_NAME]-20"
click at [171, 340] on icon at bounding box center [178, 338] width 34 height 16
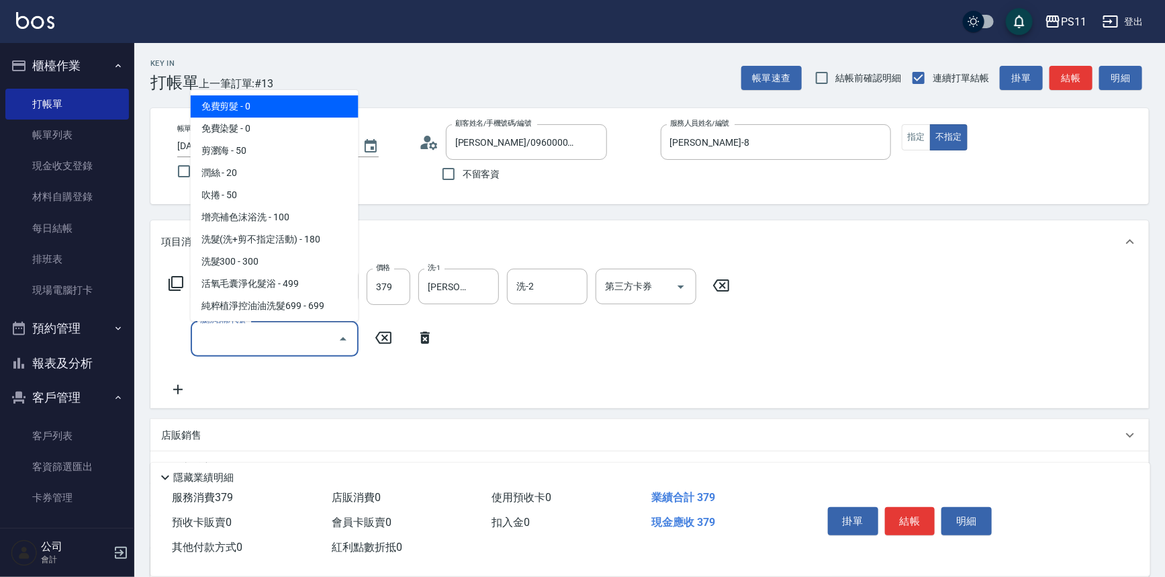
click at [263, 350] on input "服務名稱/代號" at bounding box center [265, 338] width 136 height 23
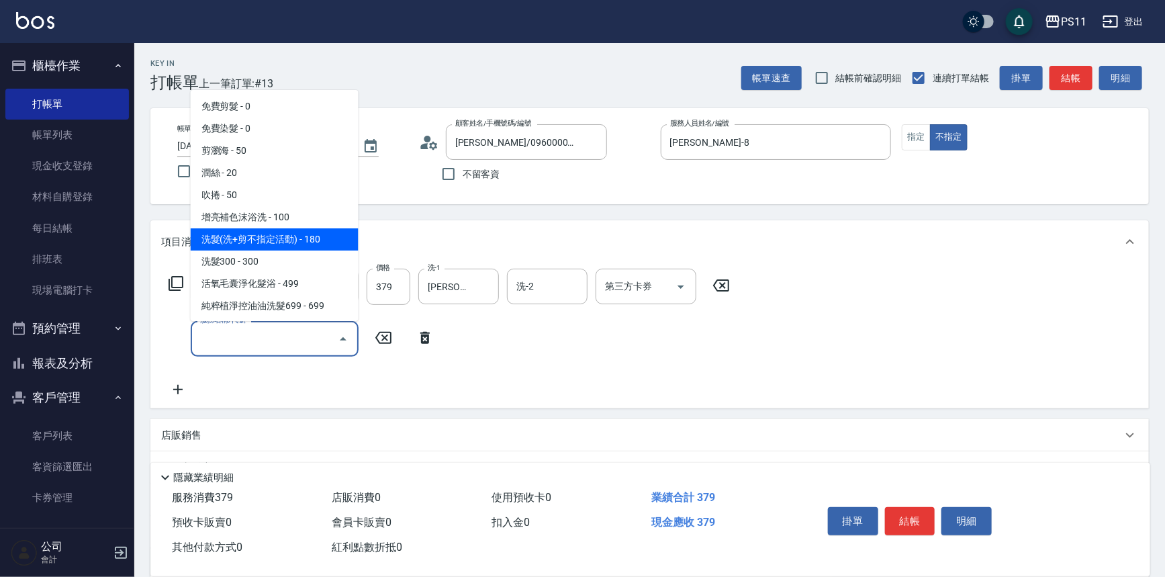
scroll to position [122, 0]
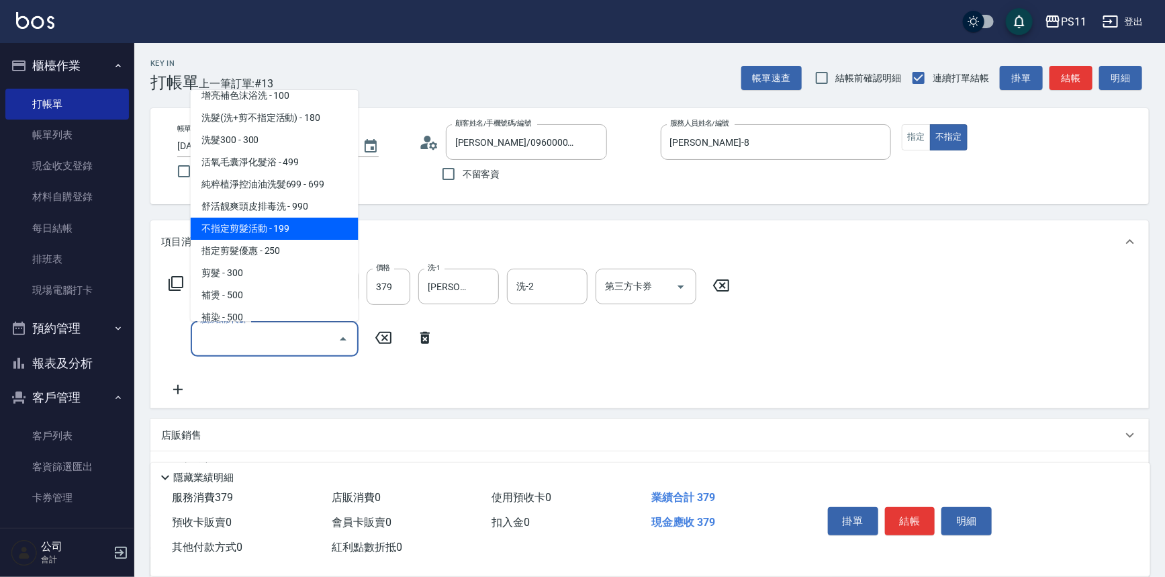
click at [308, 225] on span "不指定剪髮活動 - 199" at bounding box center [275, 229] width 168 height 22
type input "不指定剪髮活動(2199)"
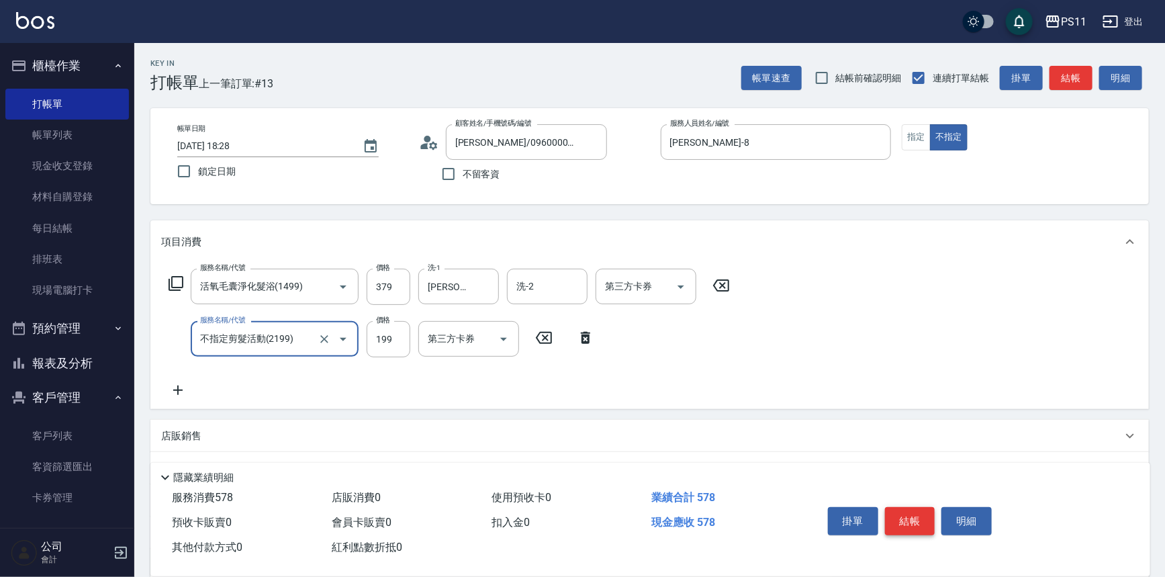
click at [907, 512] on button "結帳" at bounding box center [910, 521] width 50 height 28
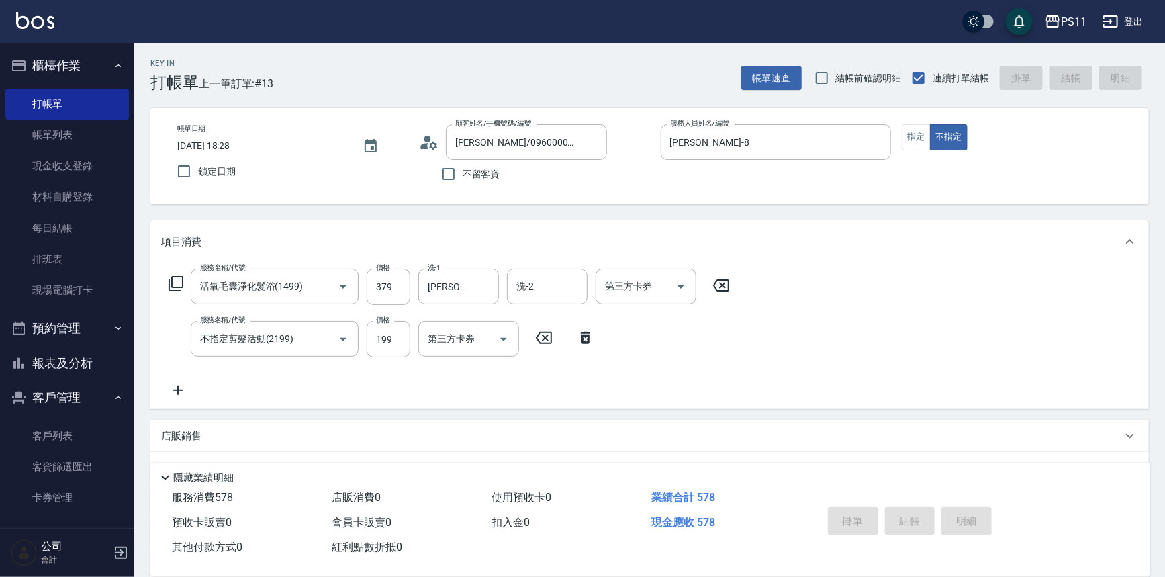
type input "[DATE] 18:29"
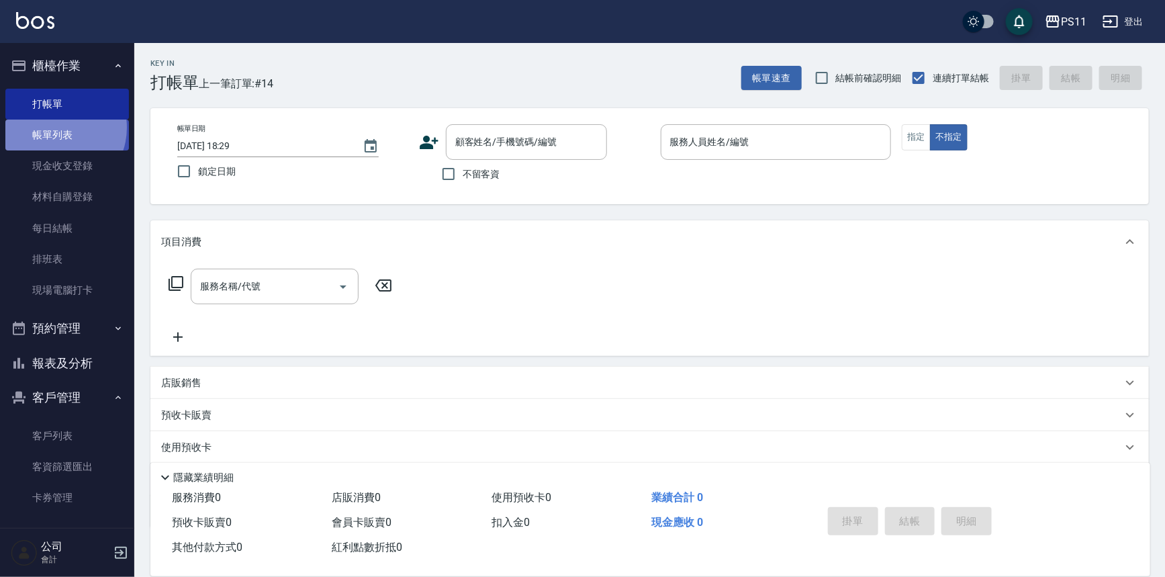
click at [55, 128] on link "帳單列表" at bounding box center [67, 135] width 124 height 31
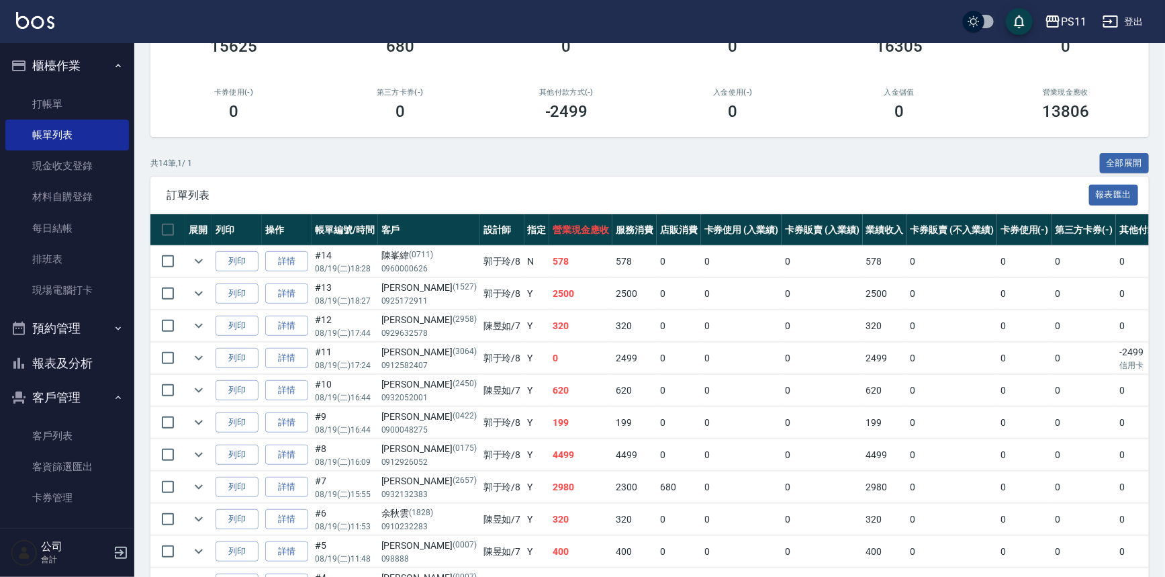
scroll to position [305, 0]
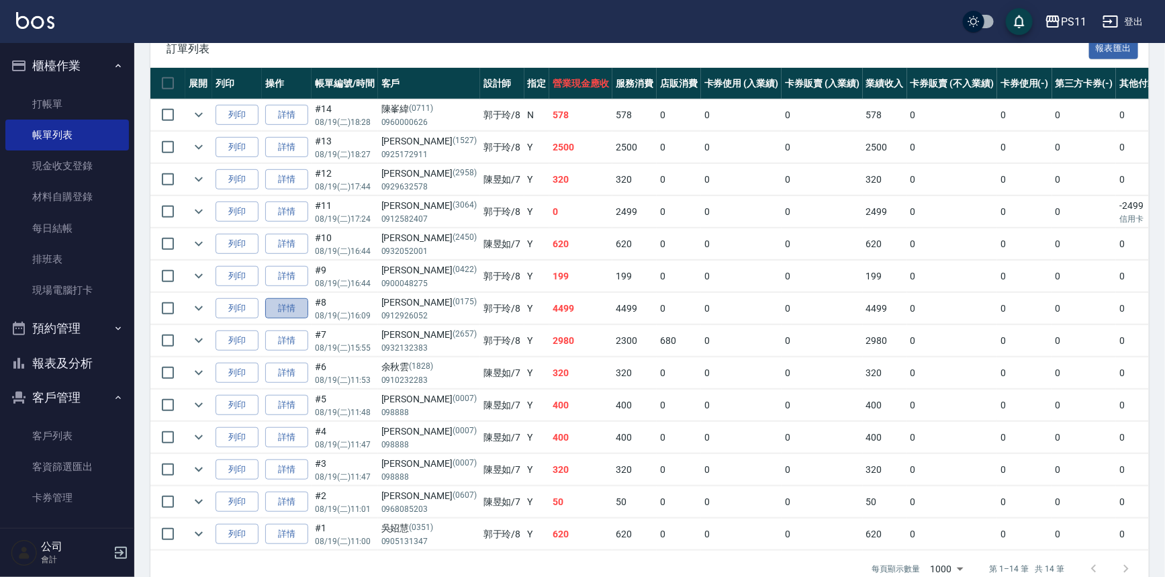
click at [301, 308] on link "詳情" at bounding box center [286, 308] width 43 height 21
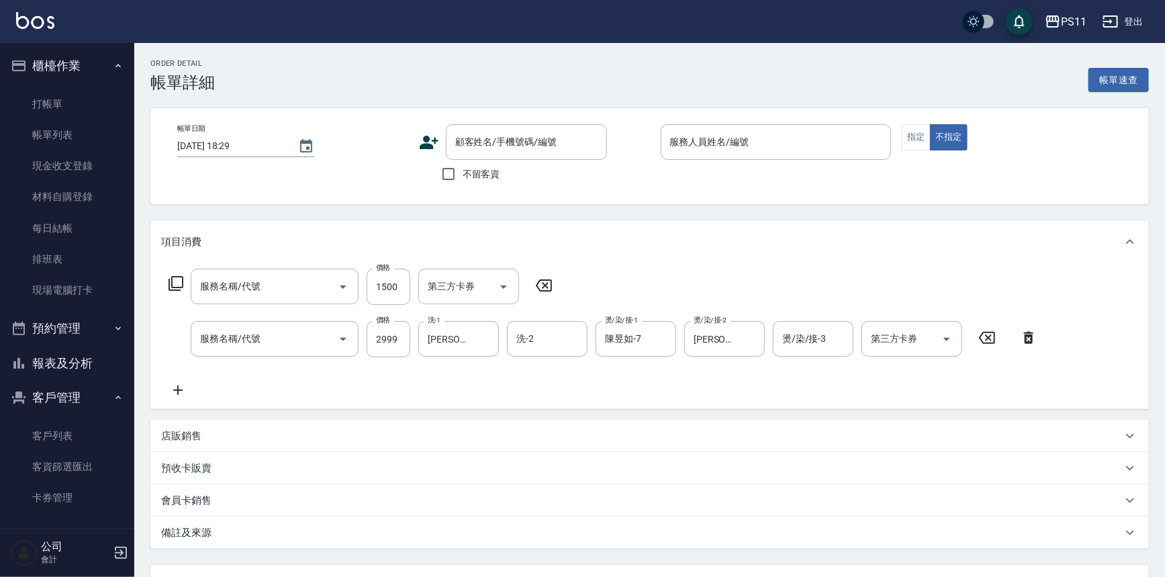
type input "原價1201~1500護髮(51500)"
type input "2000以上染髮(42000)"
type input "[DATE] 16:09"
type input "[PERSON_NAME]-8"
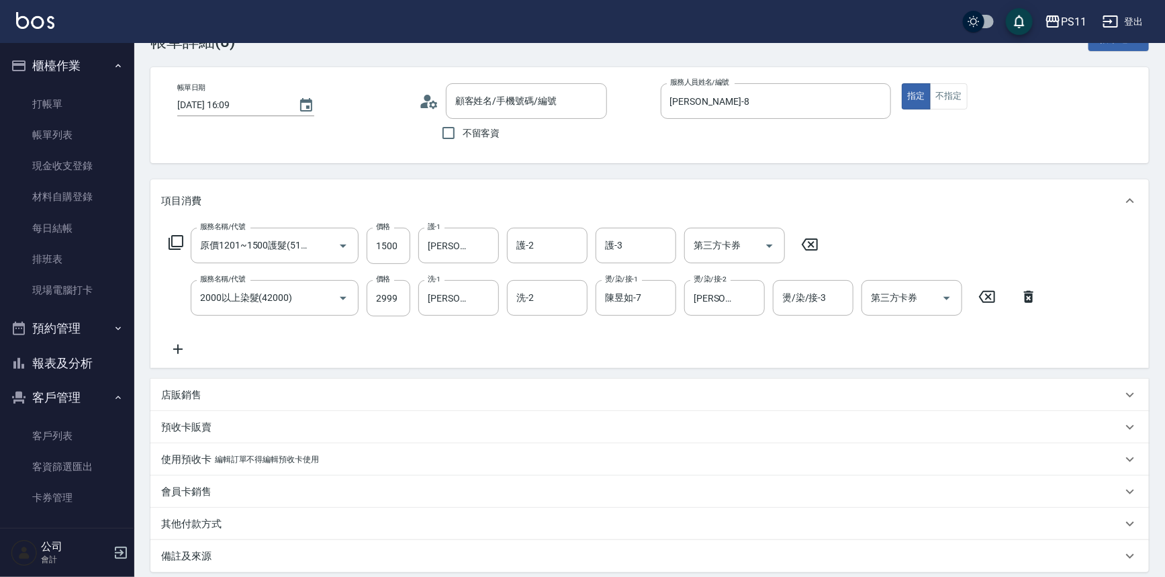
type input "[PERSON_NAME]/0912926052/0175"
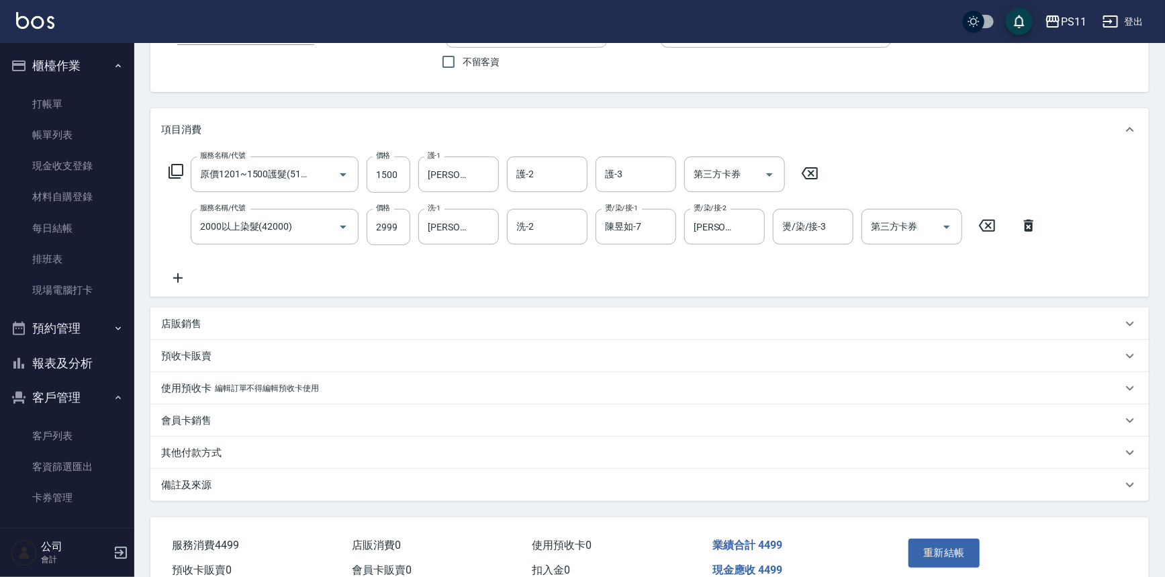
scroll to position [179, 0]
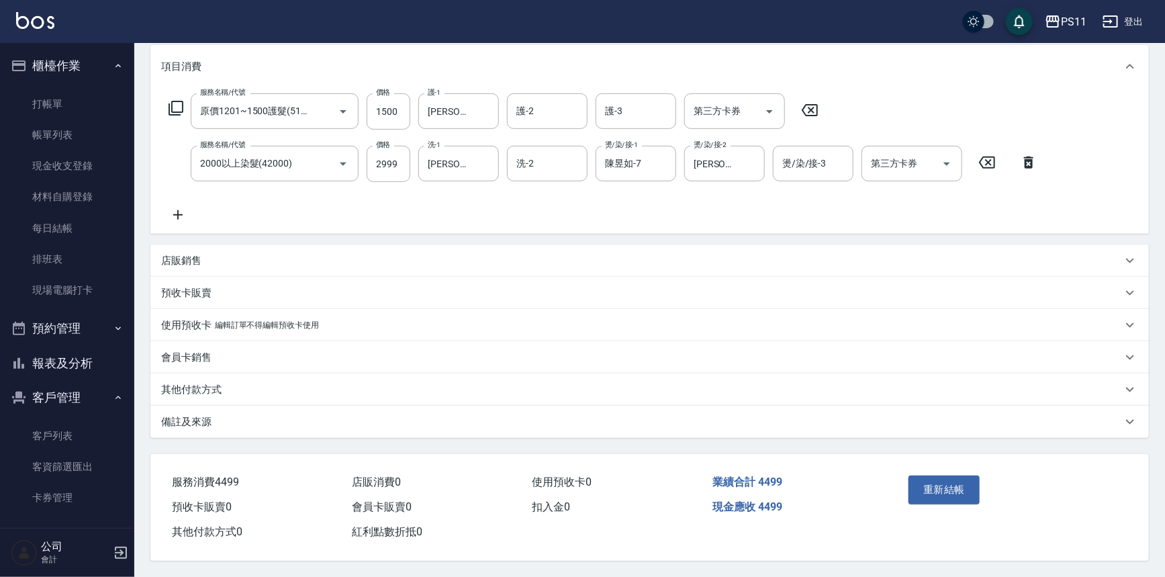
click at [163, 254] on p "店販銷售" at bounding box center [181, 261] width 40 height 14
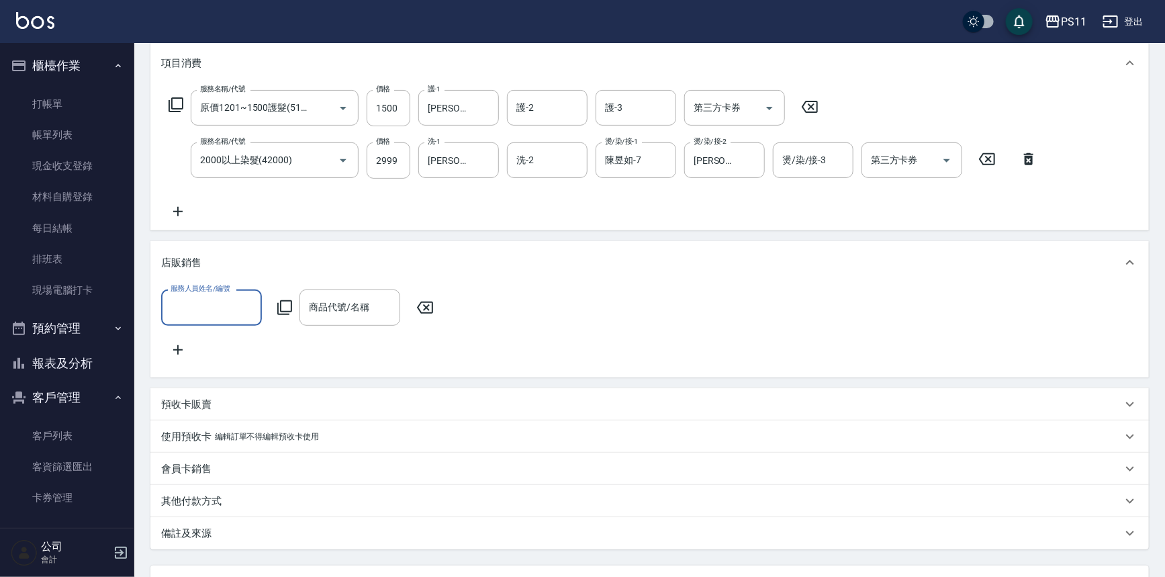
scroll to position [0, 0]
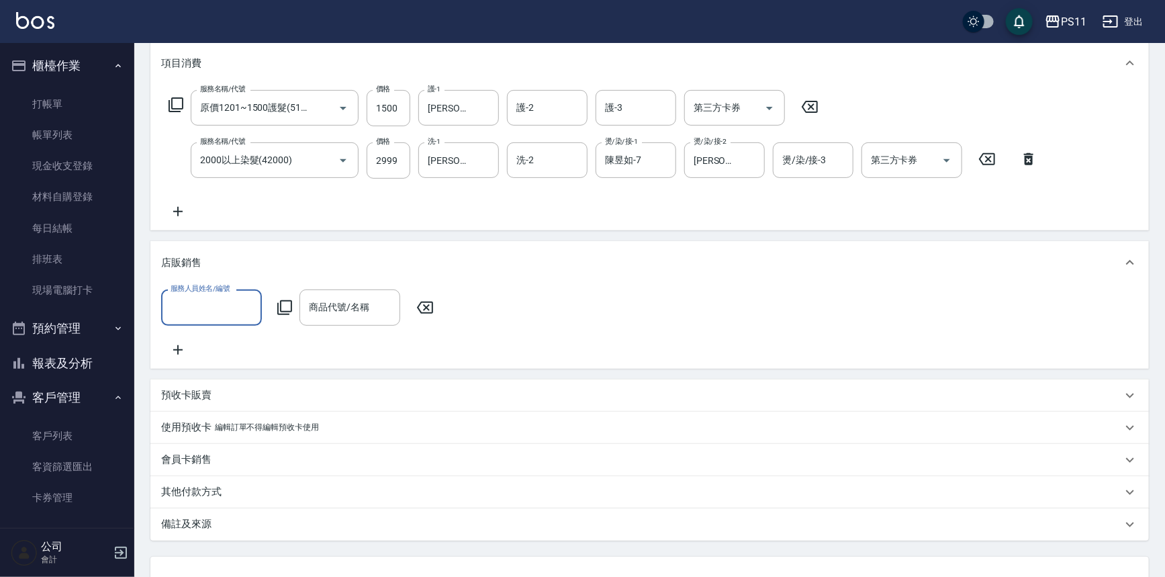
click at [209, 305] on input "服務人員姓名/編號" at bounding box center [211, 306] width 89 height 23
click at [203, 383] on span "[PERSON_NAME]-8" at bounding box center [190, 386] width 36 height 14
type input "[PERSON_NAME]-8"
click at [285, 304] on icon at bounding box center [285, 307] width 16 height 16
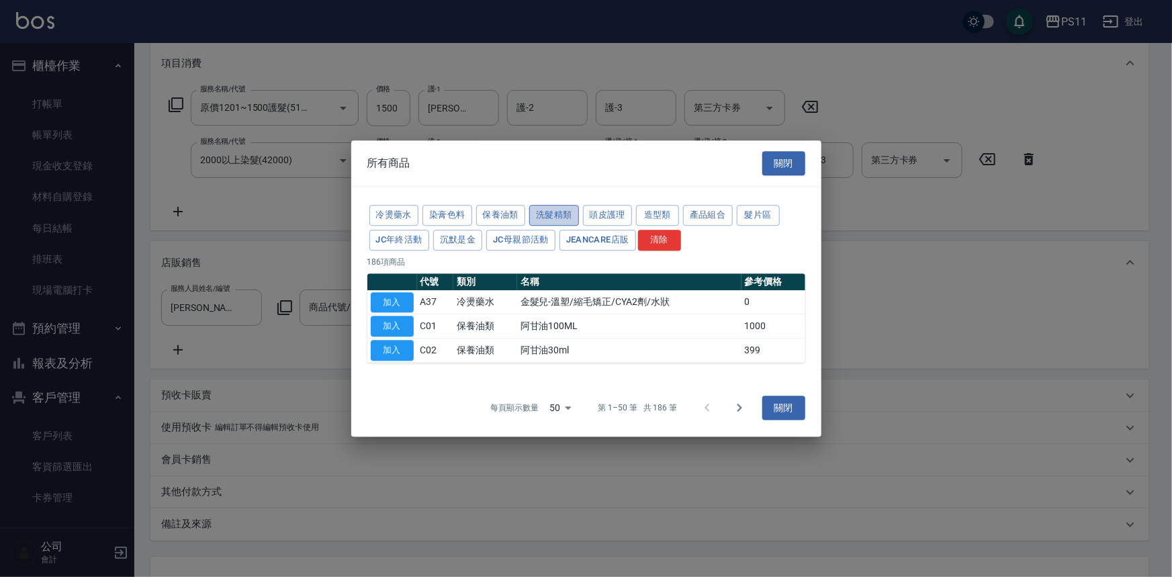
click at [575, 214] on button "洗髮精類" at bounding box center [554, 215] width 50 height 21
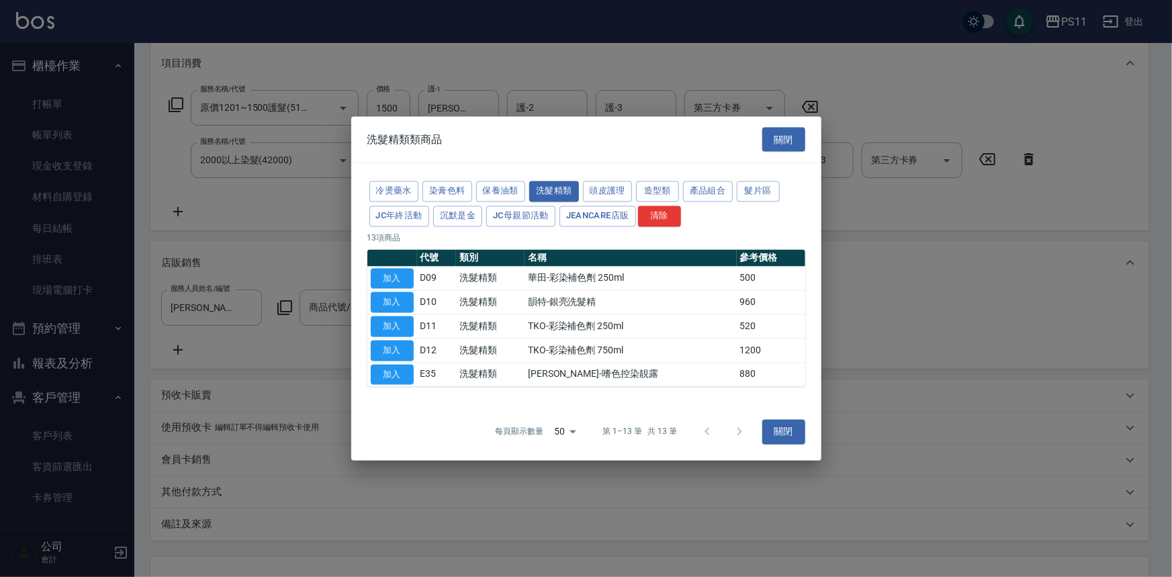
click at [403, 381] on button "加入" at bounding box center [392, 374] width 43 height 21
type input "[PERSON_NAME]-嗜色控染靚露"
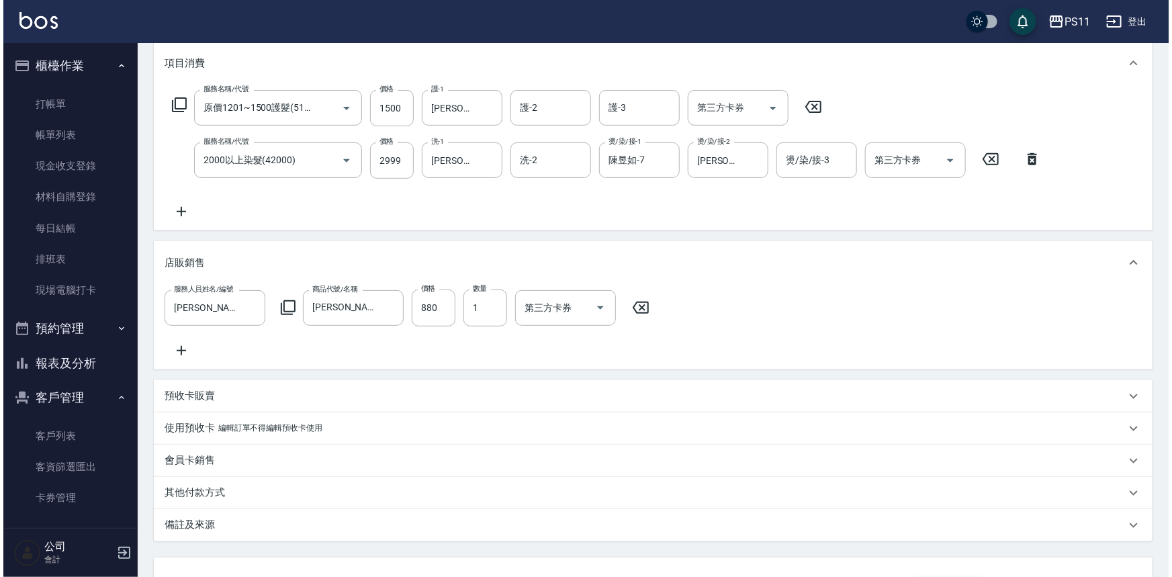
scroll to position [294, 0]
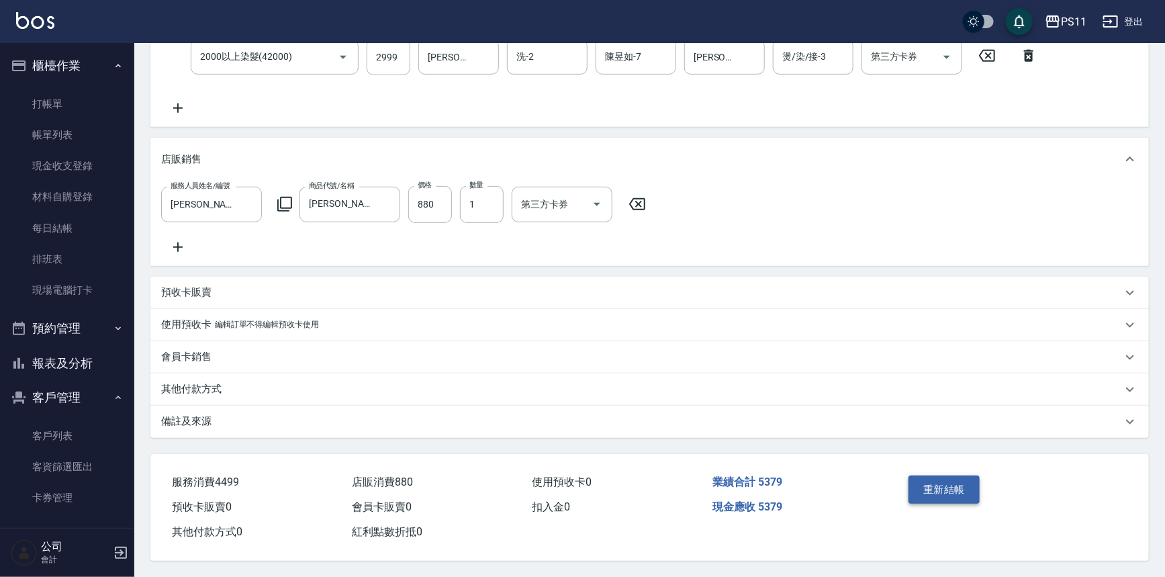
drag, startPoint x: 965, startPoint y: 304, endPoint x: 940, endPoint y: 483, distance: 181.1
click at [948, 483] on button "重新結帳" at bounding box center [943, 489] width 71 height 28
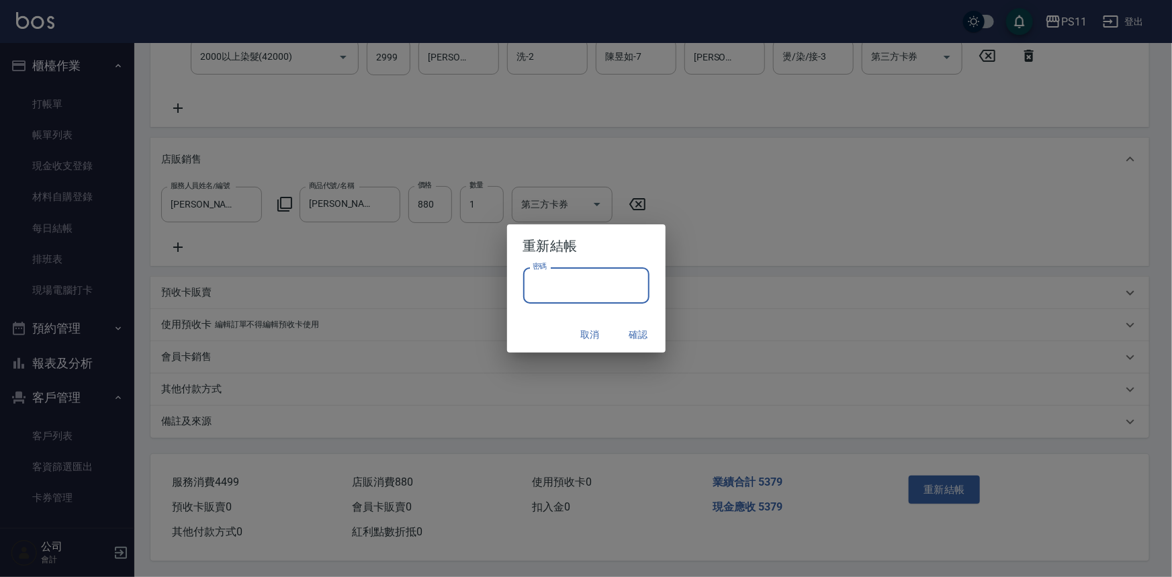
click at [538, 295] on input "密碼" at bounding box center [586, 285] width 126 height 36
drag, startPoint x: 547, startPoint y: 286, endPoint x: 400, endPoint y: 288, distance: 147.1
click at [400, 288] on div "重新結帳 密碼 ******** 密碼 取消 確認" at bounding box center [586, 288] width 1172 height 577
type input "****"
click at [645, 340] on button "確認" at bounding box center [638, 334] width 43 height 25
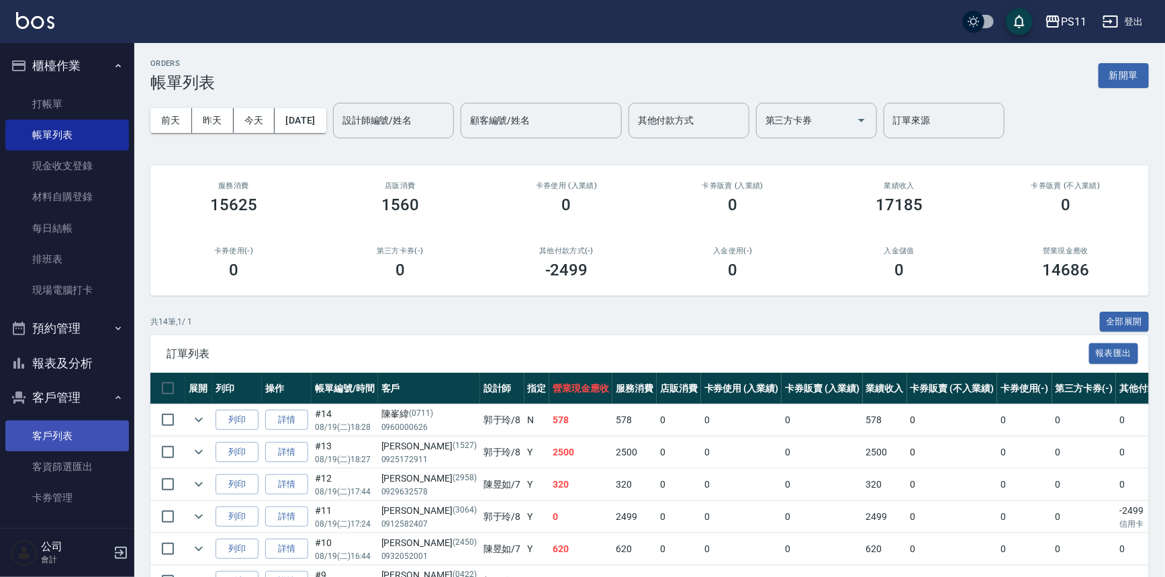
click at [101, 442] on link "客戶列表" at bounding box center [67, 435] width 124 height 31
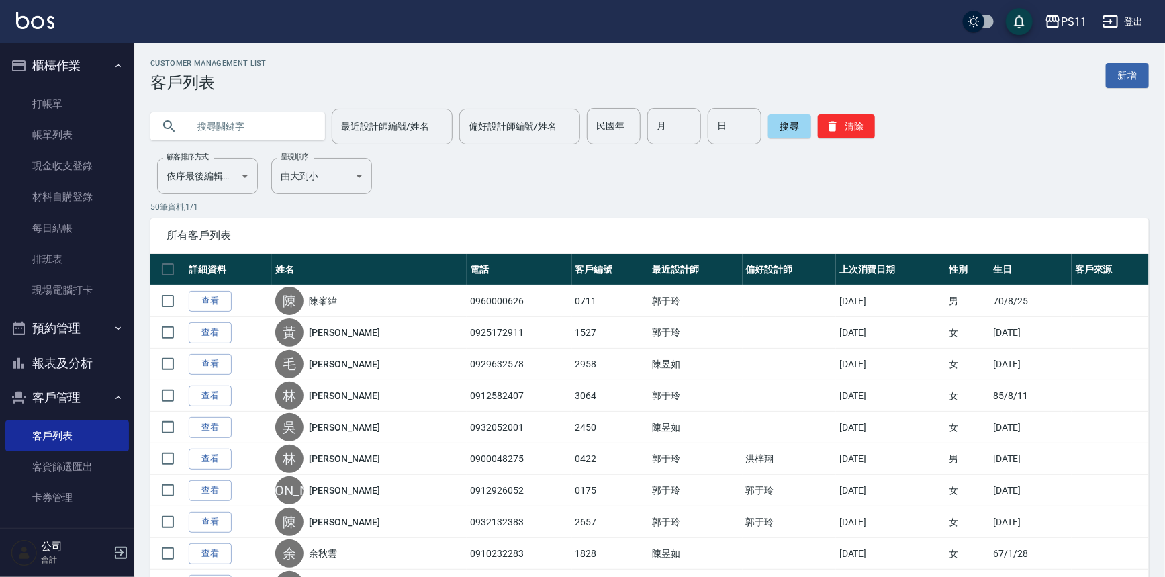
drag, startPoint x: 1128, startPoint y: 73, endPoint x: 1057, endPoint y: 88, distance: 72.0
click at [1128, 73] on link "新增" at bounding box center [1127, 75] width 43 height 25
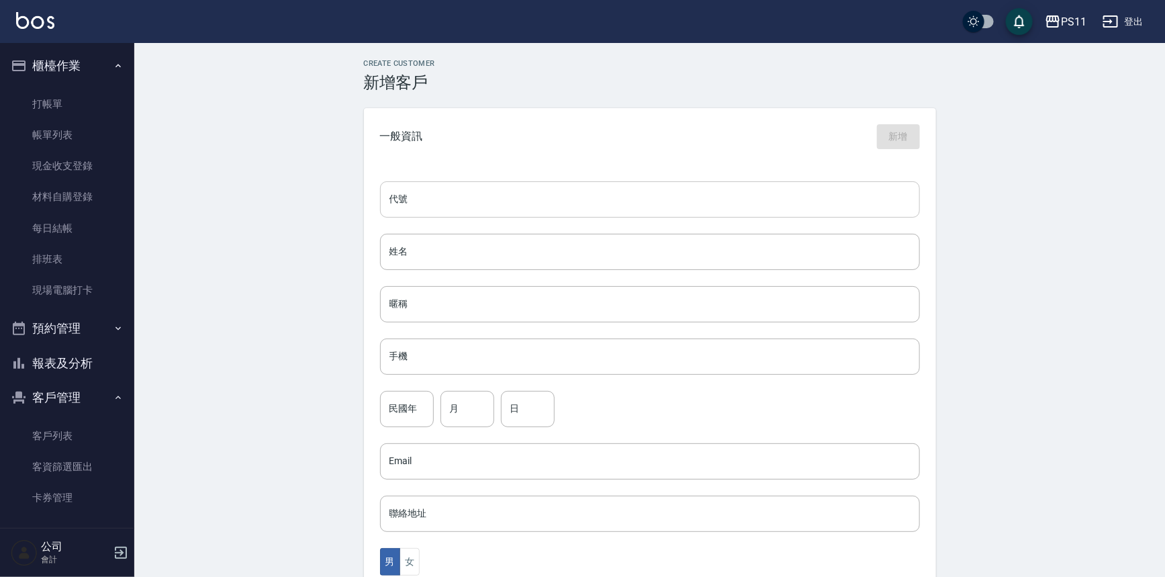
click at [577, 199] on input "代號" at bounding box center [650, 199] width 540 height 36
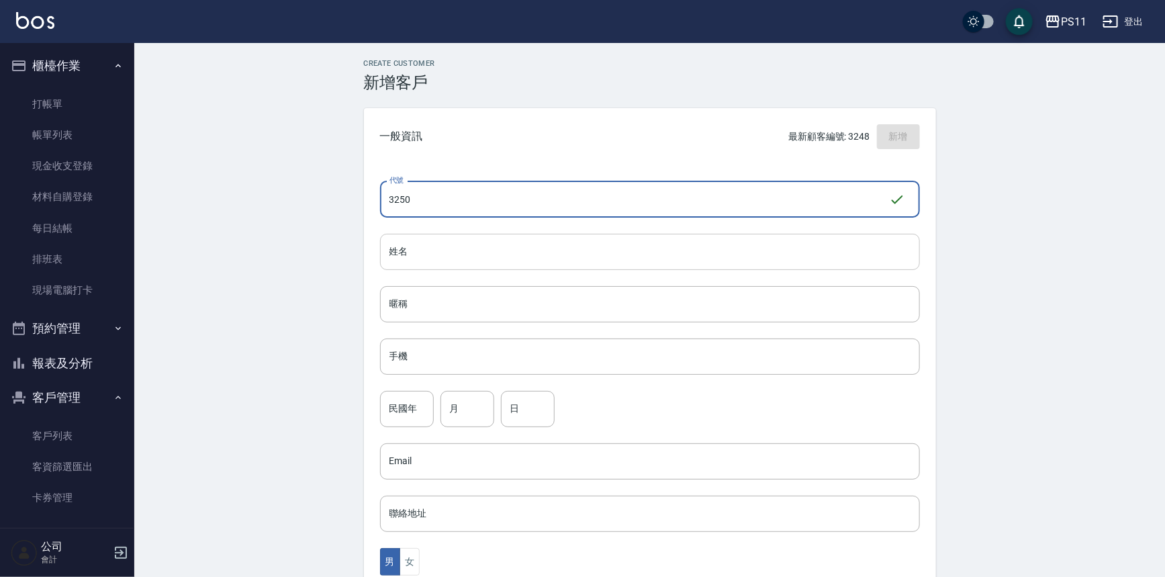
type input "3250"
click at [477, 248] on input "姓名" at bounding box center [650, 252] width 540 height 36
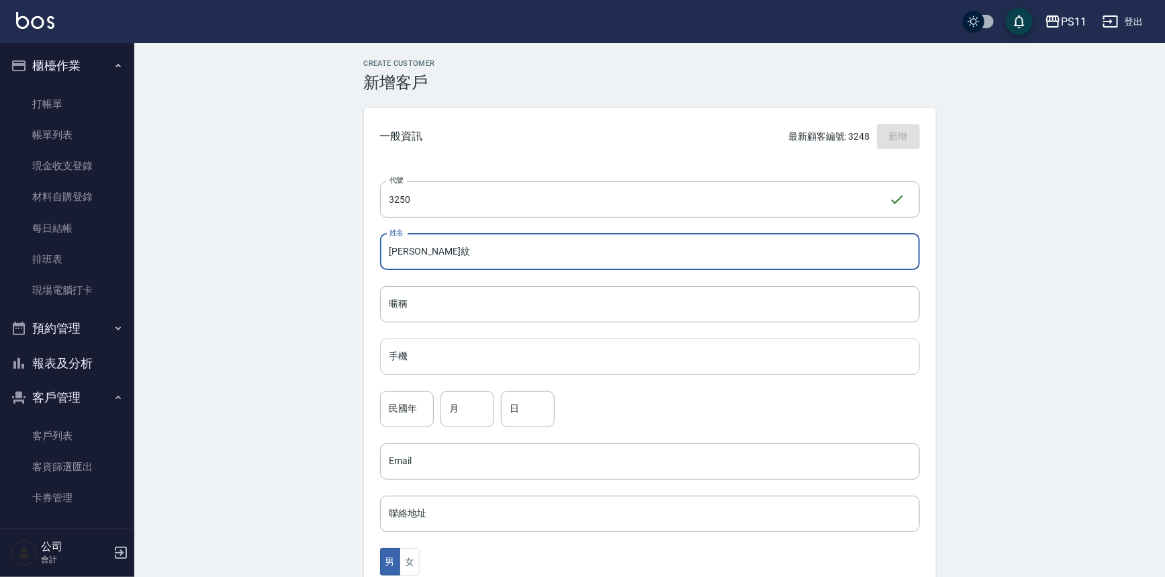
type input "[PERSON_NAME]紋"
click at [497, 356] on input "手機" at bounding box center [650, 356] width 540 height 36
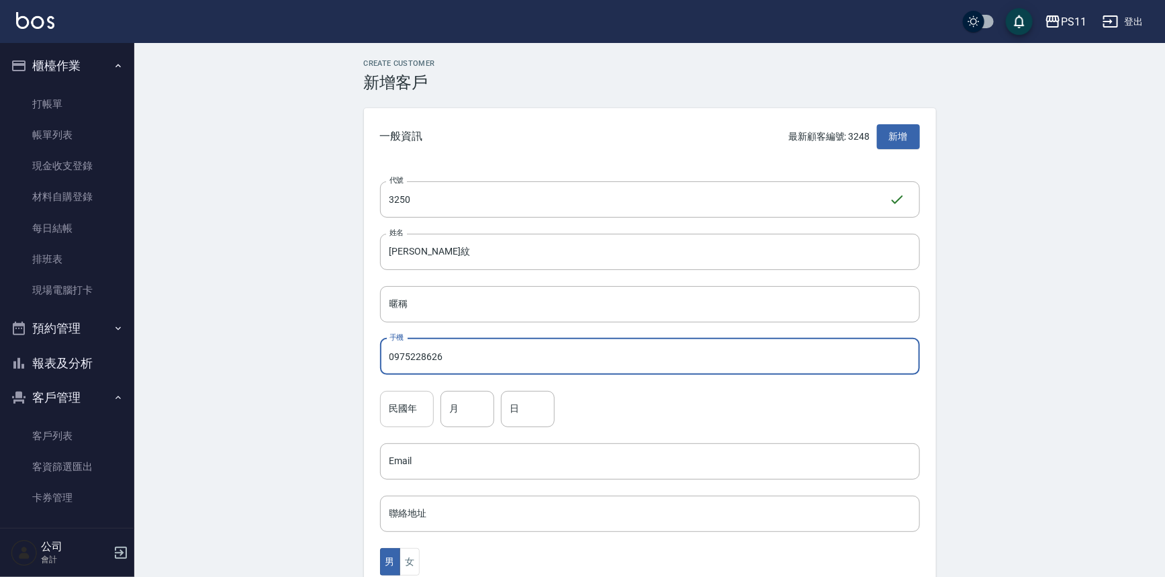
type input "0975228626"
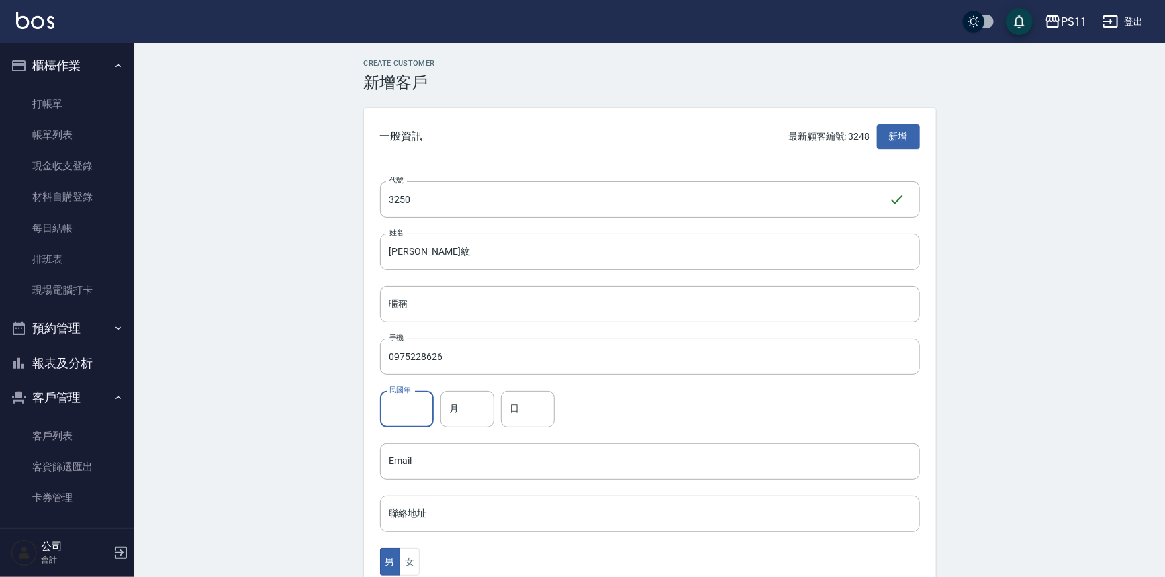
click at [395, 416] on input "民國年" at bounding box center [407, 409] width 54 height 36
type input "75"
drag, startPoint x: 477, startPoint y: 412, endPoint x: 457, endPoint y: 417, distance: 20.0
click at [471, 414] on input "月" at bounding box center [467, 409] width 54 height 36
type input "12"
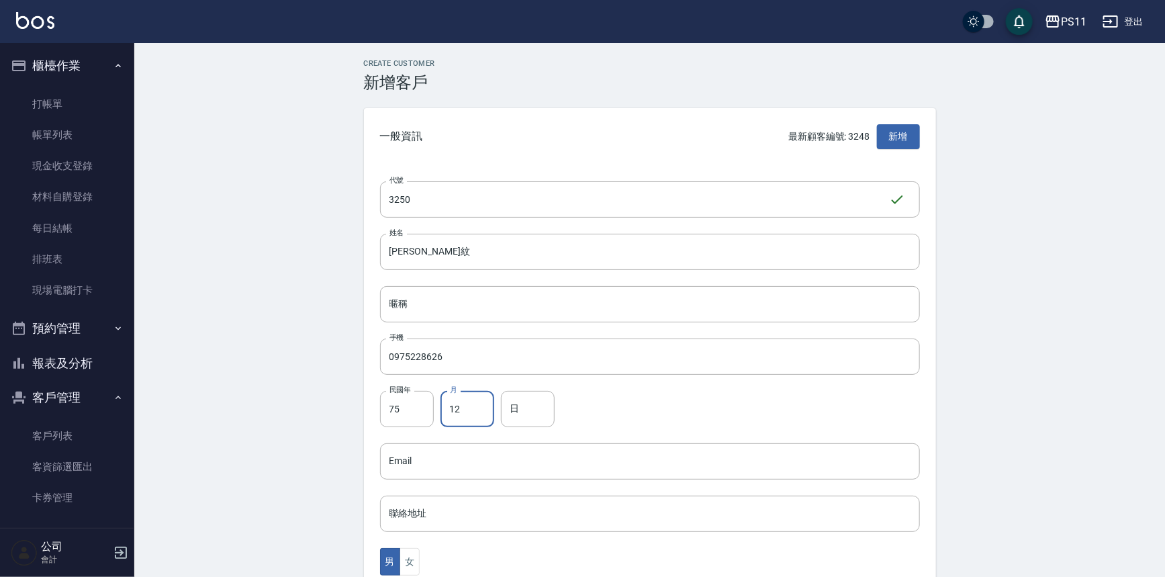
drag, startPoint x: 556, startPoint y: 416, endPoint x: 583, endPoint y: 414, distance: 27.6
click at [571, 416] on div "民國年 75 民國年 月 12 月 日 日" at bounding box center [650, 409] width 540 height 36
click at [540, 406] on input "日" at bounding box center [528, 409] width 54 height 36
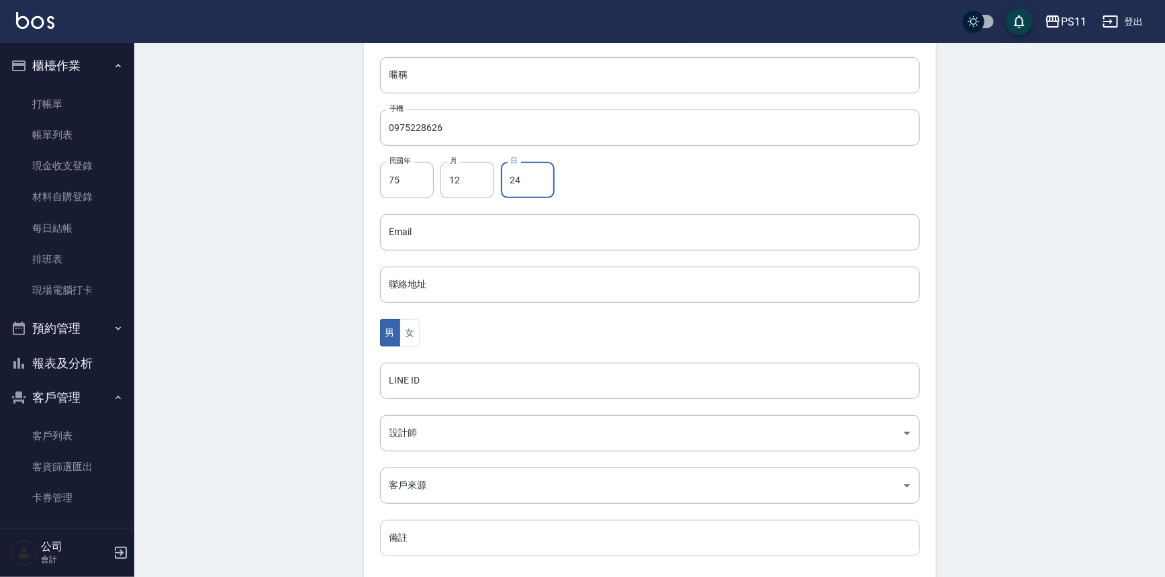
scroll to position [296, 0]
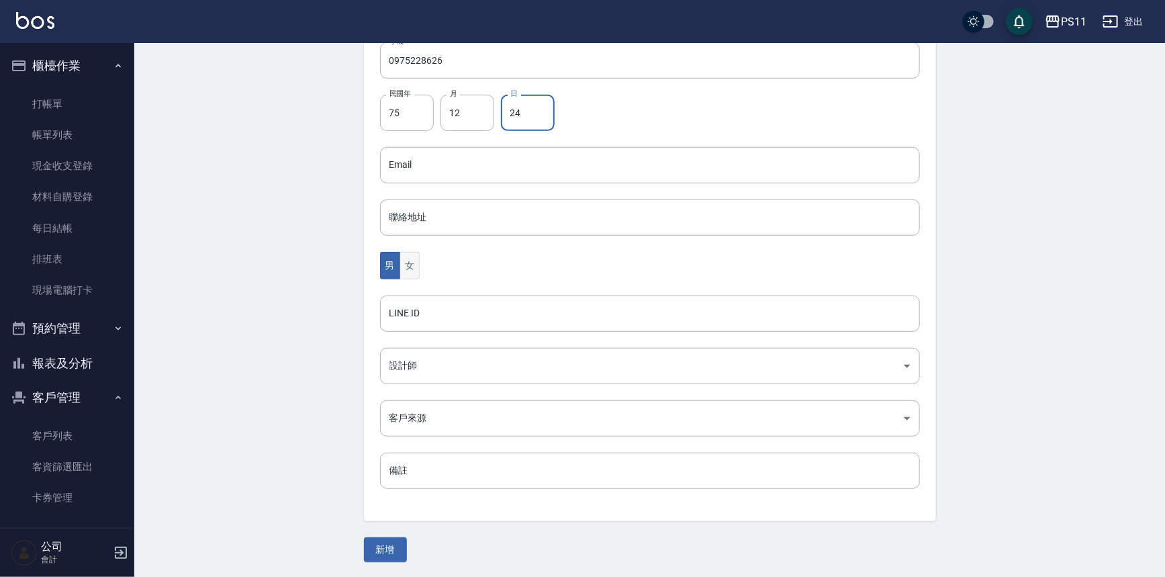
type input "24"
click at [412, 274] on button "女" at bounding box center [409, 266] width 20 height 28
click at [383, 544] on button "新增" at bounding box center [385, 549] width 43 height 25
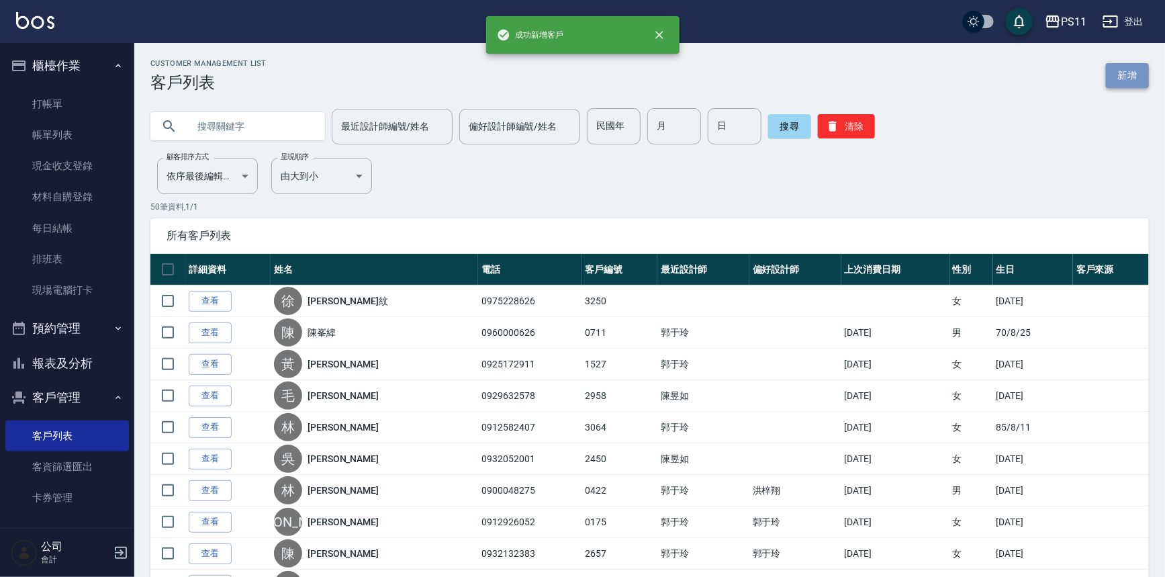
click at [1132, 70] on link "新增" at bounding box center [1127, 75] width 43 height 25
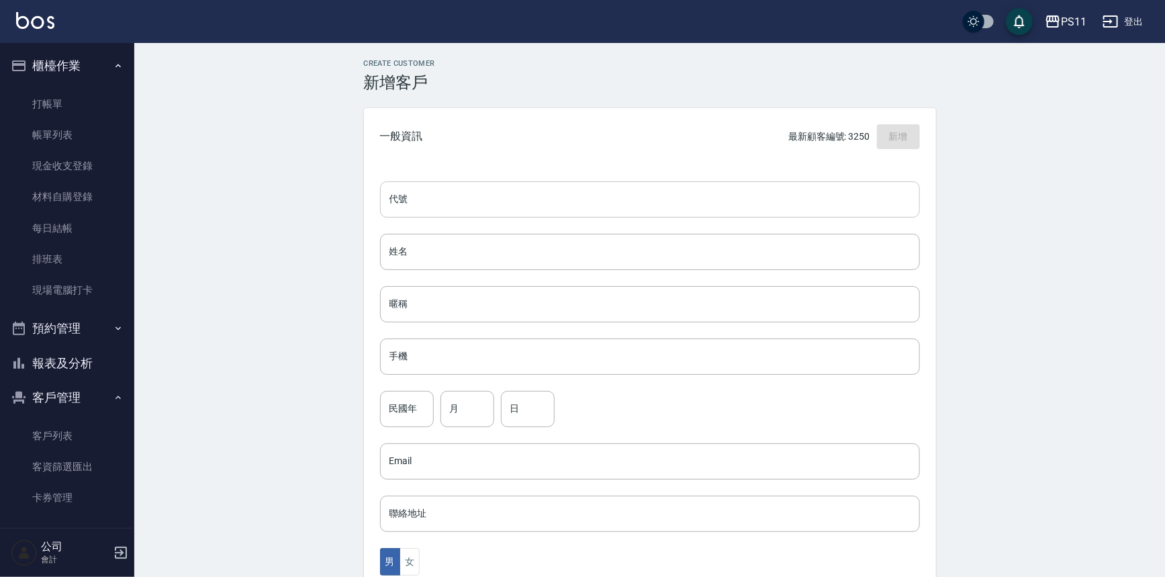
drag, startPoint x: 483, startPoint y: 199, endPoint x: 506, endPoint y: 197, distance: 23.0
click at [483, 199] on input "代號" at bounding box center [650, 199] width 540 height 36
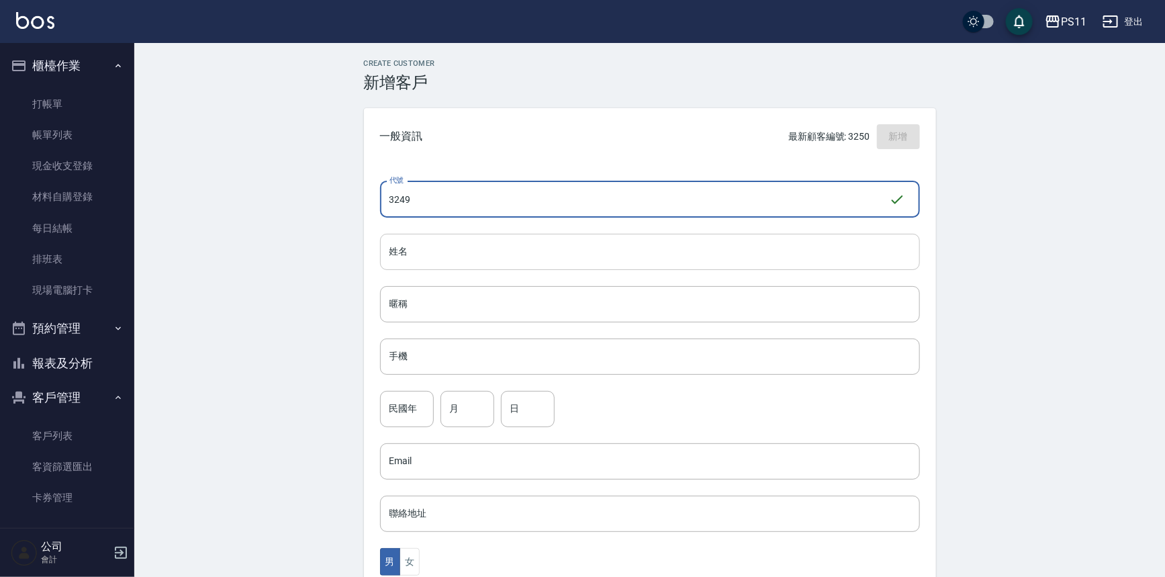
type input "3249"
click at [442, 244] on input "姓名" at bounding box center [650, 252] width 540 height 36
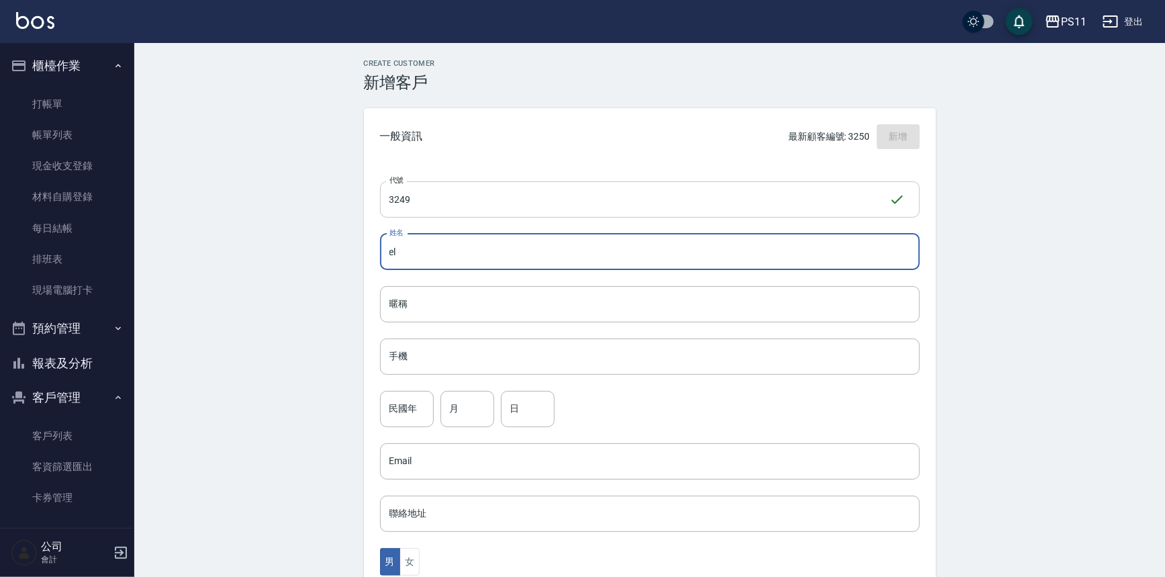
type input "e"
type input "[PERSON_NAME]"
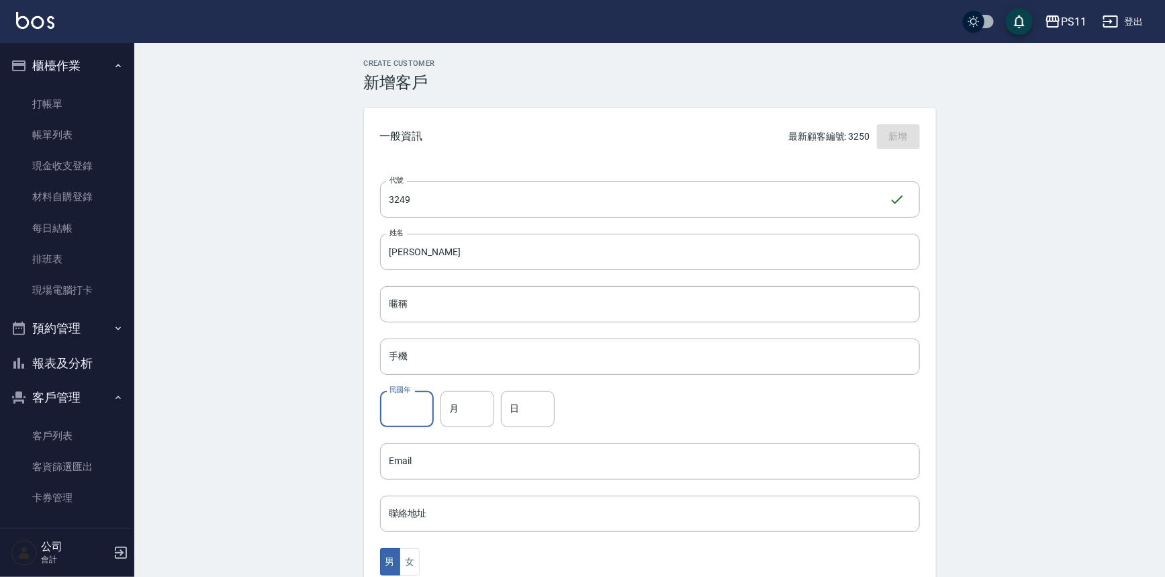
click at [408, 396] on input "民國年" at bounding box center [407, 409] width 54 height 36
type input "75"
click at [461, 401] on input "月" at bounding box center [467, 409] width 54 height 36
type input "2"
click at [522, 408] on input "日" at bounding box center [528, 409] width 54 height 36
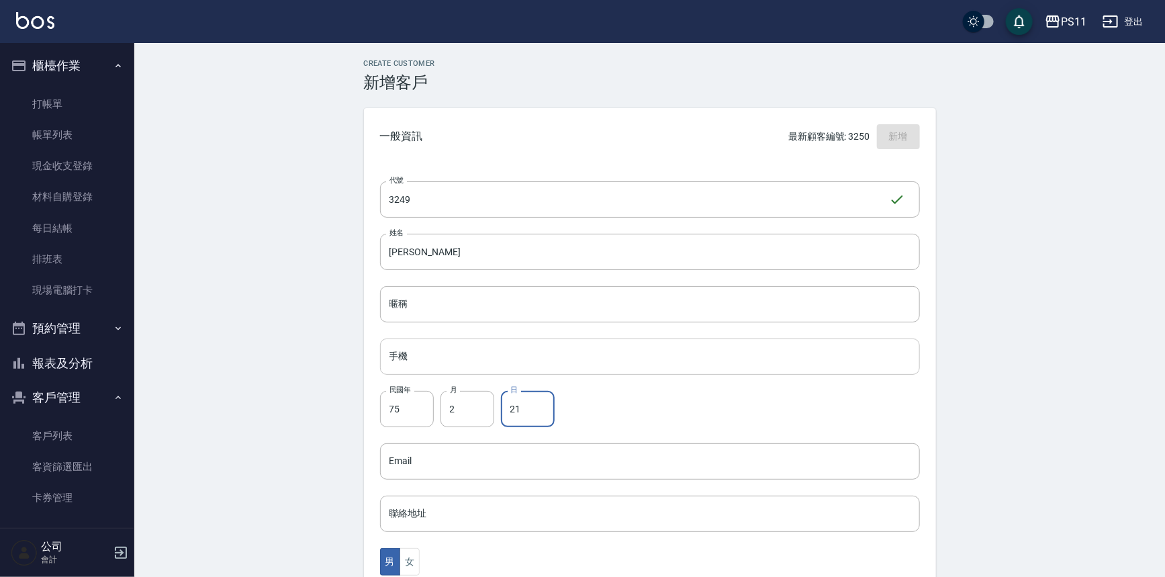
scroll to position [296, 0]
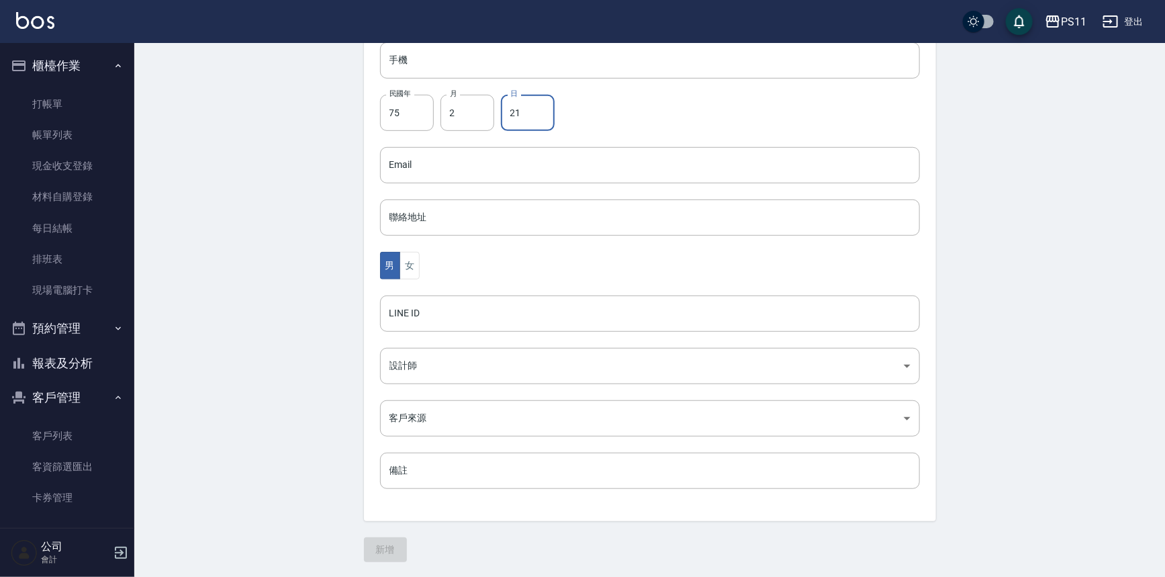
type input "21"
drag, startPoint x: 360, startPoint y: 492, endPoint x: 375, endPoint y: 539, distance: 49.5
click at [557, 544] on div "新增" at bounding box center [650, 549] width 572 height 25
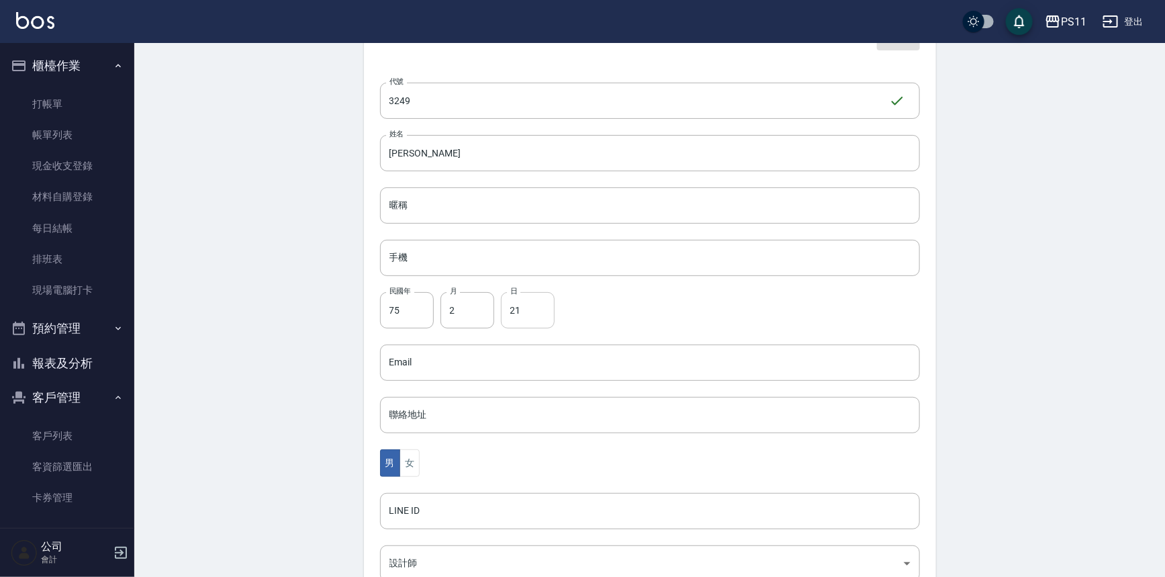
scroll to position [0, 0]
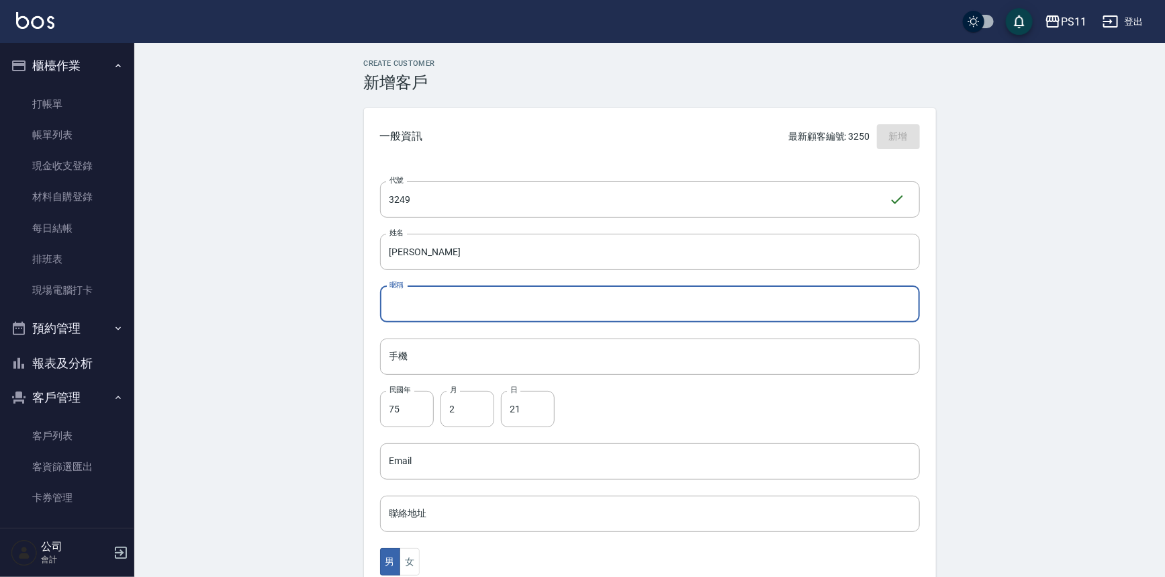
drag, startPoint x: 445, startPoint y: 295, endPoint x: 420, endPoint y: 377, distance: 85.8
click at [444, 295] on input "暱稱" at bounding box center [650, 304] width 540 height 36
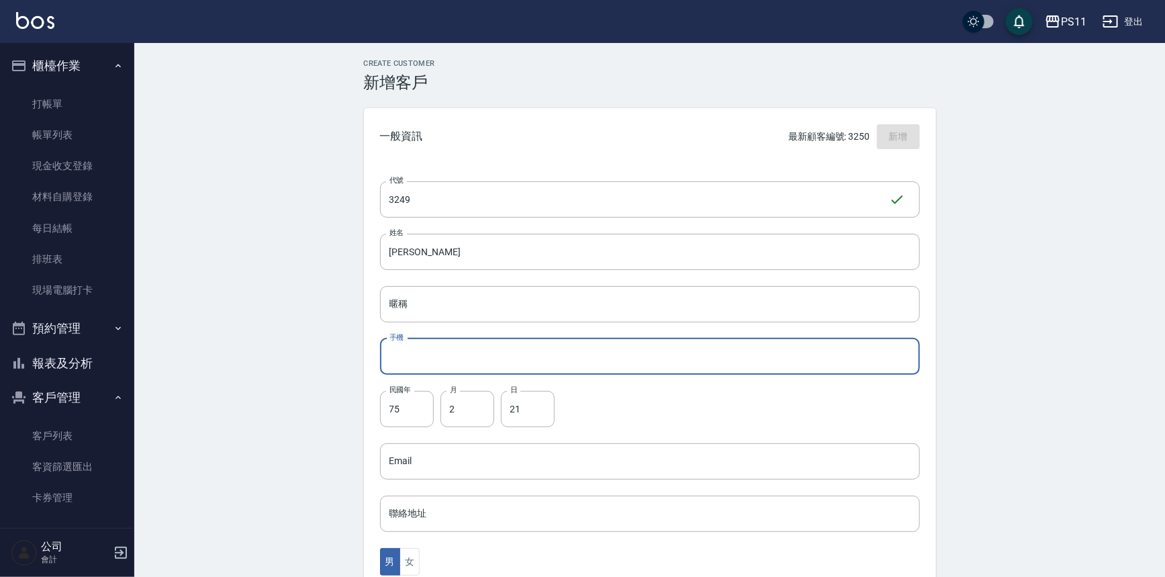
click at [430, 350] on input "手機" at bounding box center [650, 356] width 540 height 36
type input "0911745762"
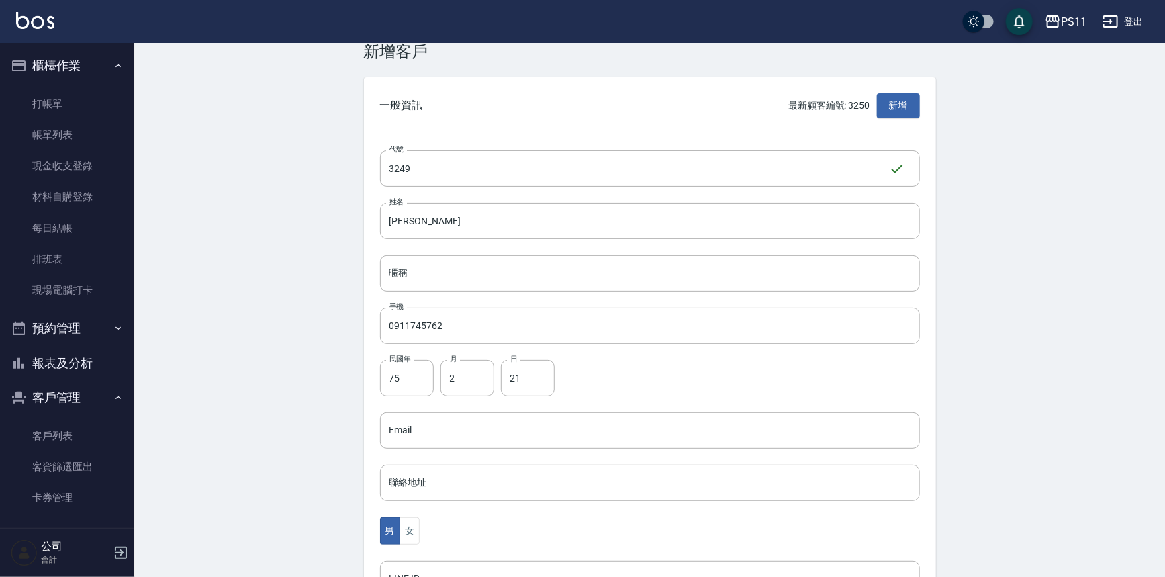
scroll to position [296, 0]
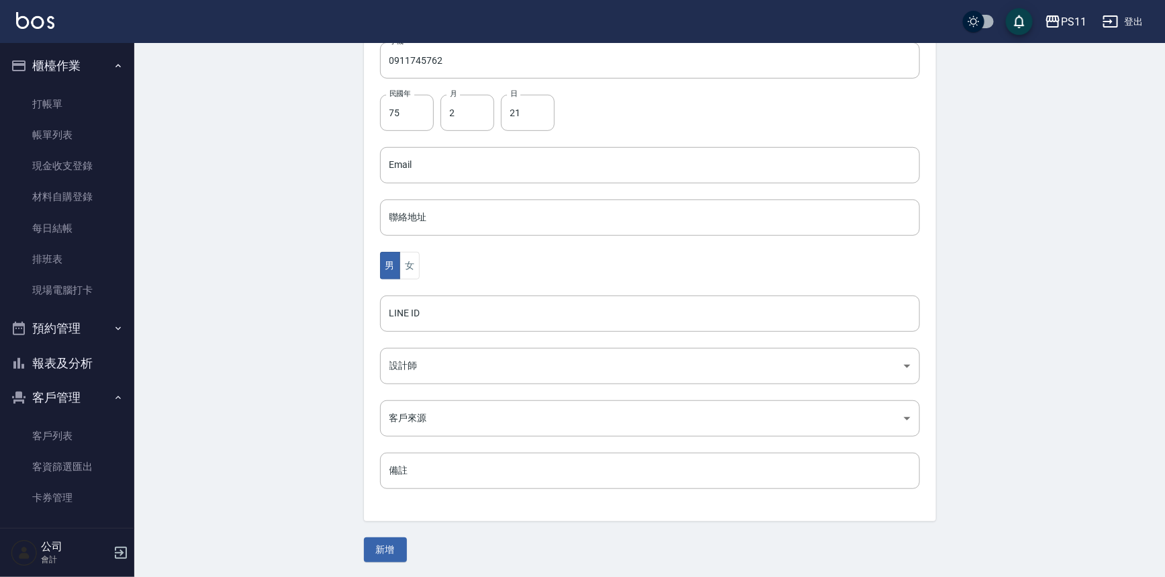
drag, startPoint x: 278, startPoint y: 275, endPoint x: 404, endPoint y: 544, distance: 297.1
click at [371, 547] on button "新增" at bounding box center [385, 549] width 43 height 25
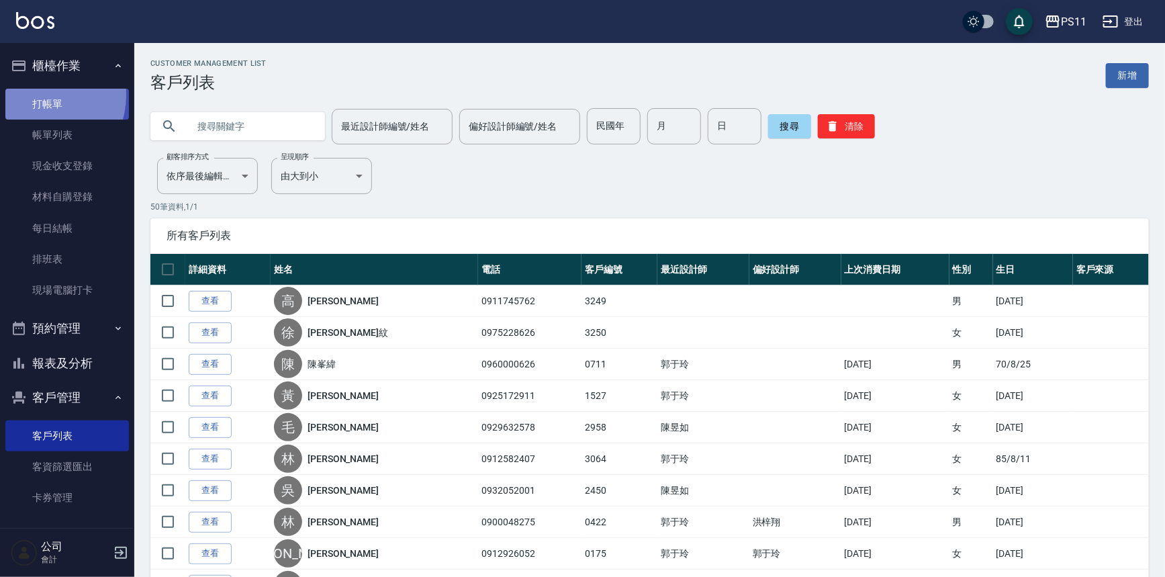
click at [38, 95] on link "打帳單" at bounding box center [67, 104] width 124 height 31
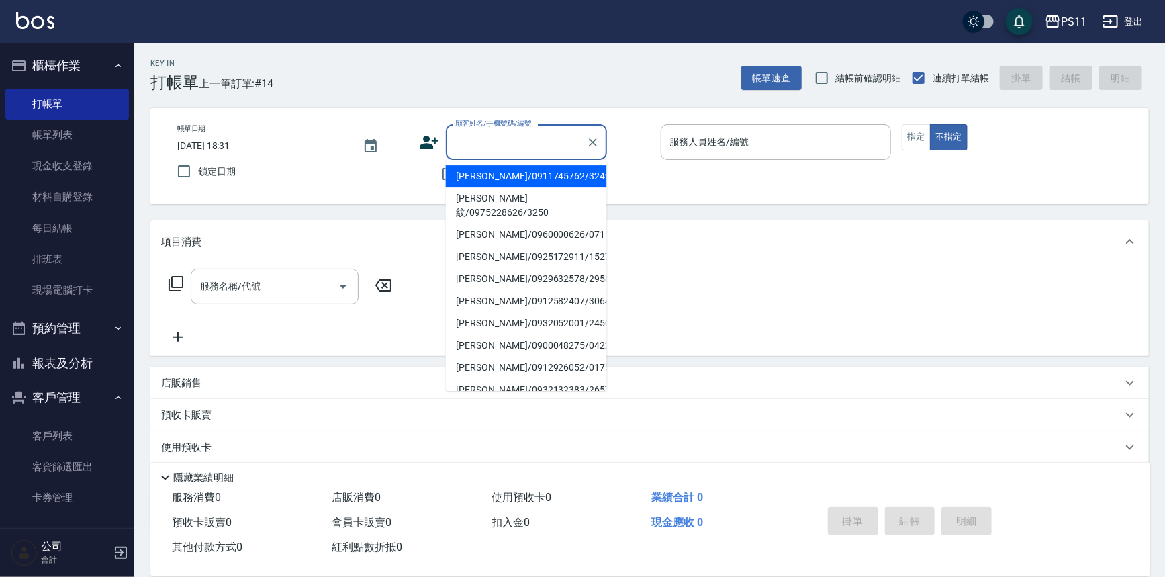
click at [494, 142] on input "顧客姓名/手機號碼/編號" at bounding box center [516, 141] width 129 height 23
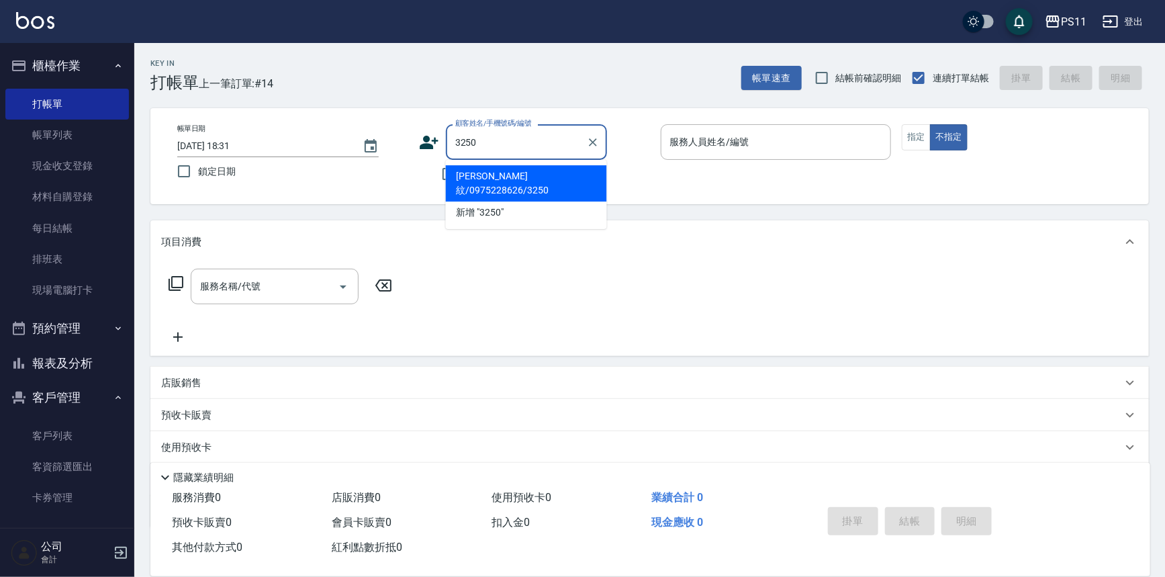
type input "[PERSON_NAME]紋/0975228626/3250"
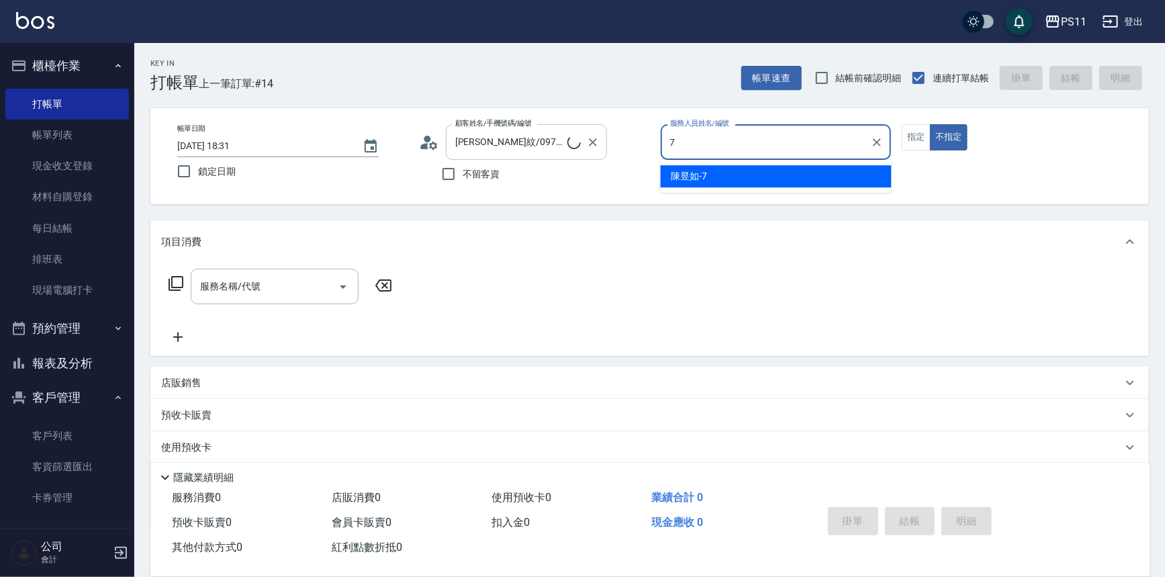
type input "陳昱如-7"
type button "false"
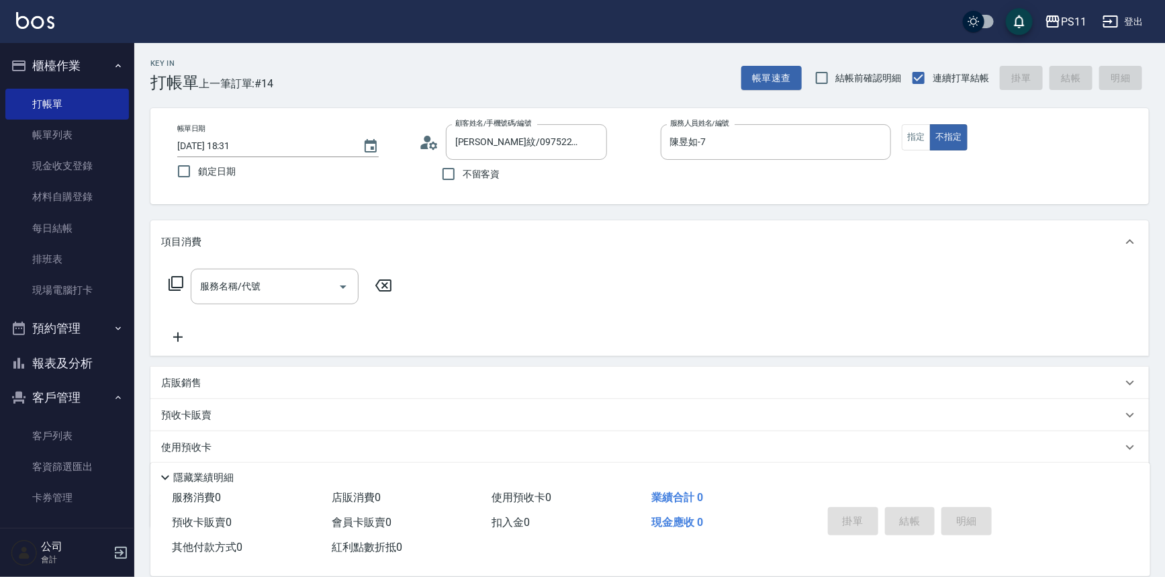
click at [177, 275] on icon at bounding box center [176, 283] width 16 height 16
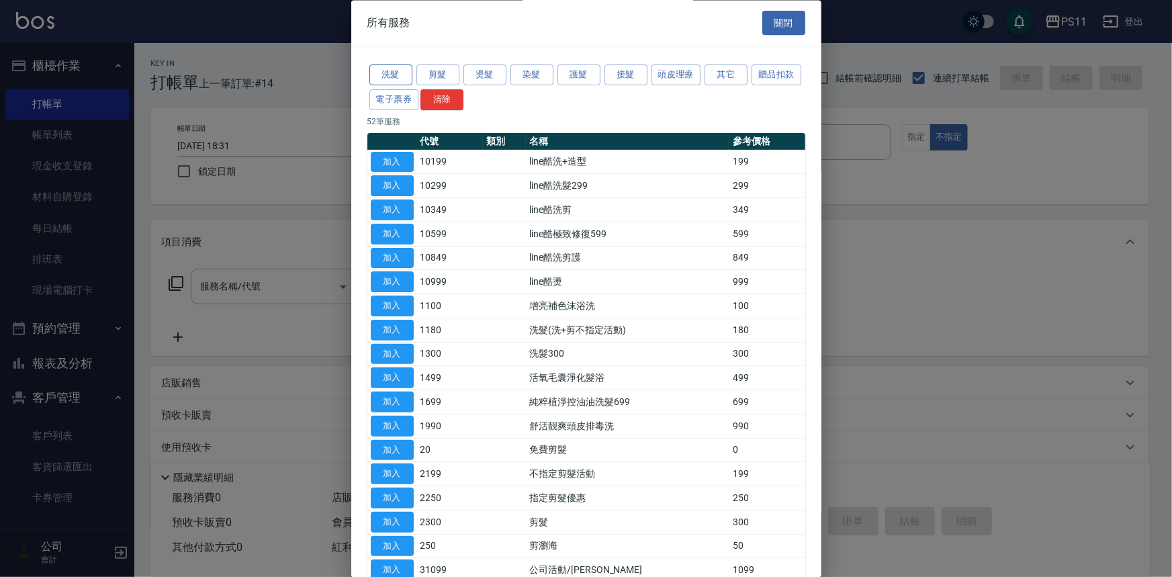
click at [402, 79] on button "洗髮" at bounding box center [390, 75] width 43 height 21
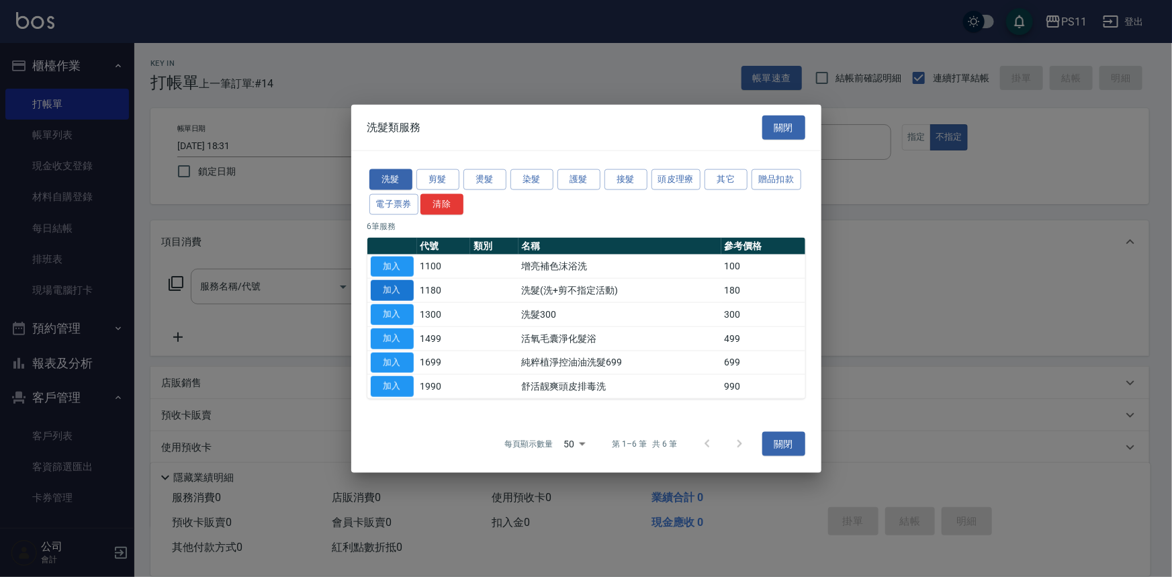
click at [381, 289] on button "加入" at bounding box center [392, 290] width 43 height 21
type input "洗髮(洗+剪不指定活動)(1180)"
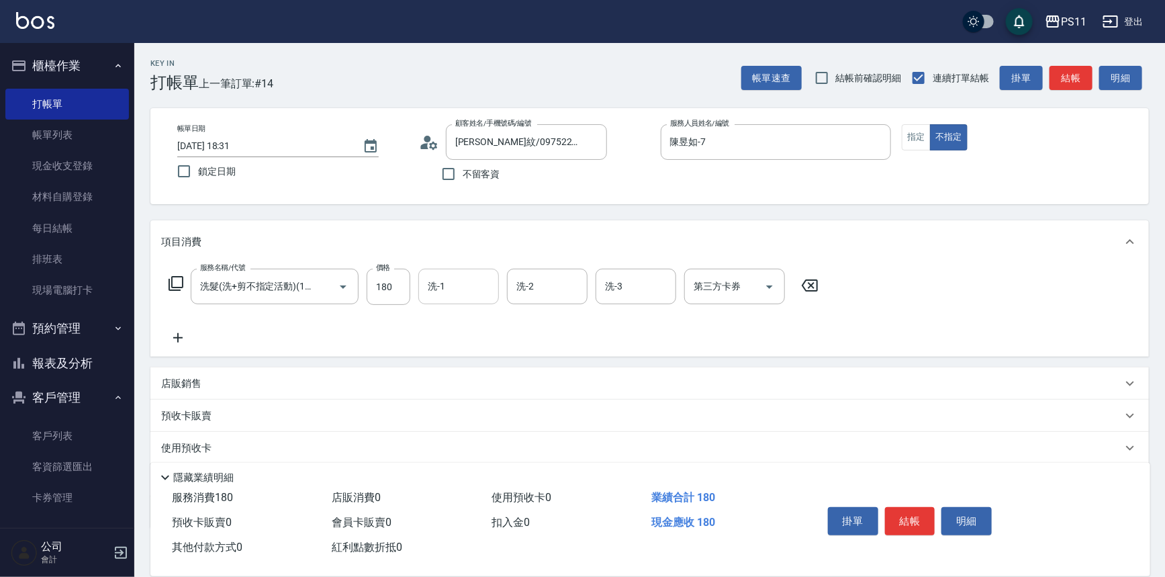
click at [477, 285] on input "洗-1" at bounding box center [458, 286] width 68 height 23
type input "陳昱如-7"
click at [182, 335] on icon at bounding box center [178, 338] width 34 height 16
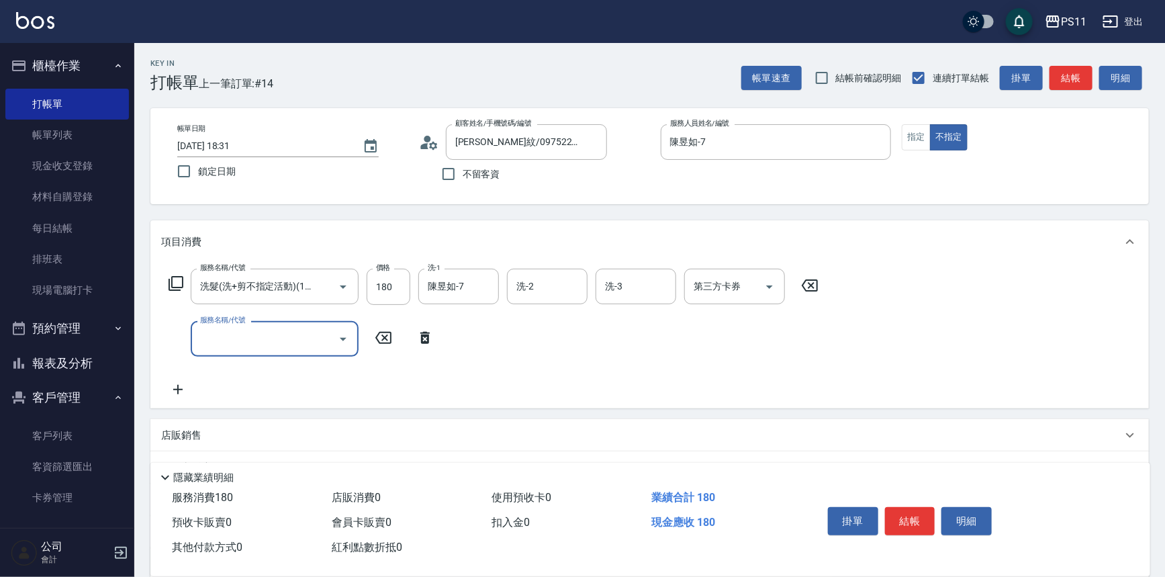
click at [263, 335] on input "服務名稱/代號" at bounding box center [265, 338] width 136 height 23
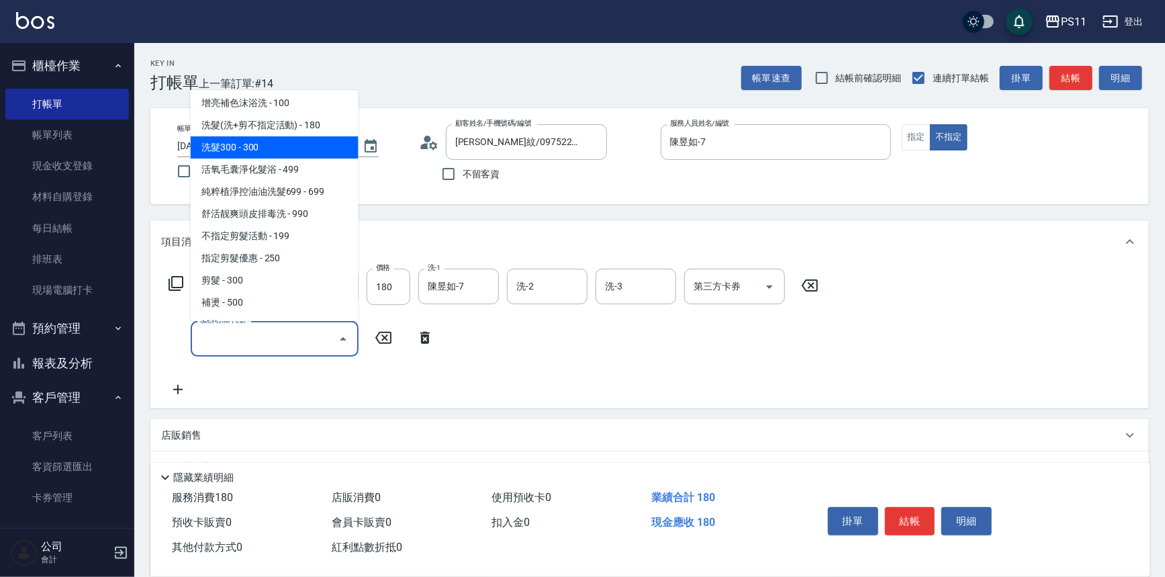
scroll to position [244, 0]
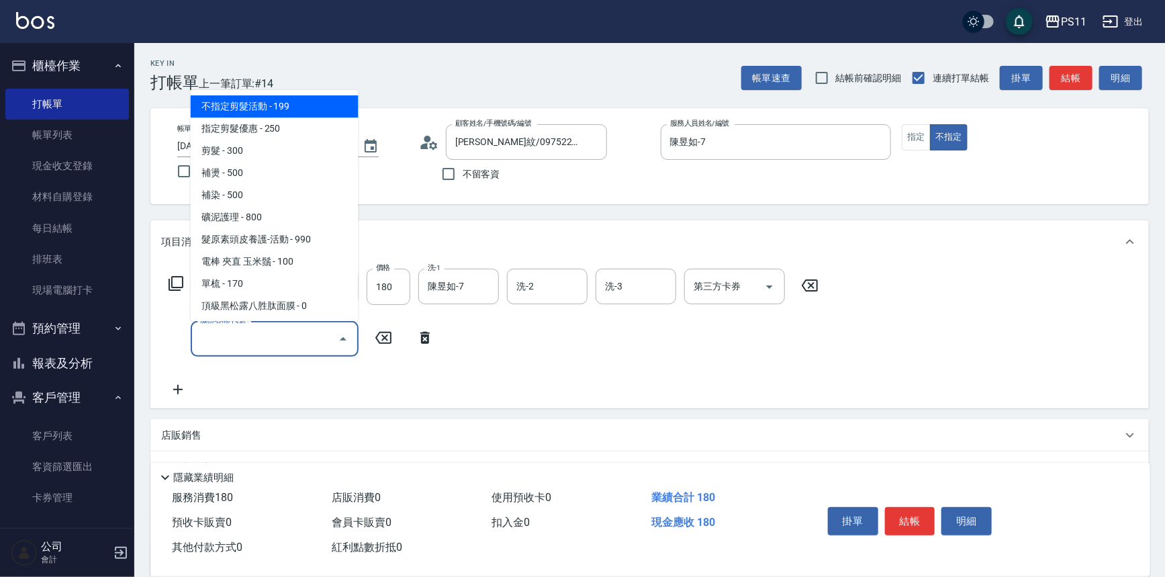
click at [287, 105] on span "不指定剪髮活動 - 199" at bounding box center [275, 106] width 168 height 22
type input "不指定剪髮活動(2199)"
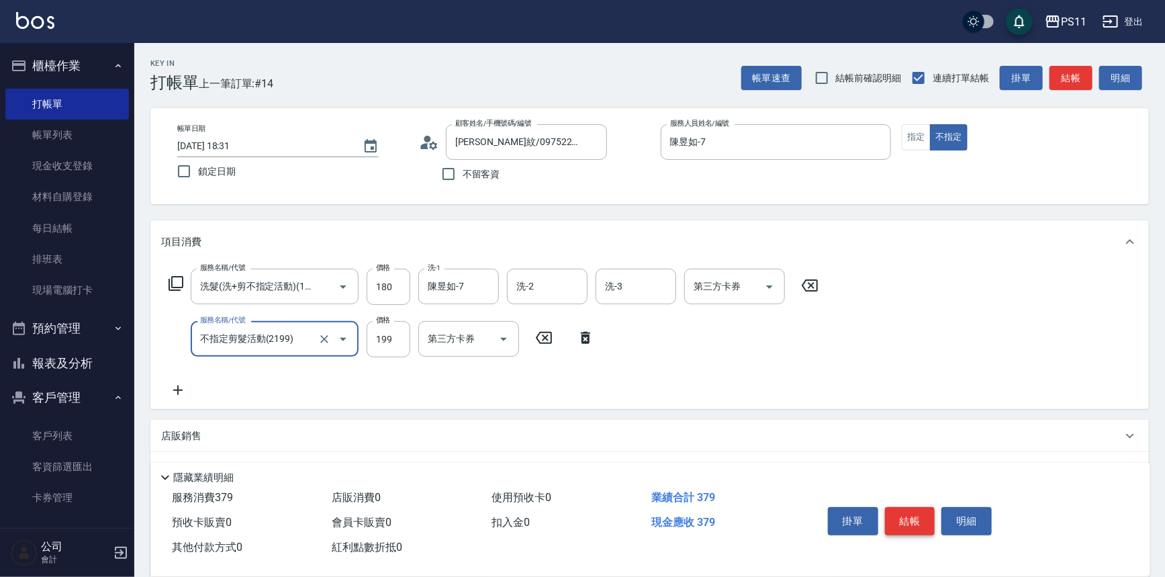
click at [903, 518] on button "結帳" at bounding box center [910, 521] width 50 height 28
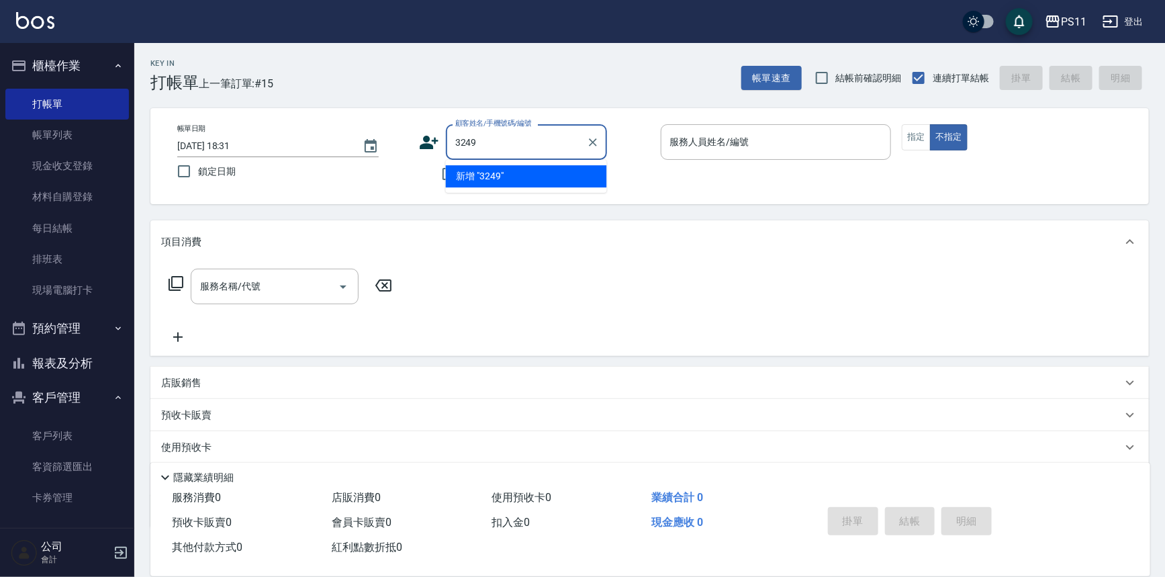
type input "3249"
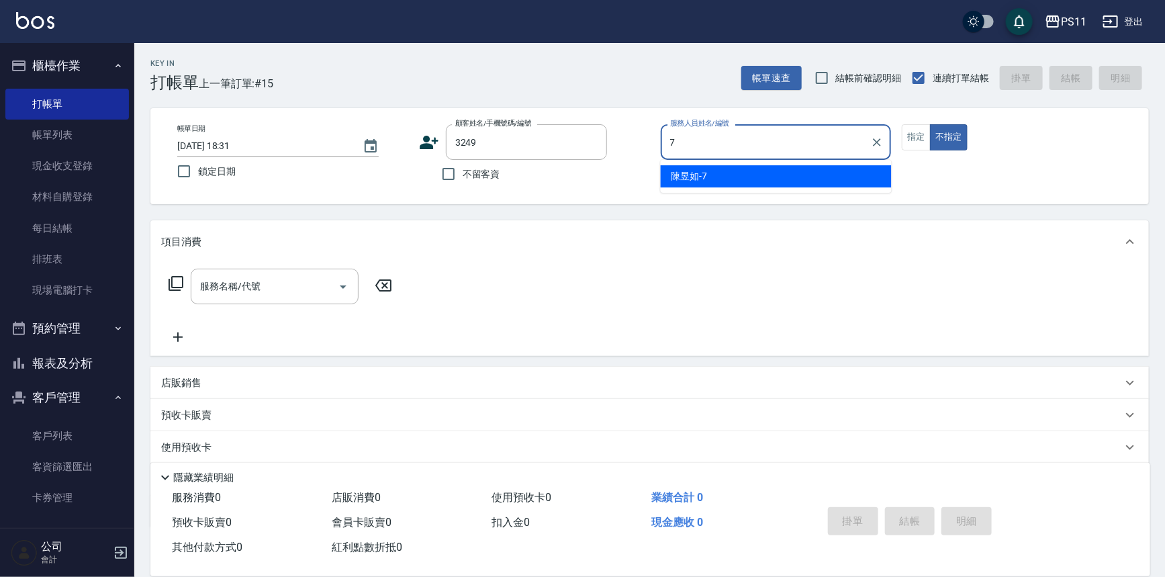
type input "陳昱如-7"
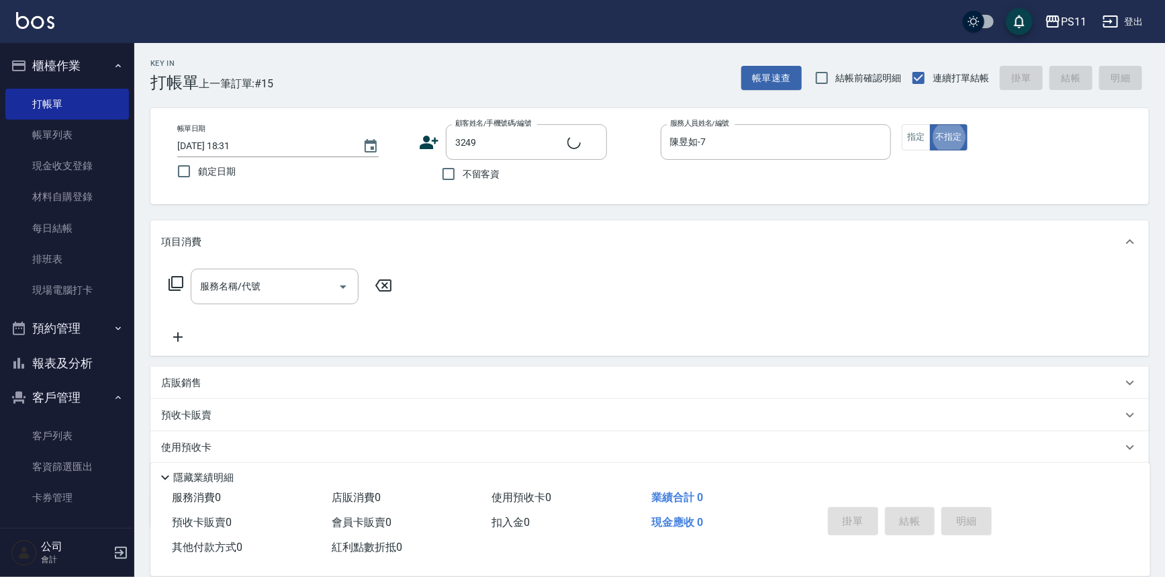
type input "[PERSON_NAME]/0911745762/3249"
click at [187, 285] on div "服務名稱/代號 服務名稱/代號" at bounding box center [280, 287] width 239 height 36
click at [181, 281] on icon at bounding box center [176, 283] width 16 height 16
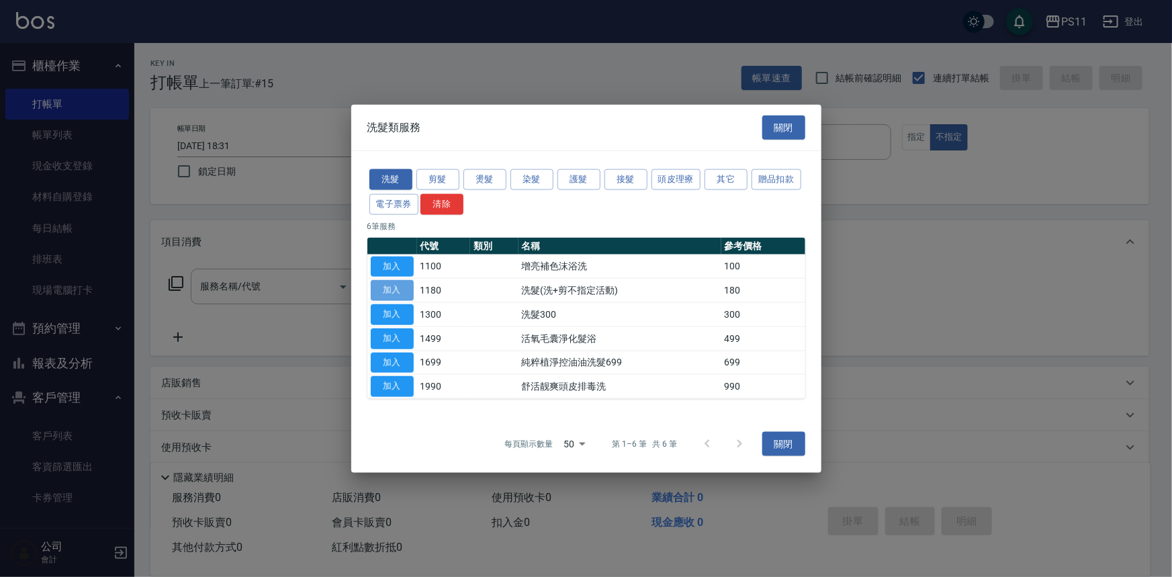
click at [396, 290] on button "加入" at bounding box center [392, 290] width 43 height 21
type input "洗髮(洗+剪不指定活動)(1180)"
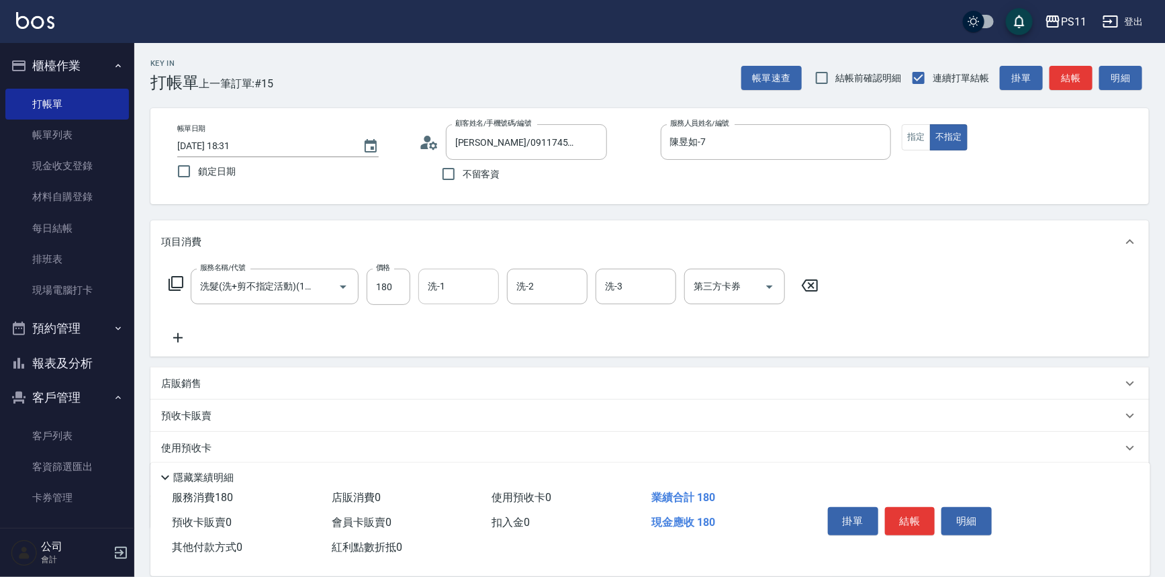
click at [459, 295] on input "洗-1" at bounding box center [458, 286] width 68 height 23
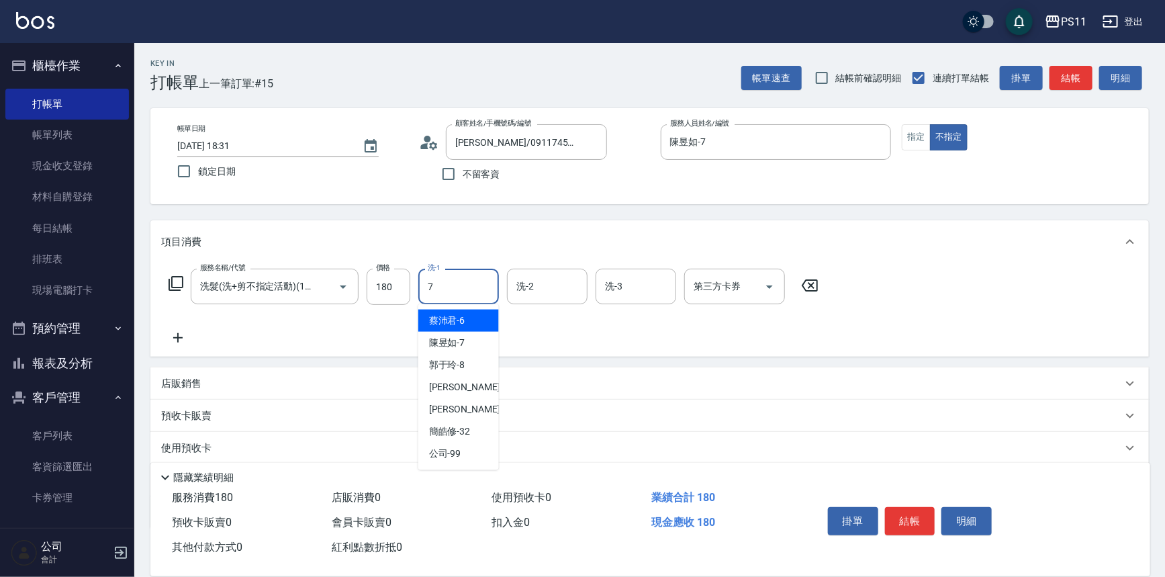
type input "陳昱如-7"
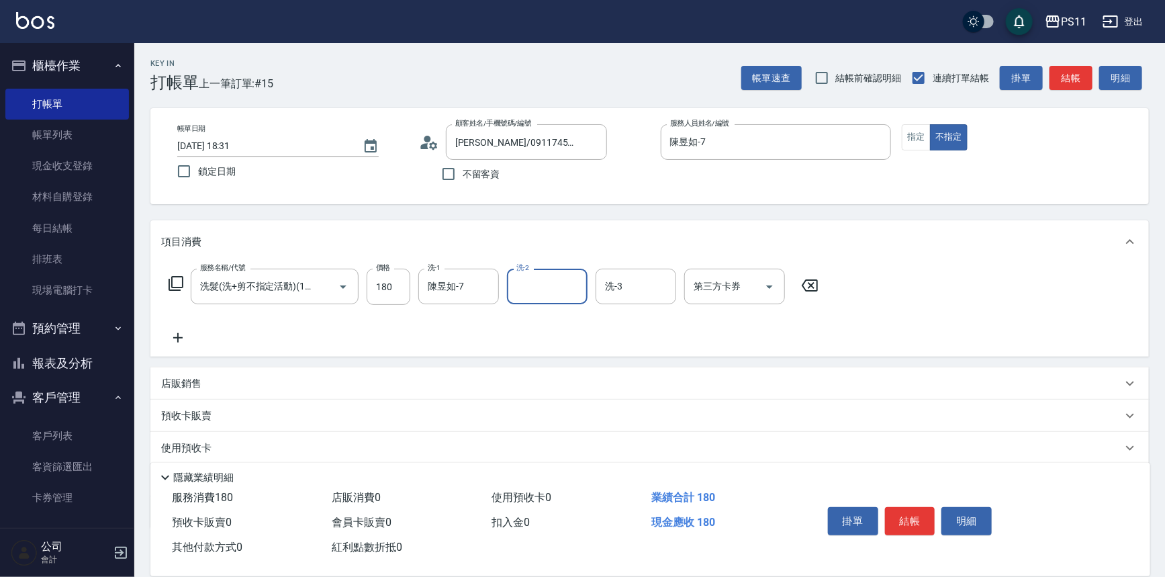
click at [181, 340] on icon at bounding box center [178, 338] width 34 height 16
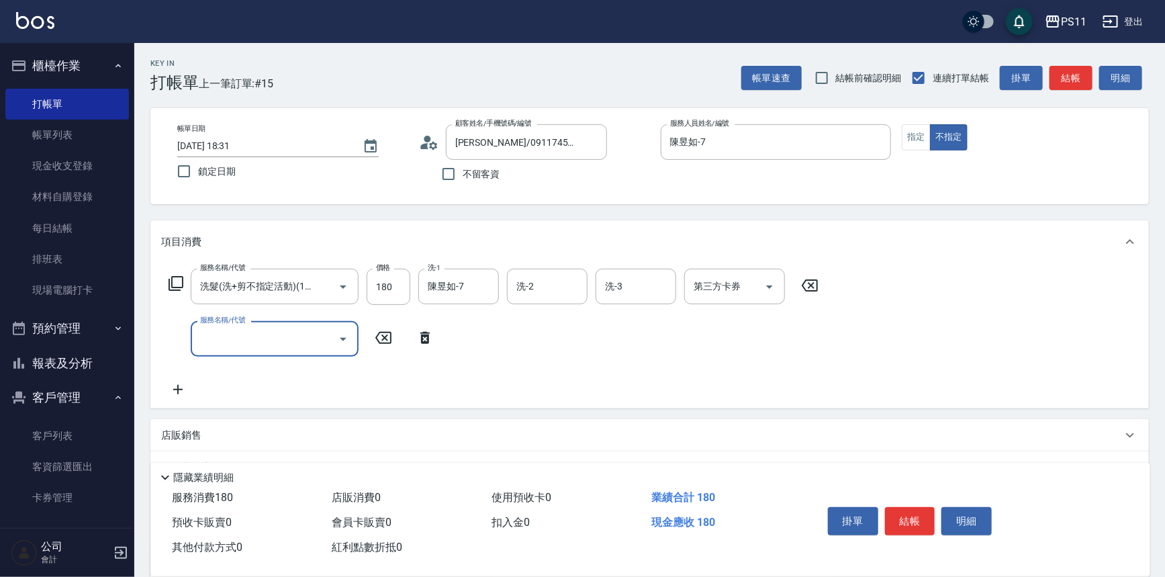
scroll to position [0, 0]
click at [291, 342] on input "服務名稱/代號" at bounding box center [265, 338] width 136 height 23
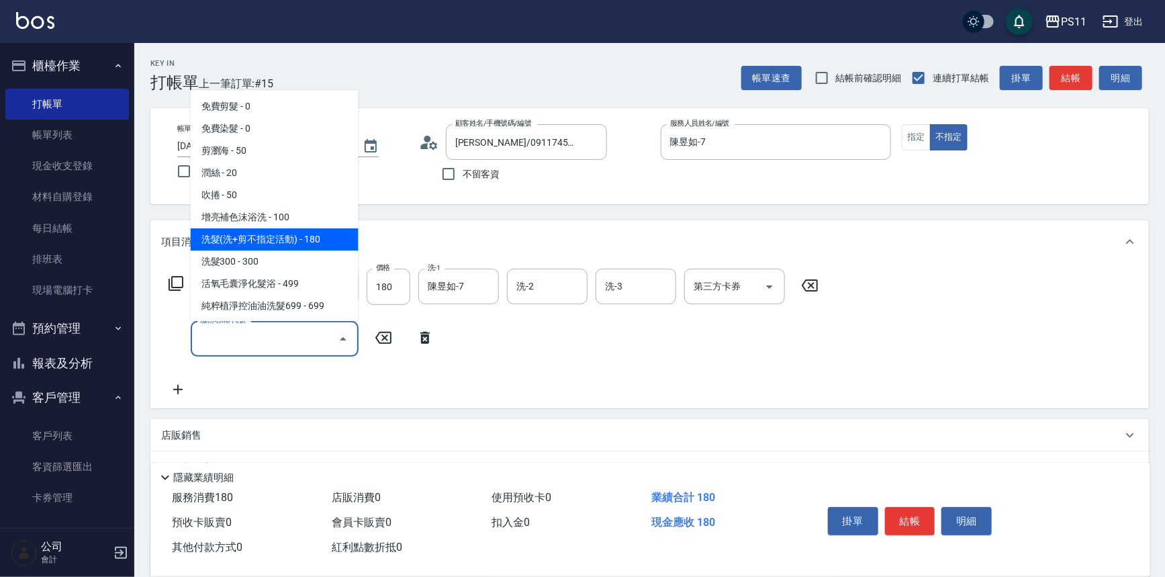
click at [318, 238] on span "洗髮(洗+剪不指定活動) - 180" at bounding box center [275, 239] width 168 height 22
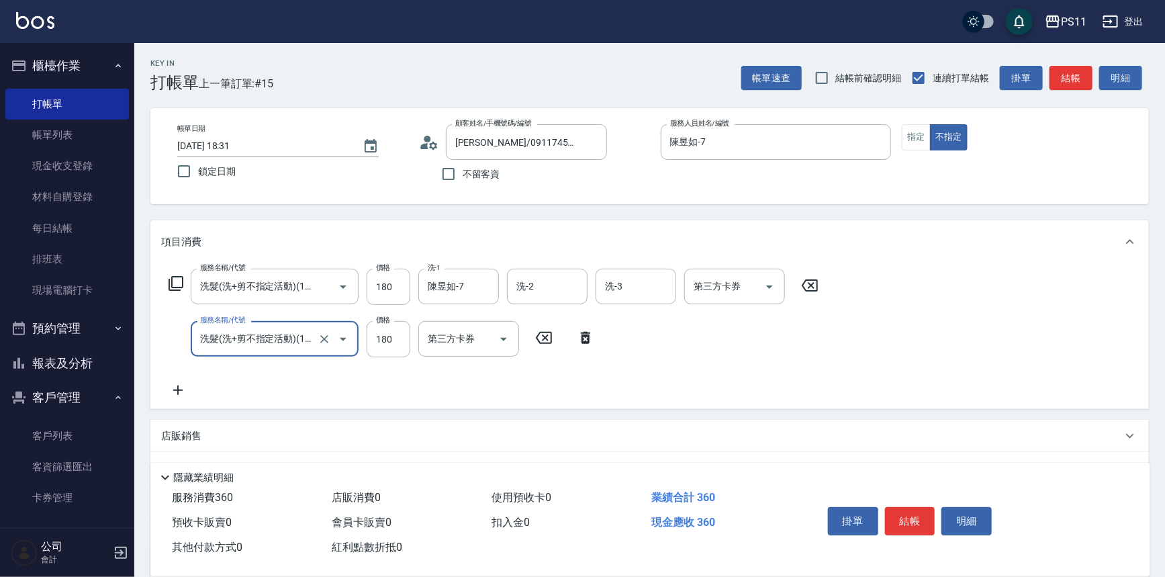
drag, startPoint x: 338, startPoint y: 335, endPoint x: 350, endPoint y: 338, distance: 13.0
click at [350, 338] on icon "Open" at bounding box center [343, 339] width 16 height 16
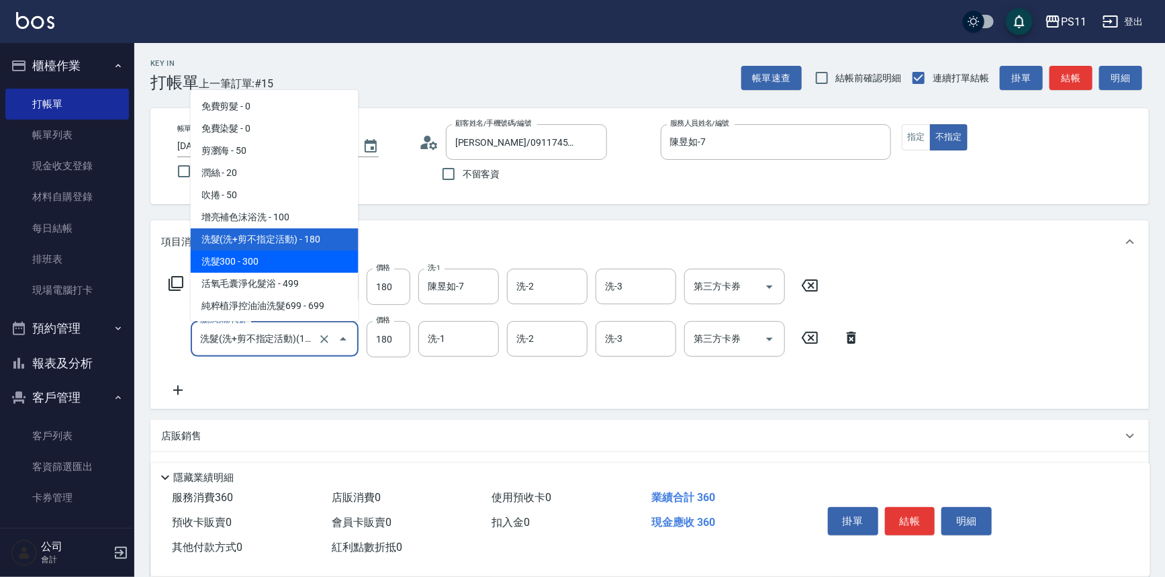
scroll to position [60, 0]
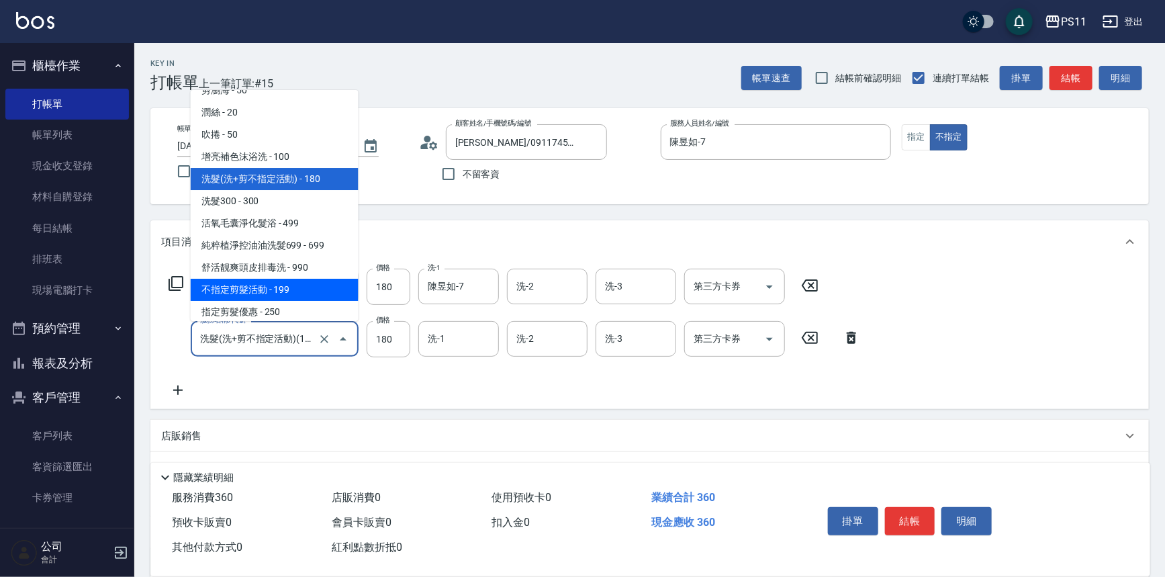
click at [314, 287] on span "不指定剪髮活動 - 199" at bounding box center [275, 290] width 168 height 22
type input "不指定剪髮活動(2199)"
type input "199"
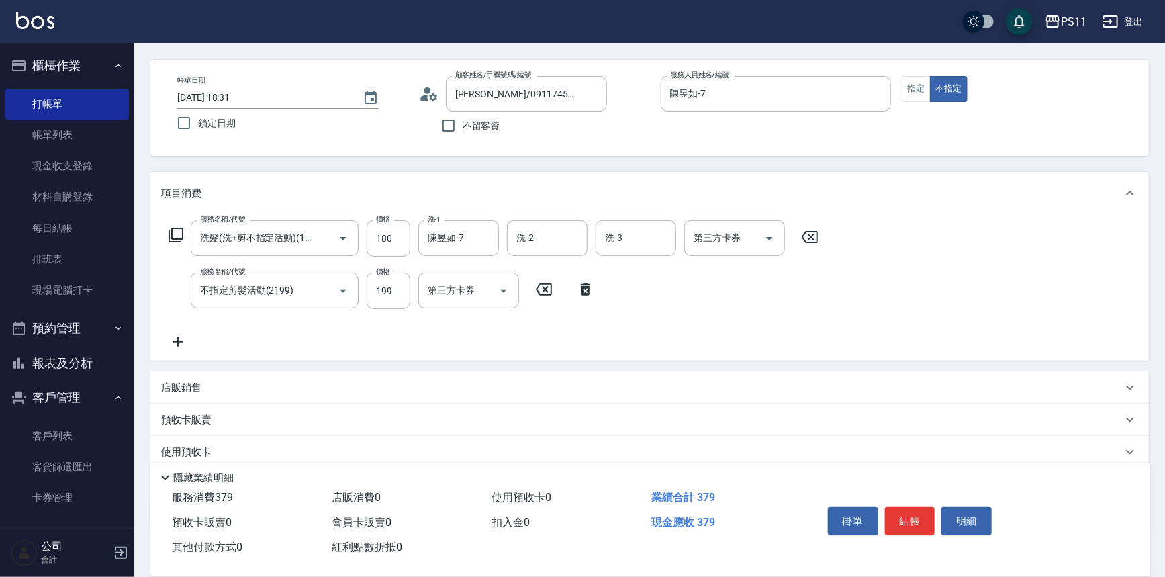
scroll to position [130, 0]
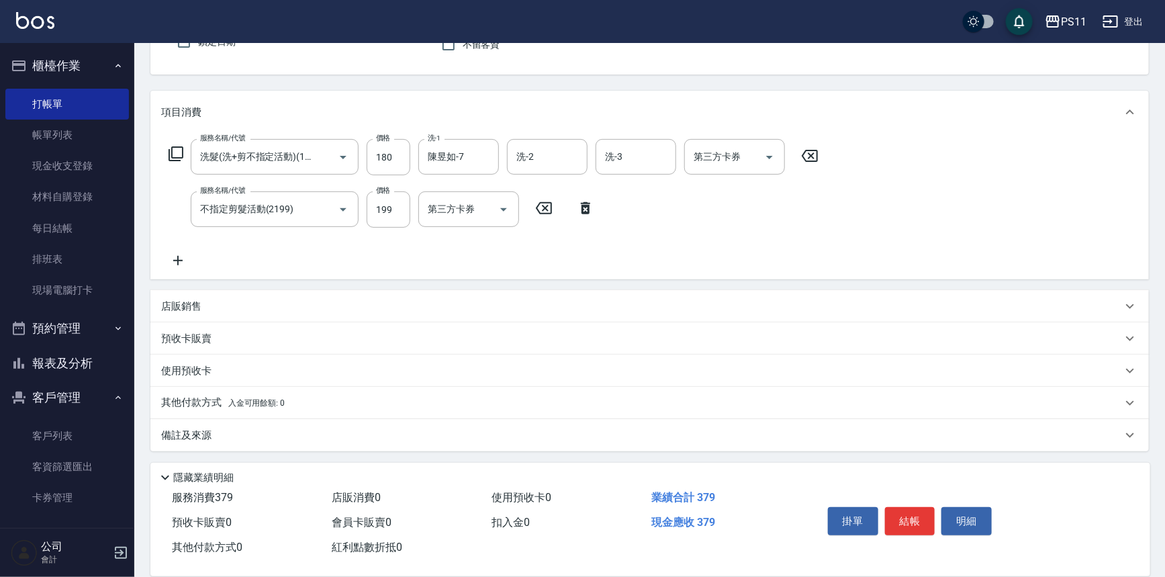
drag, startPoint x: 976, startPoint y: 310, endPoint x: 978, endPoint y: 431, distance: 120.9
click at [914, 524] on button "結帳" at bounding box center [910, 521] width 50 height 28
type input "[DATE] 18:32"
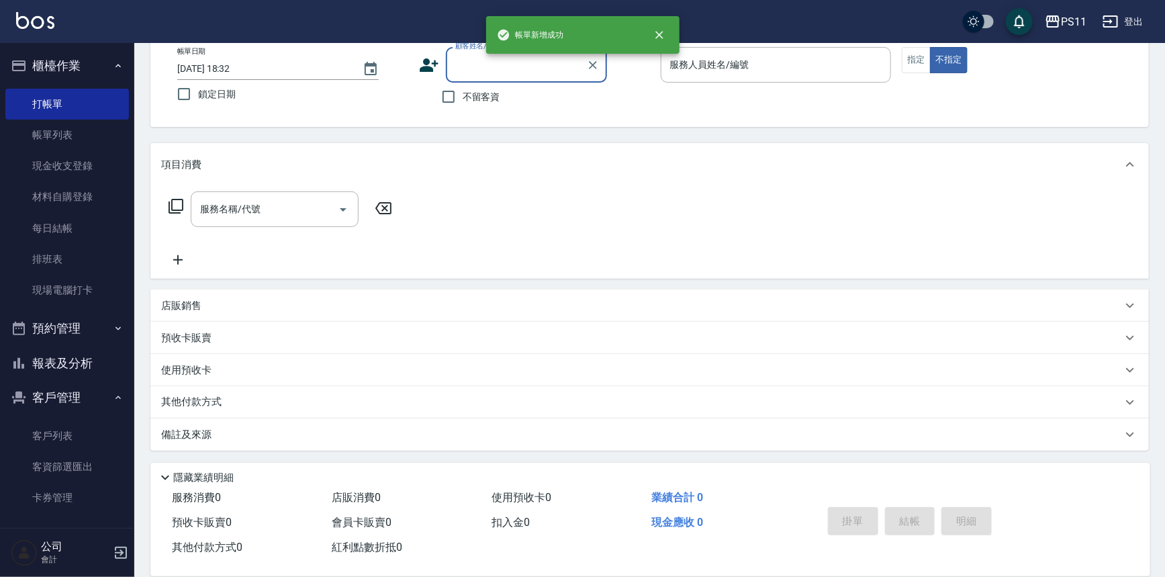
scroll to position [77, 0]
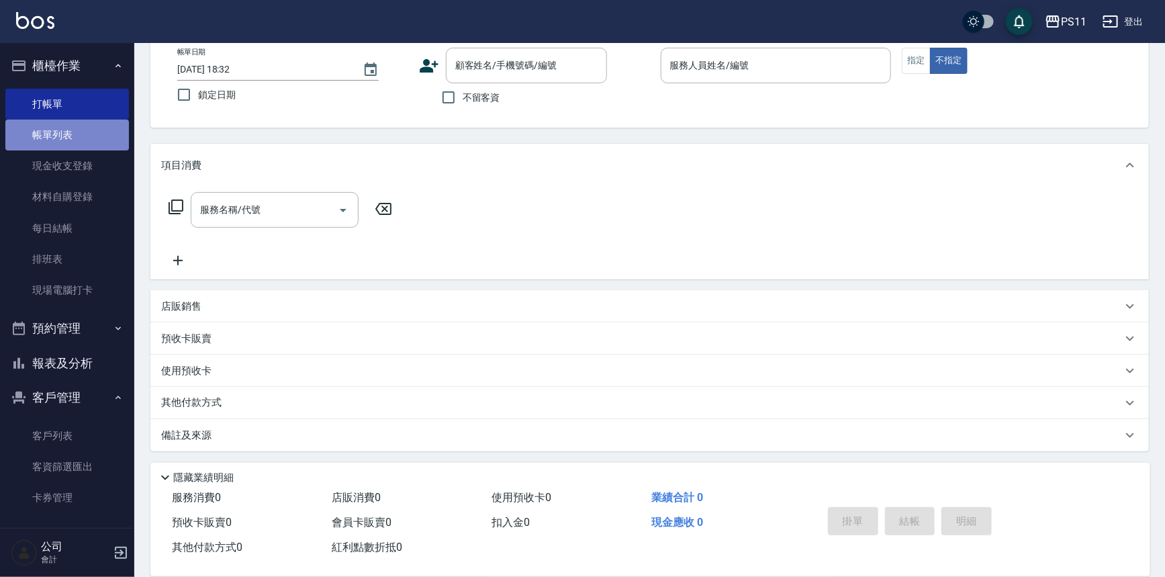
click at [87, 129] on link "帳單列表" at bounding box center [67, 135] width 124 height 31
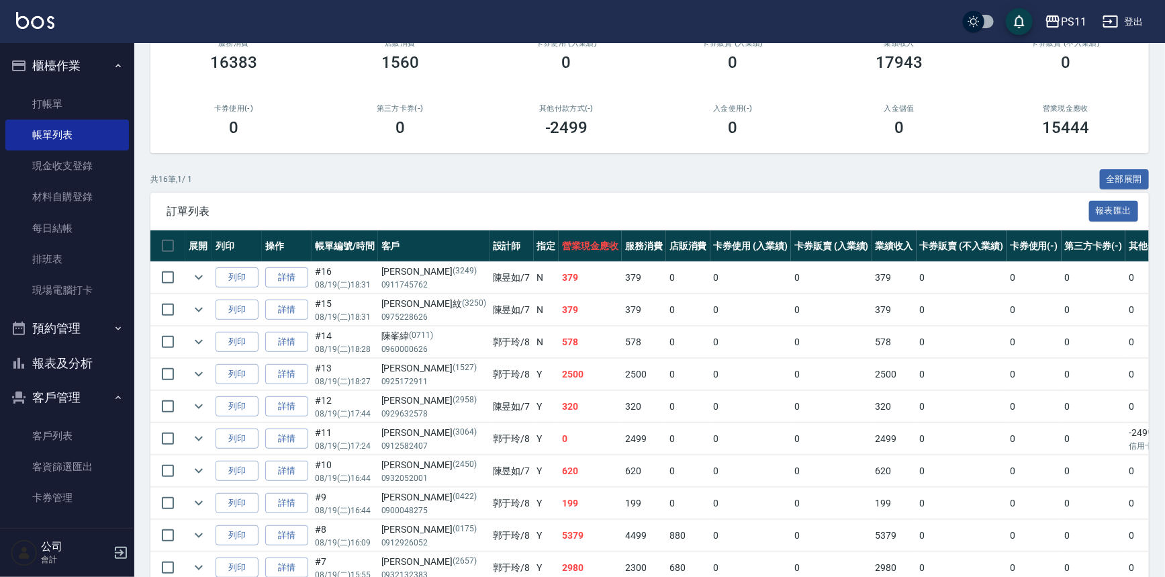
scroll to position [32, 0]
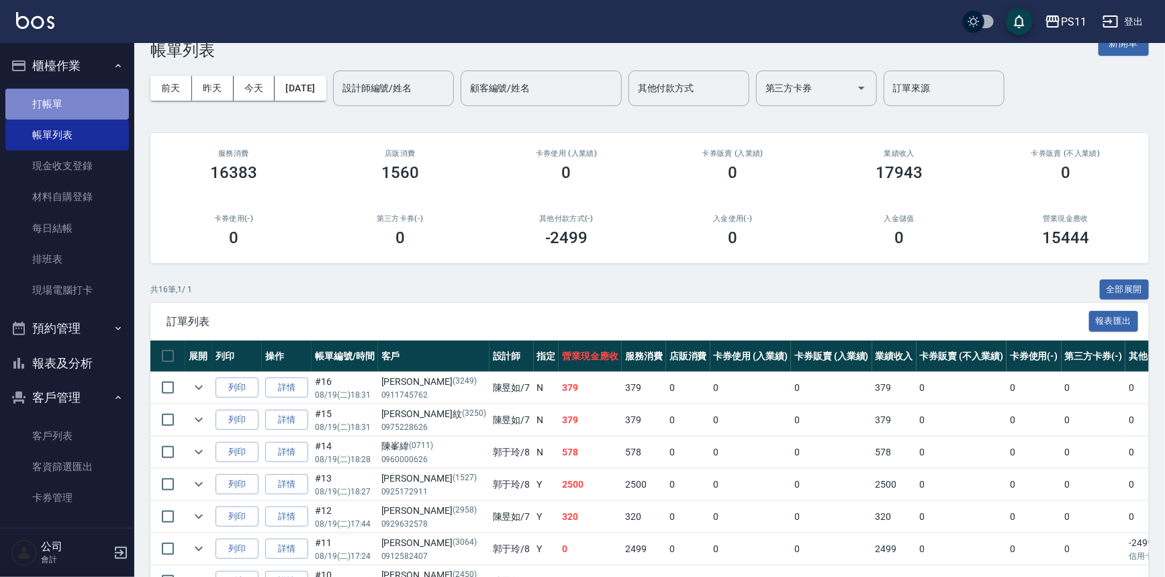
click at [83, 97] on link "打帳單" at bounding box center [67, 104] width 124 height 31
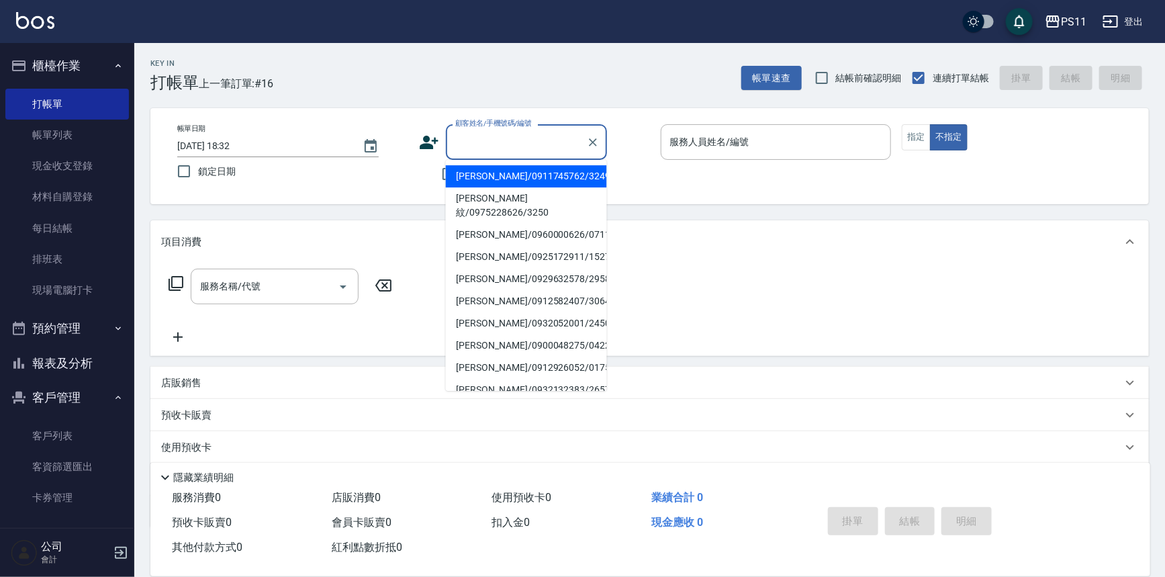
click at [479, 133] on input "顧客姓名/手機號碼/編號" at bounding box center [516, 141] width 129 height 23
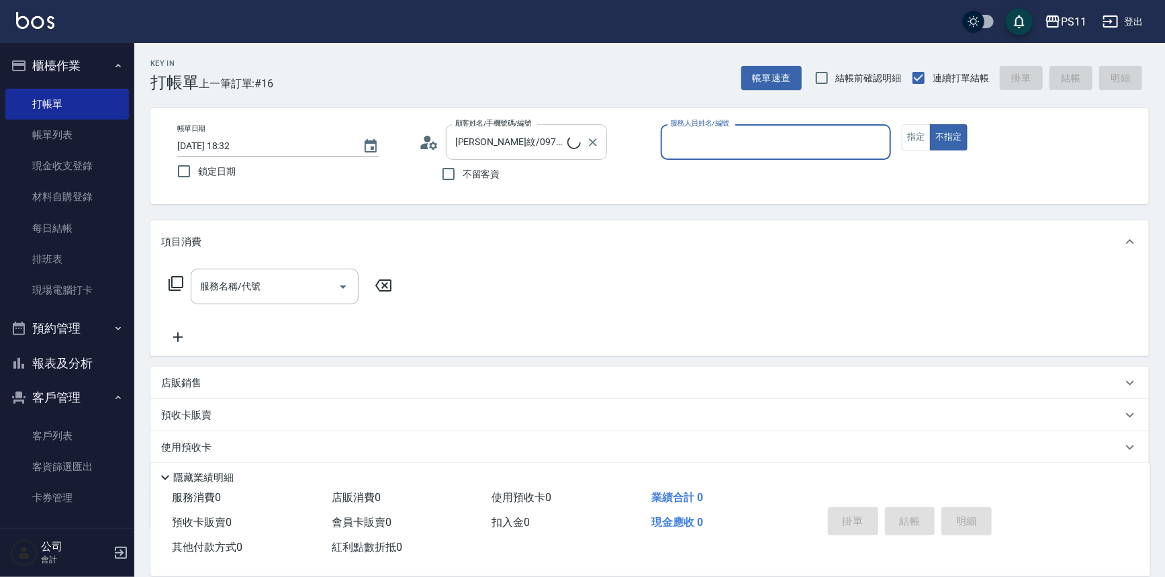
type input "郭魚鱗/0325308409/8"
click at [799, 147] on input "服務人員姓名/編號" at bounding box center [776, 141] width 219 height 23
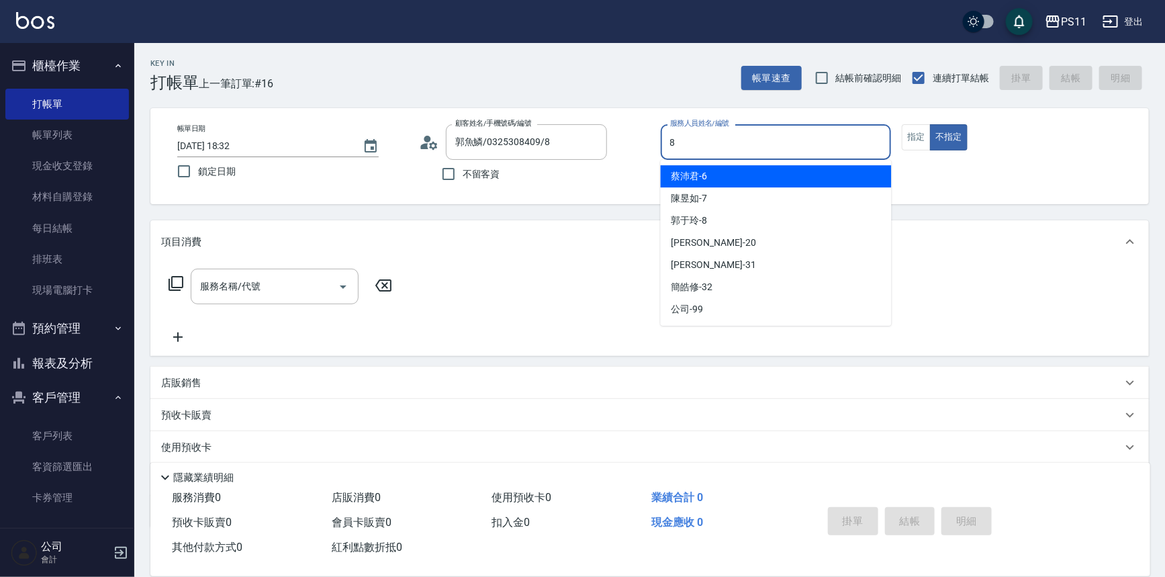
type input "[PERSON_NAME]-8"
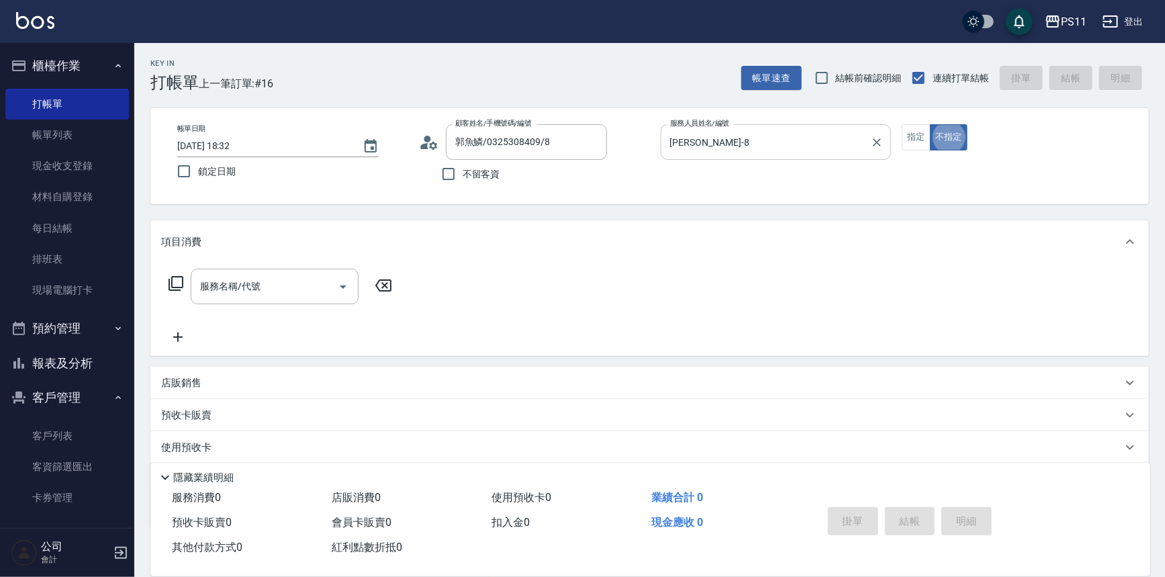
type button "false"
click at [914, 135] on button "指定" at bounding box center [916, 137] width 29 height 26
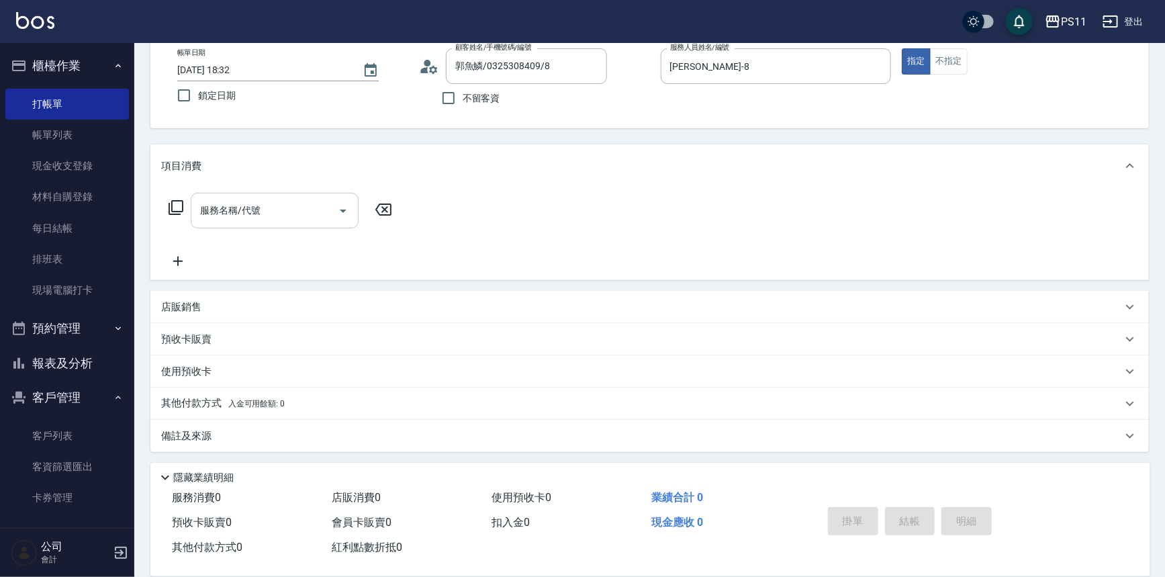
scroll to position [77, 0]
click at [174, 301] on p "店販銷售" at bounding box center [181, 306] width 40 height 14
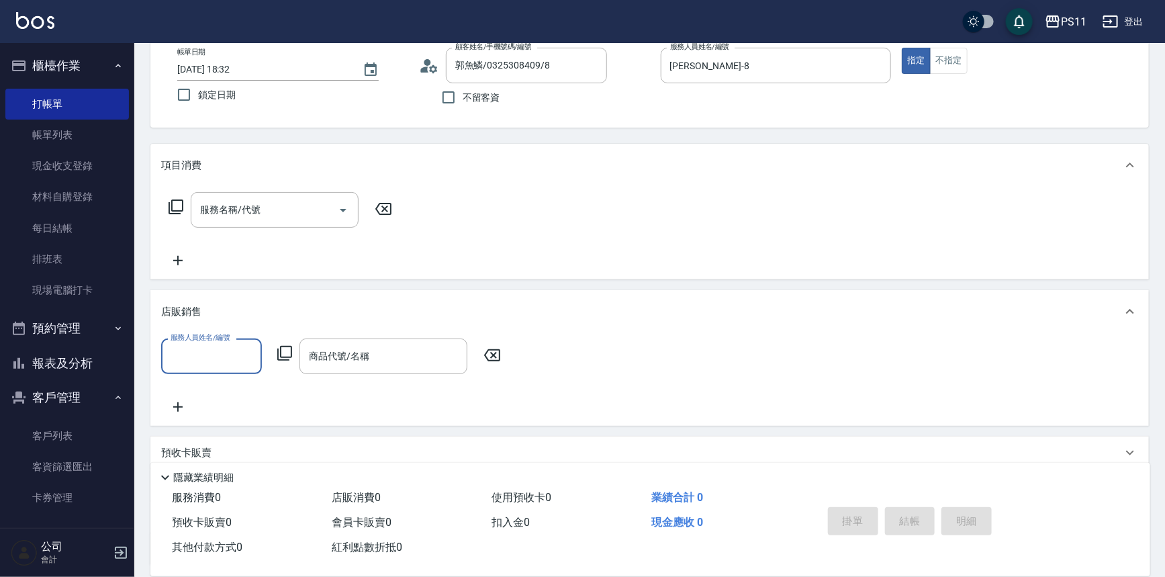
scroll to position [0, 0]
click at [197, 349] on input "服務人員姓名/編號" at bounding box center [211, 355] width 89 height 23
drag, startPoint x: 207, startPoint y: 434, endPoint x: 260, endPoint y: 395, distance: 65.3
click at [207, 435] on span "[PERSON_NAME]-8" at bounding box center [190, 435] width 36 height 14
type input "[PERSON_NAME]-8"
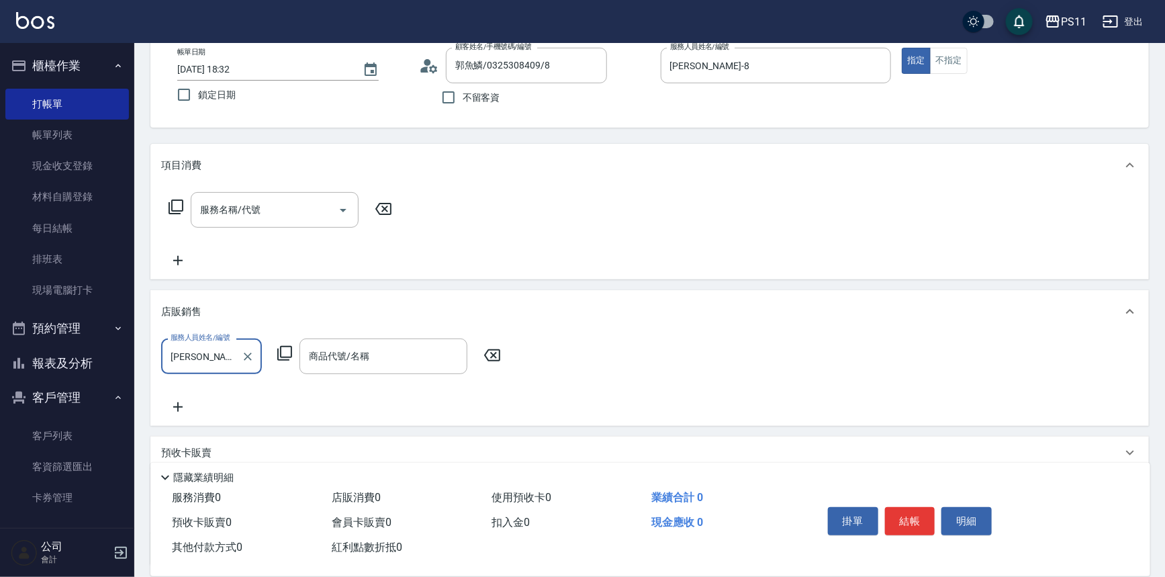
click at [288, 354] on icon at bounding box center [285, 353] width 16 height 16
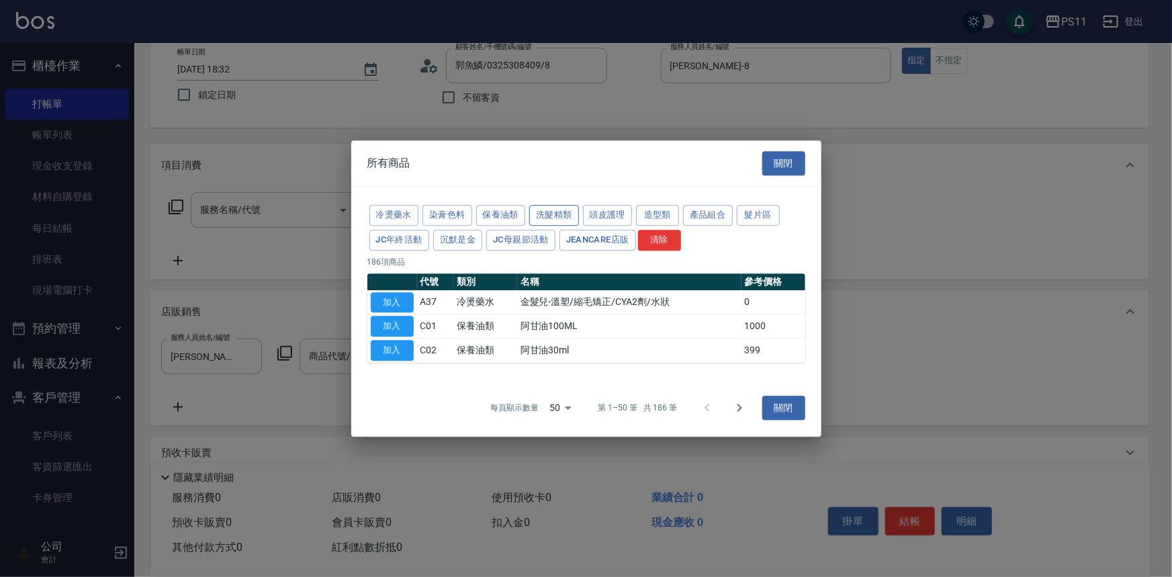
click at [563, 220] on button "洗髮精類" at bounding box center [554, 215] width 50 height 21
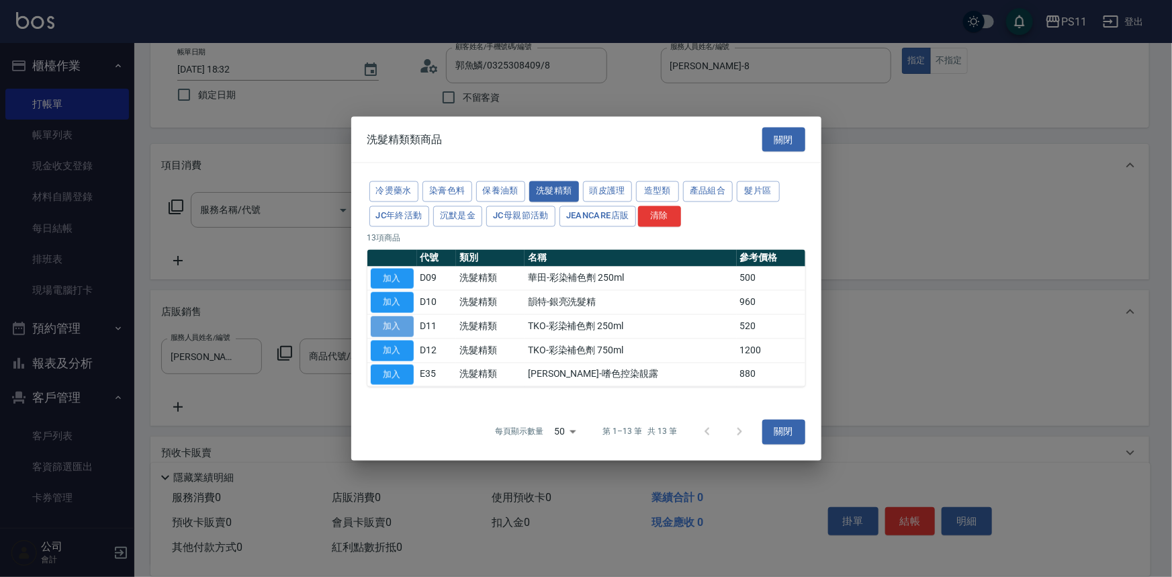
click at [395, 328] on button "加入" at bounding box center [392, 326] width 43 height 21
type input "TKO-彩染補色劑 250ml"
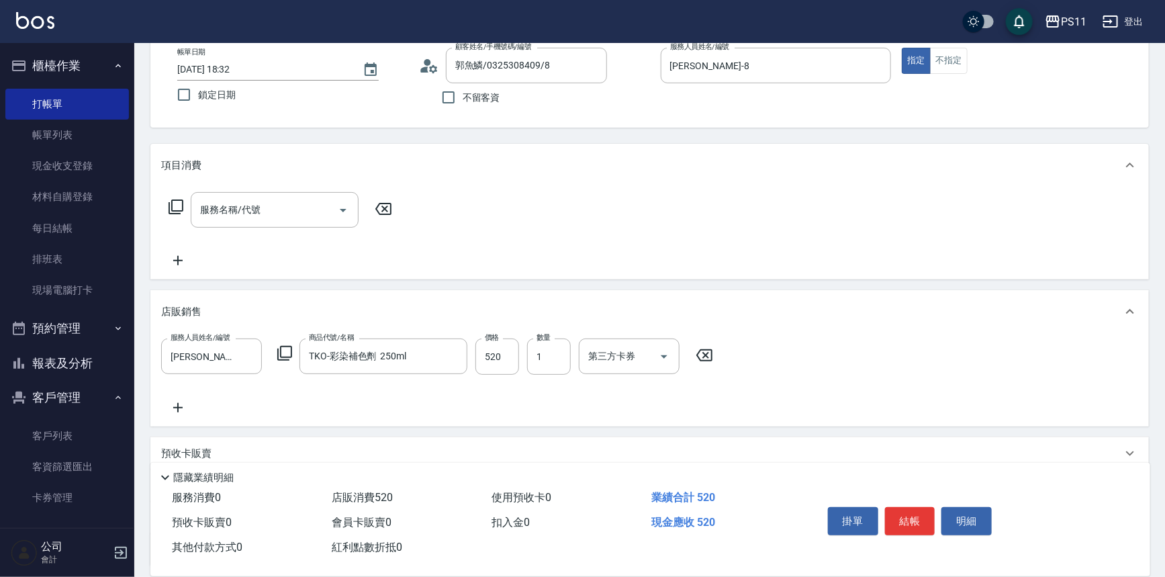
click at [904, 511] on button "結帳" at bounding box center [910, 521] width 50 height 28
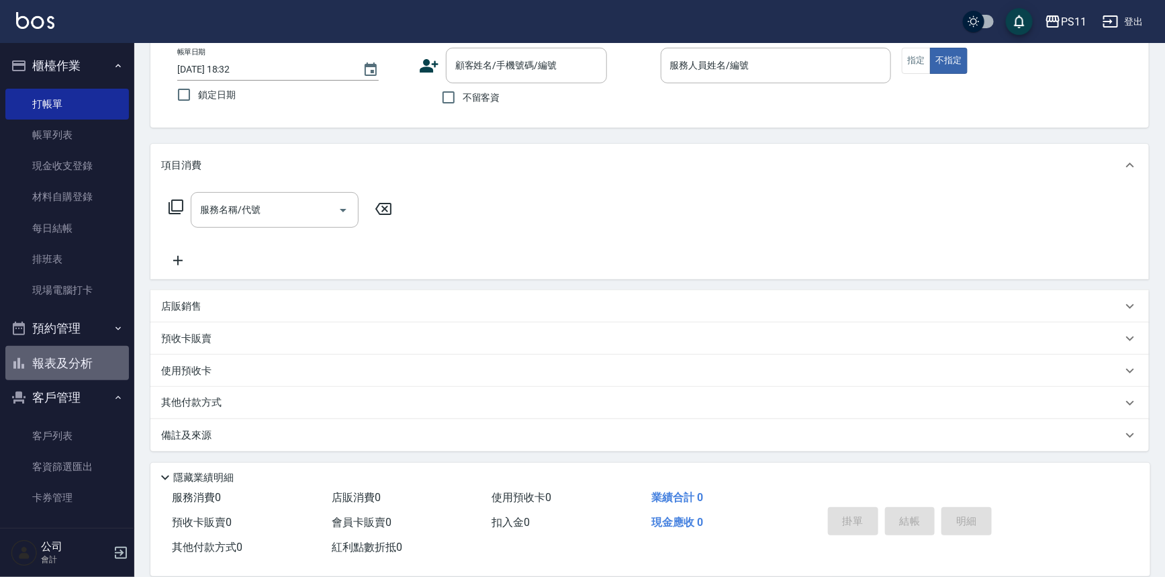
click at [87, 369] on button "報表及分析" at bounding box center [67, 363] width 124 height 35
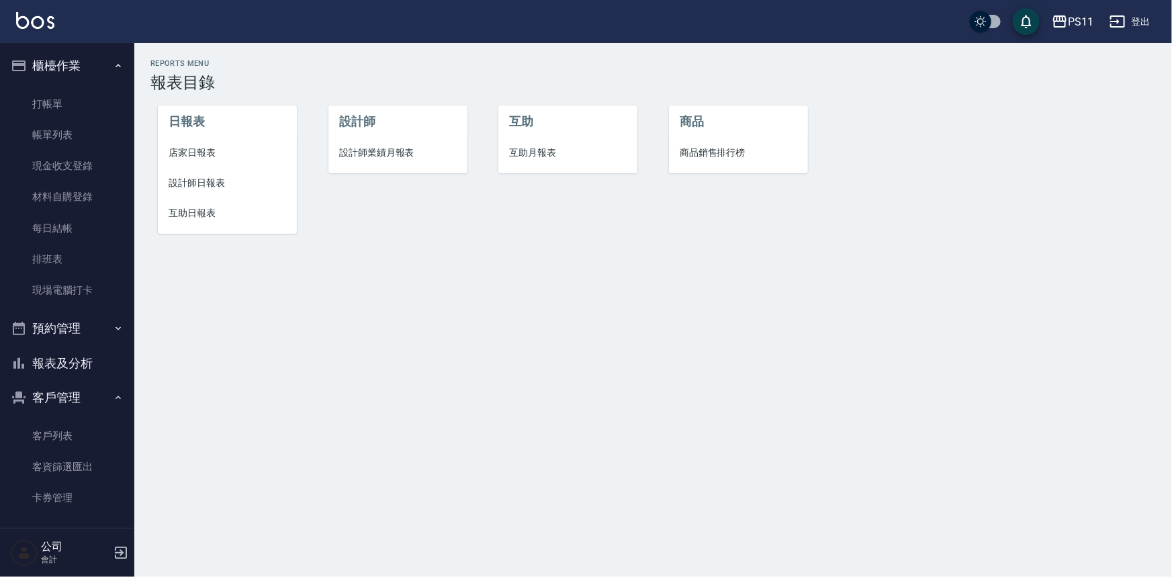
click at [201, 170] on li "設計師日報表" at bounding box center [227, 183] width 139 height 30
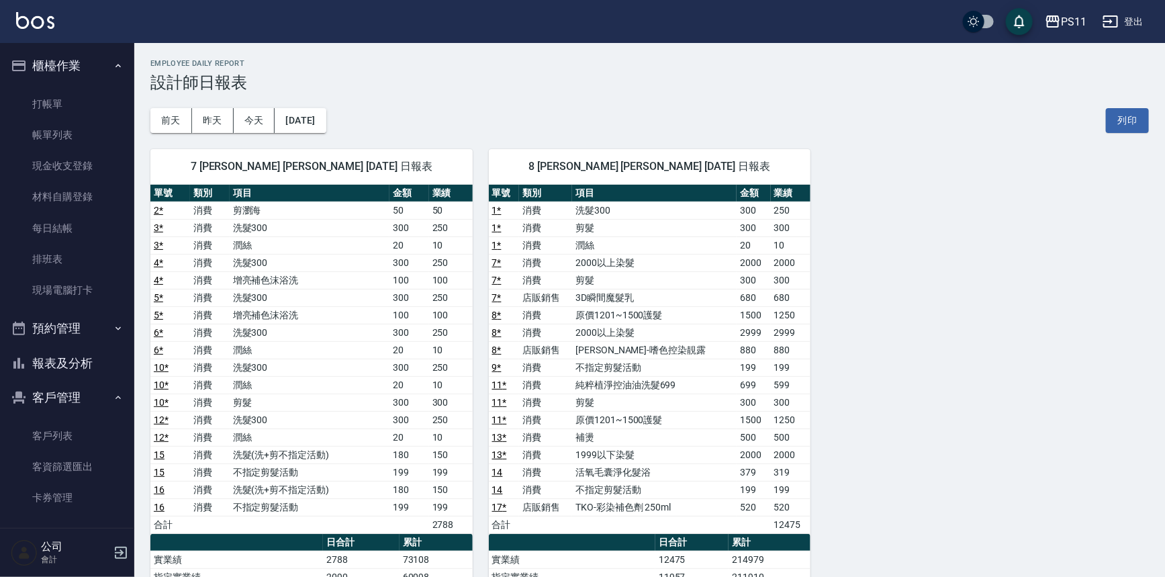
click at [880, 393] on div "7 [PERSON_NAME] [PERSON_NAME] [DATE] 日報表 單號 類別 項目 金額 業績 2 * 消費 剪瀏海 50 50 3 * 消費…" at bounding box center [641, 481] width 1014 height 696
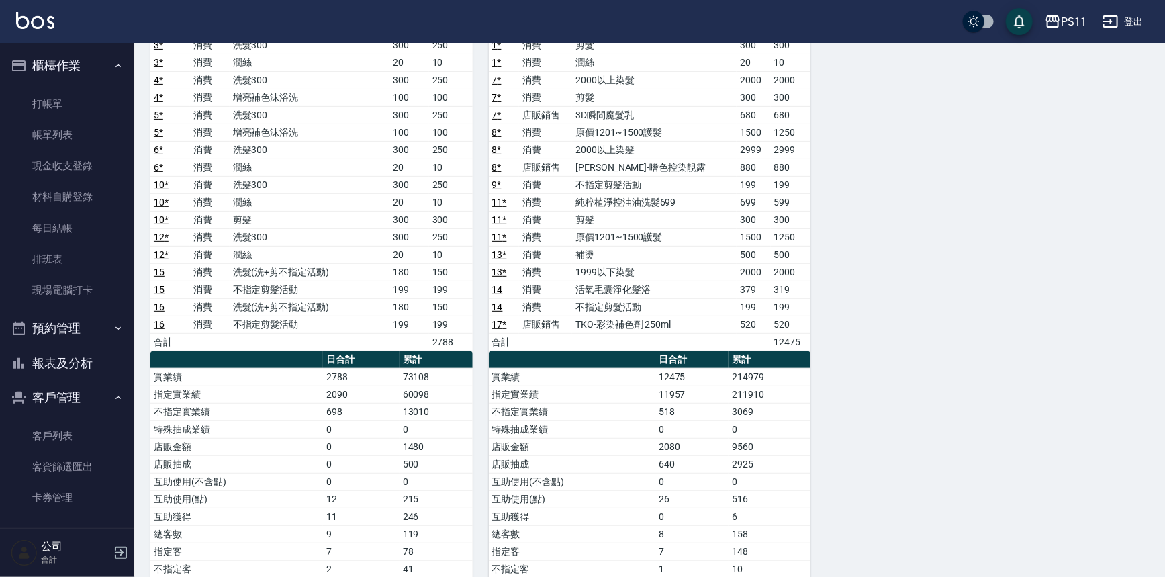
scroll to position [122, 0]
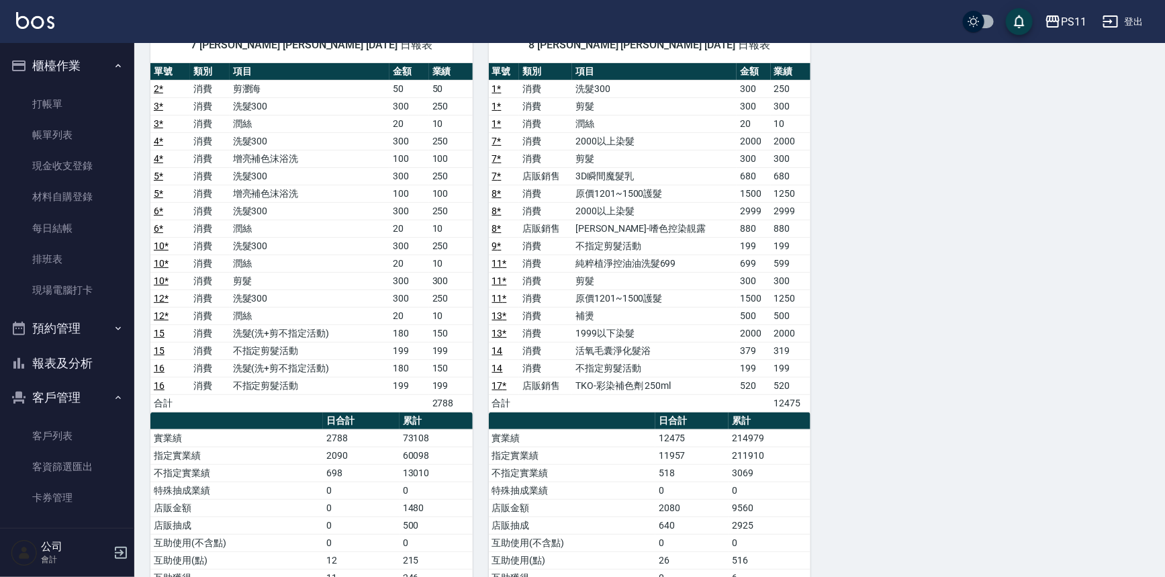
click at [880, 393] on div "7 [PERSON_NAME] [PERSON_NAME] [DATE] 日報表 單號 類別 項目 金額 業績 2 * 消費 剪瀏海 50 50 3 * 消費…" at bounding box center [641, 359] width 1014 height 696
